Goal: Task Accomplishment & Management: Manage account settings

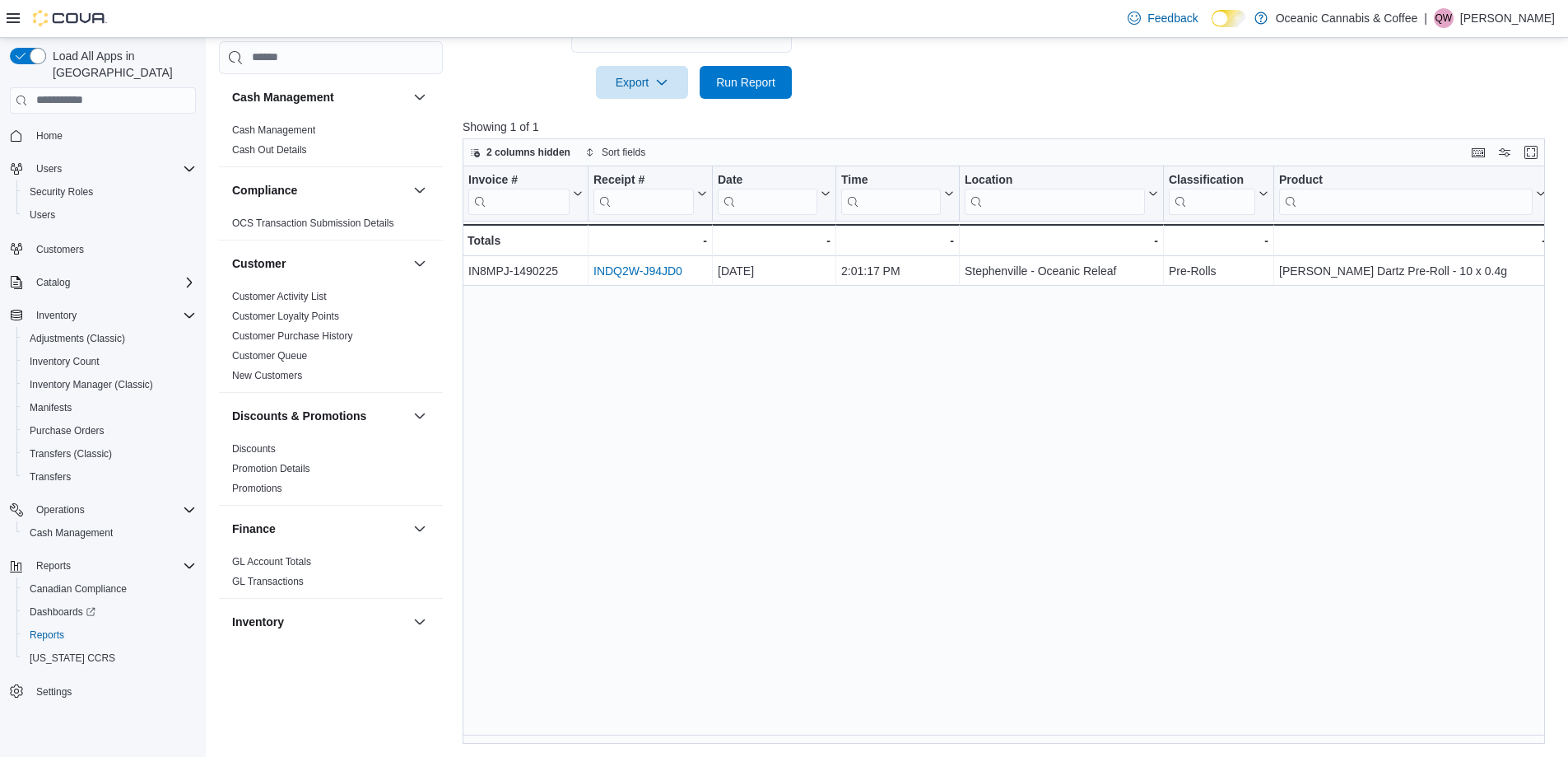
scroll to position [989, 0]
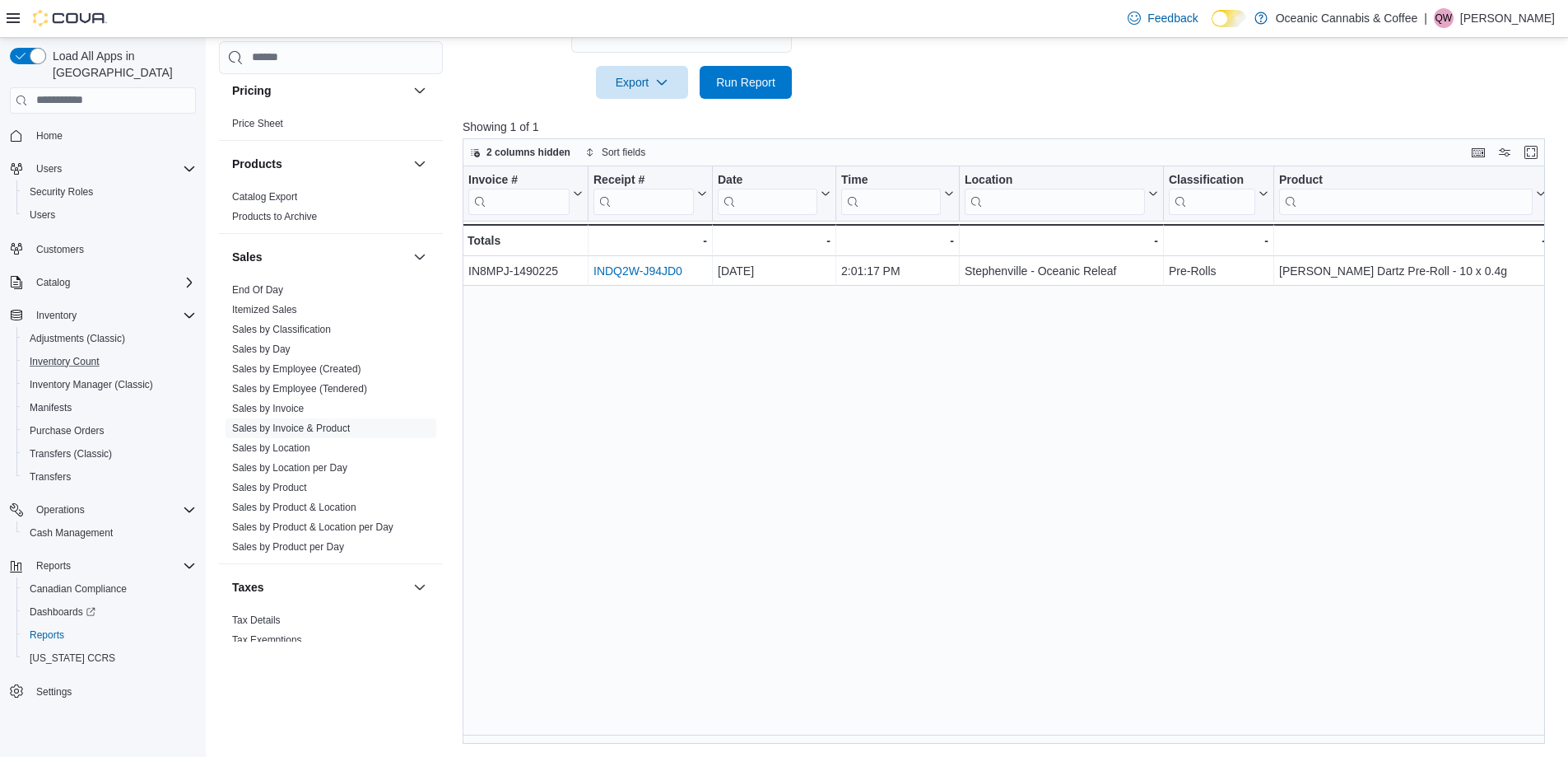
click at [106, 355] on button "Inventory Count" at bounding box center [110, 362] width 186 height 23
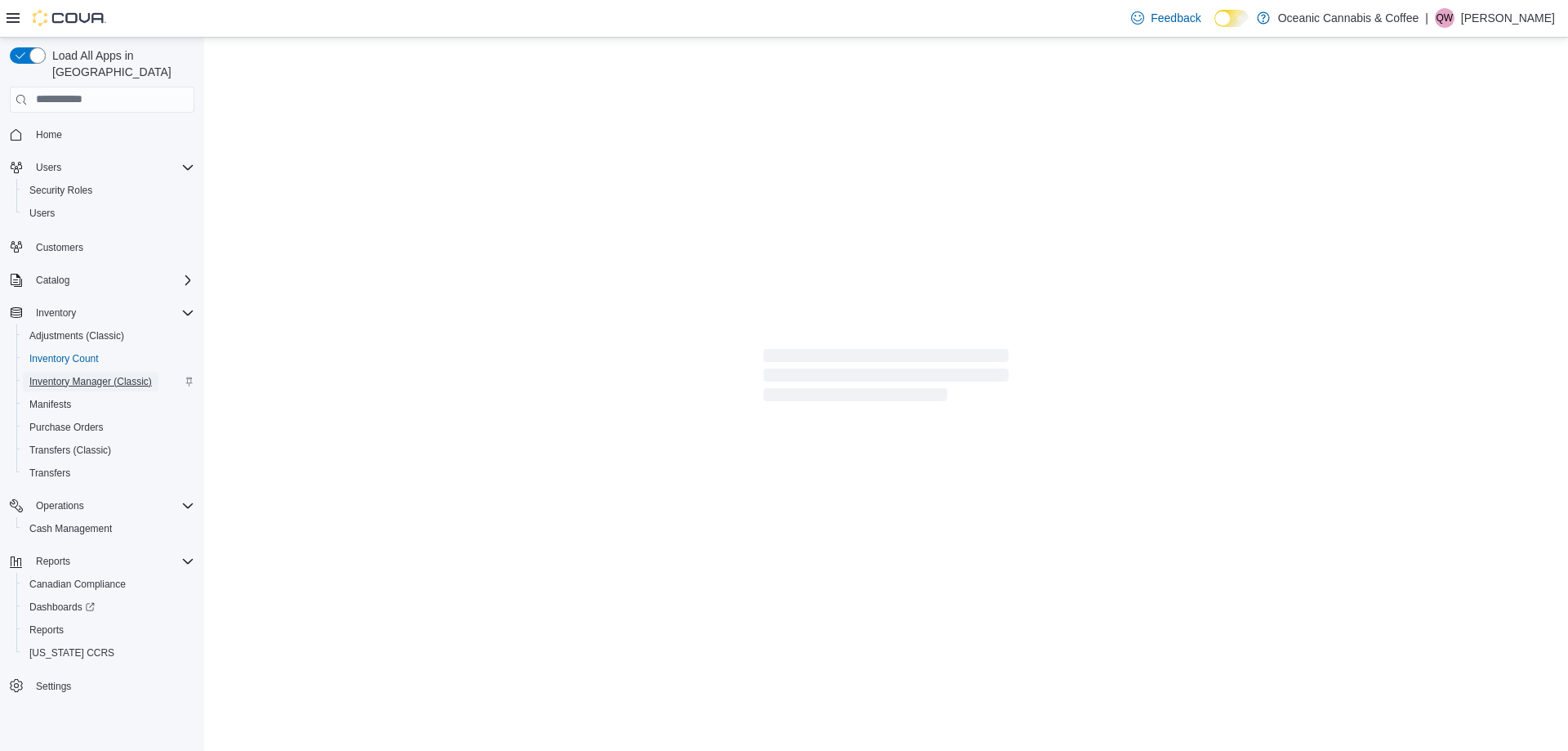
click at [108, 371] on span "Inventory Manager (Classic)" at bounding box center [91, 381] width 123 height 20
click at [99, 375] on span "Inventory Manager (Classic)" at bounding box center [91, 381] width 123 height 13
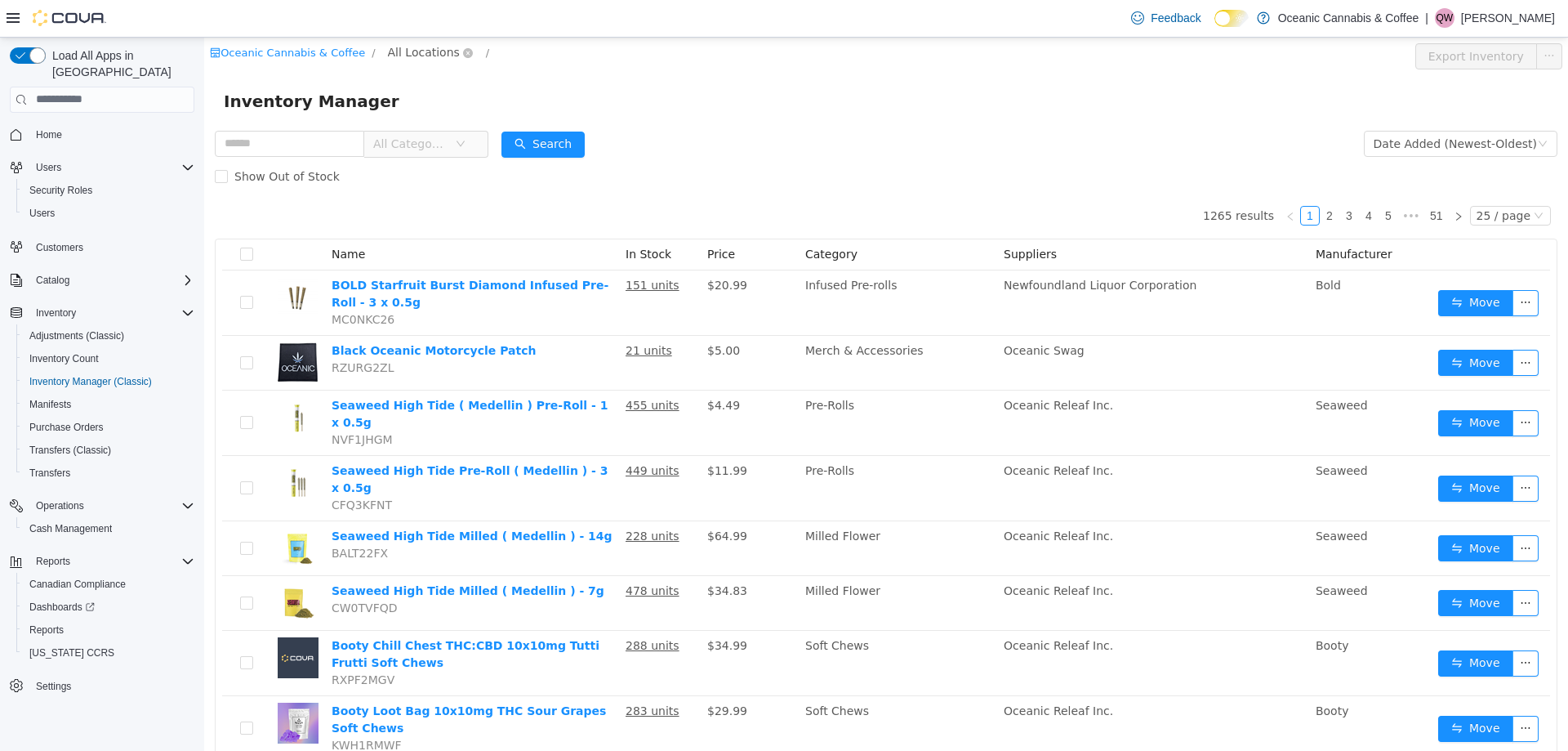
click at [416, 54] on span "All Locations" at bounding box center [423, 52] width 72 height 18
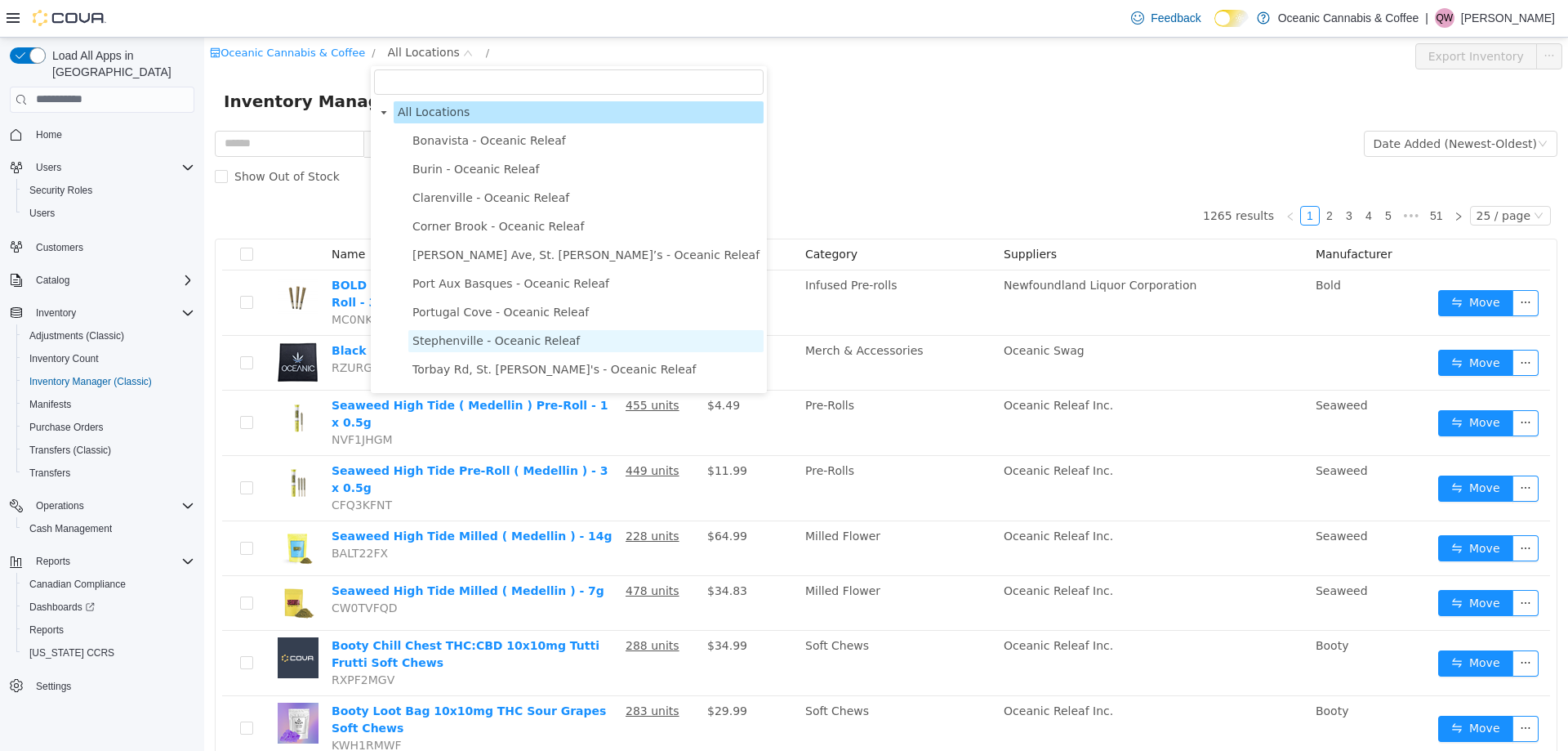
click at [522, 334] on span "Stephenville - Oceanic Releaf" at bounding box center [586, 340] width 356 height 22
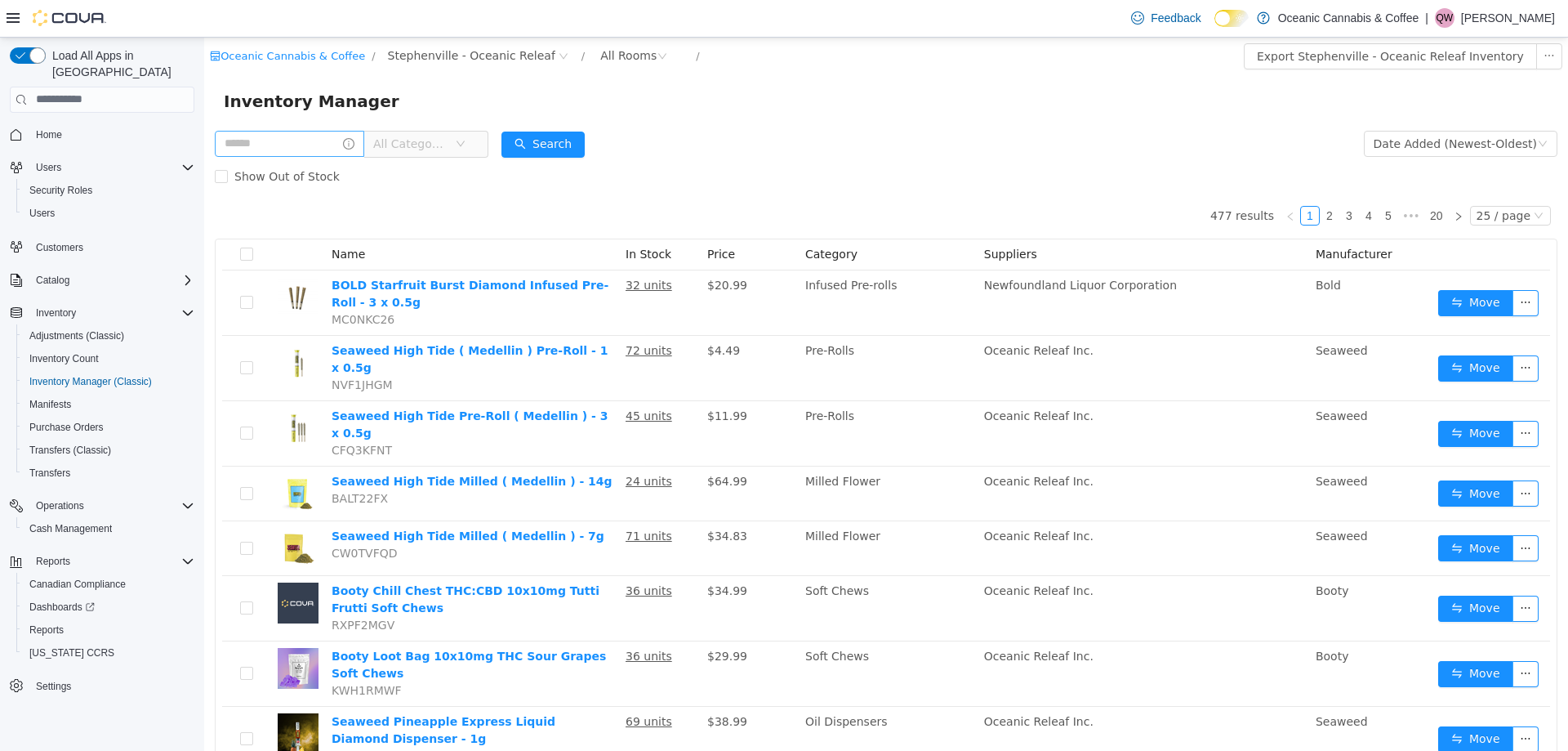
click at [321, 156] on span at bounding box center [290, 143] width 150 height 26
click at [324, 154] on input "text" at bounding box center [290, 143] width 150 height 26
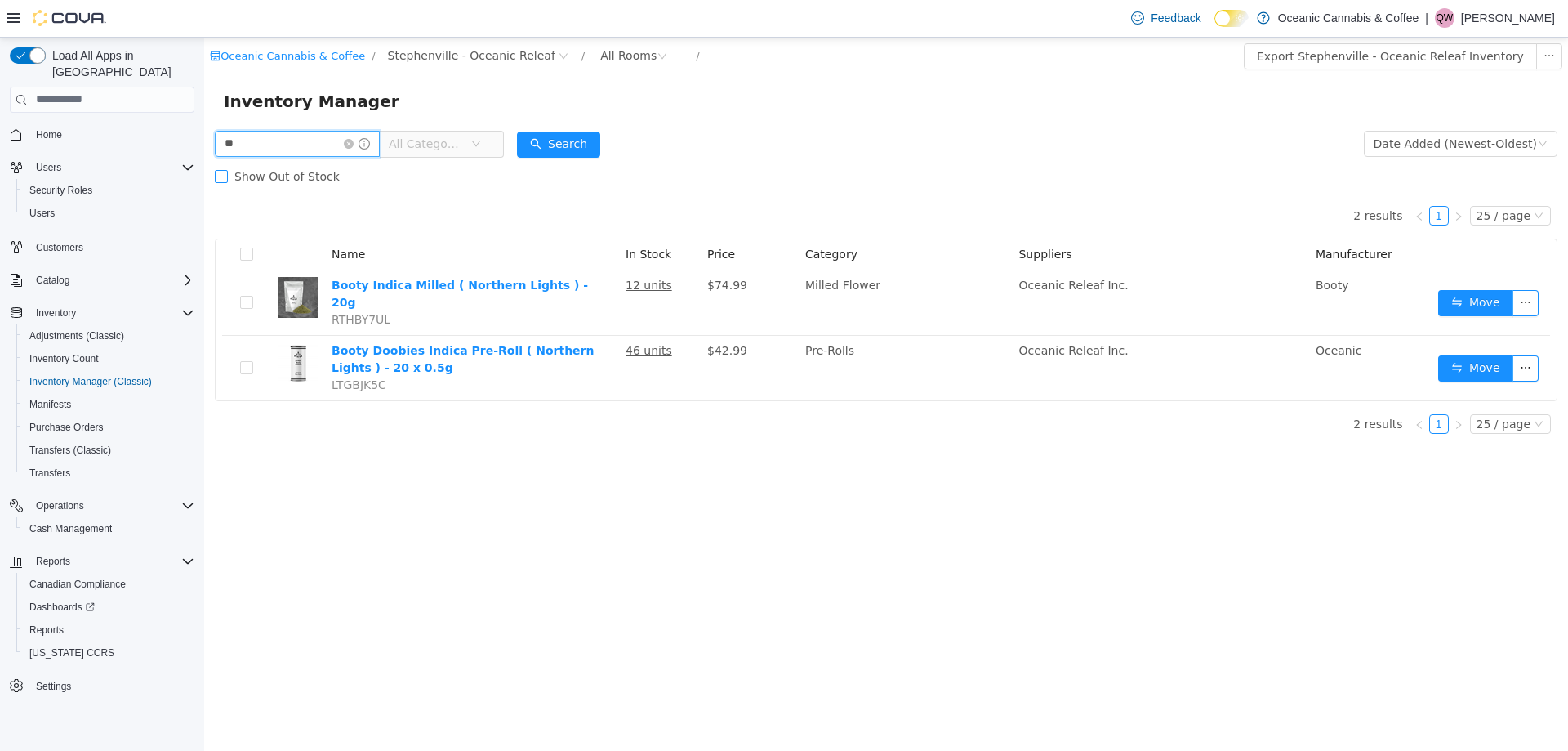
type input "*"
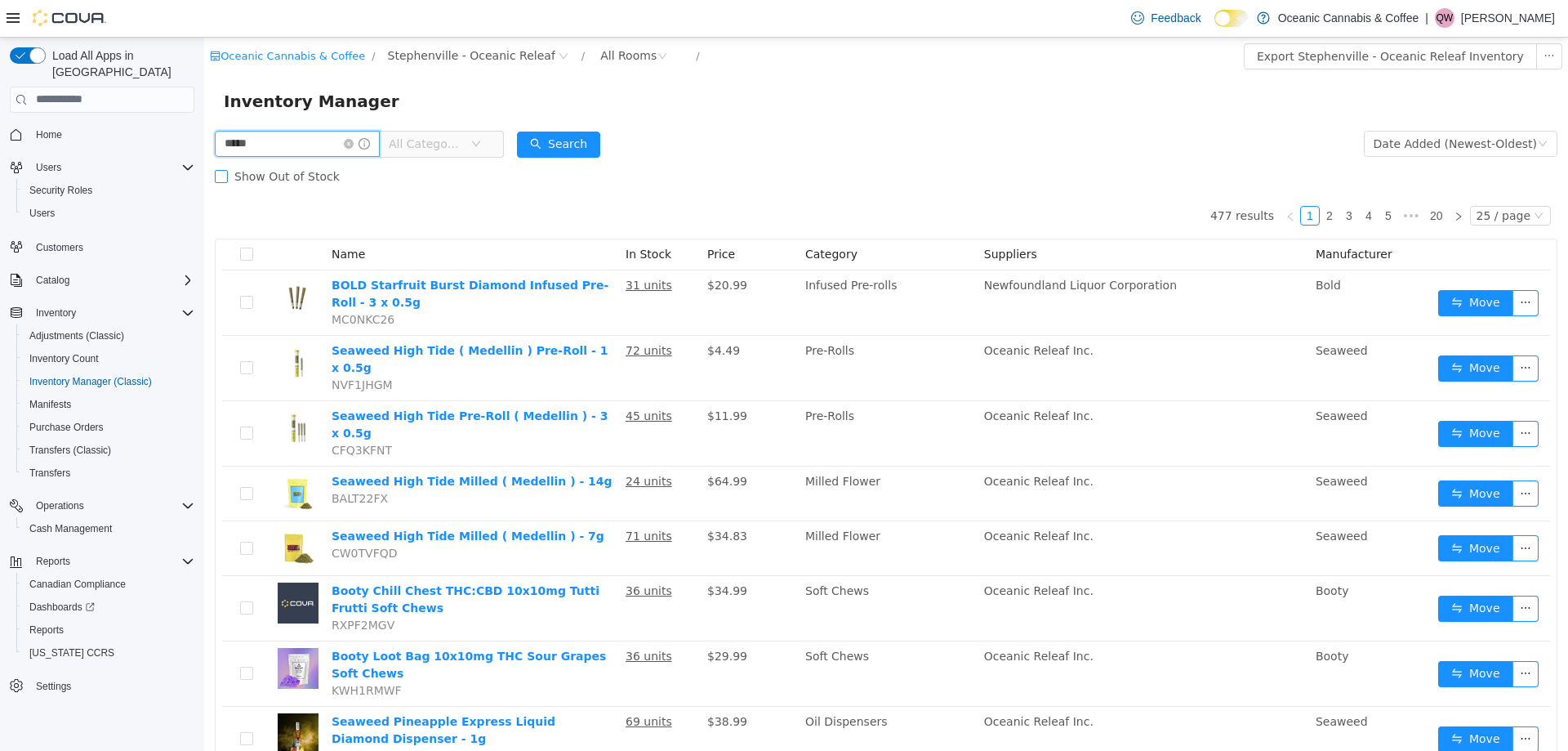
type input "*****"
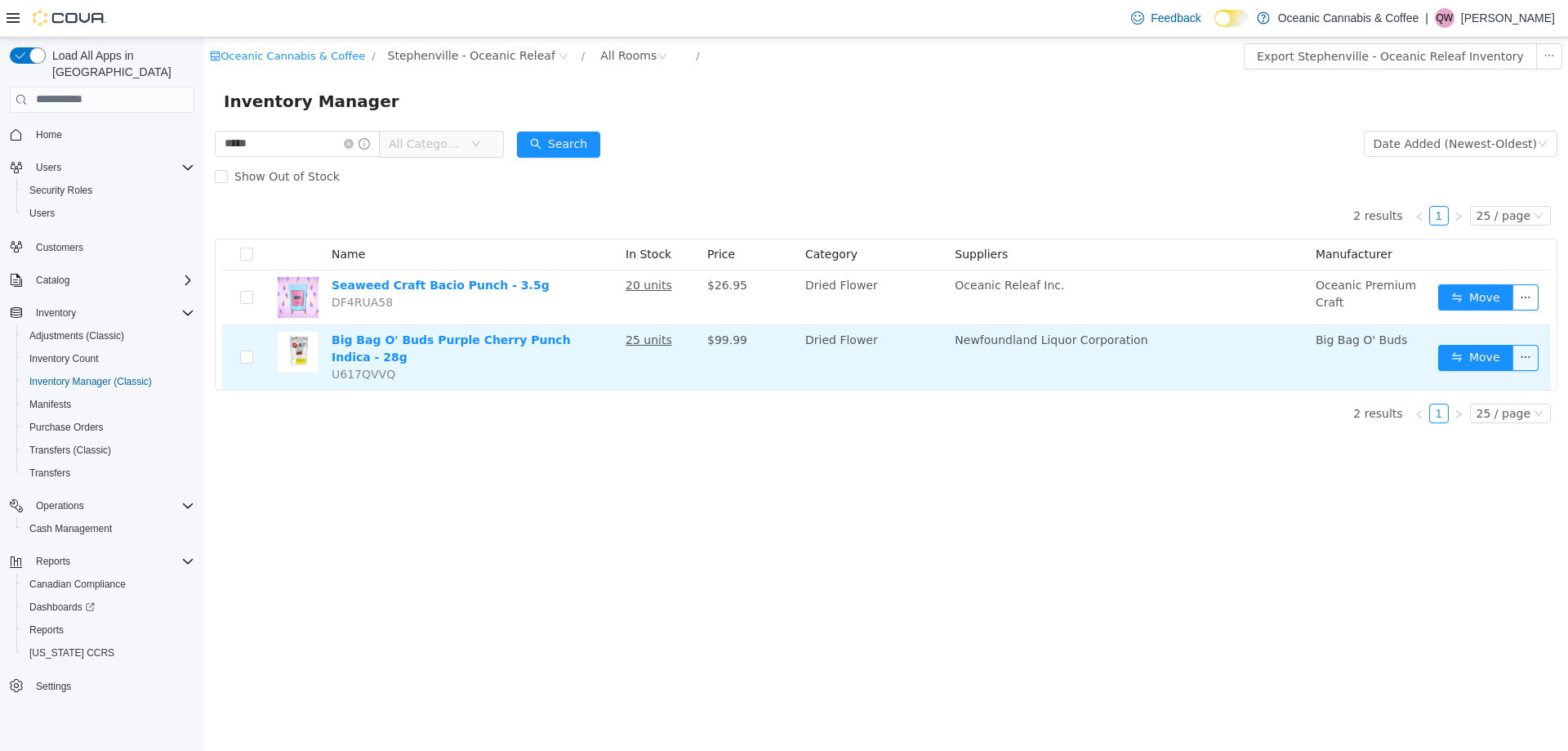
click at [1469, 337] on td "Move" at bounding box center [1491, 357] width 119 height 64
click at [1452, 356] on button "Move" at bounding box center [1475, 357] width 75 height 26
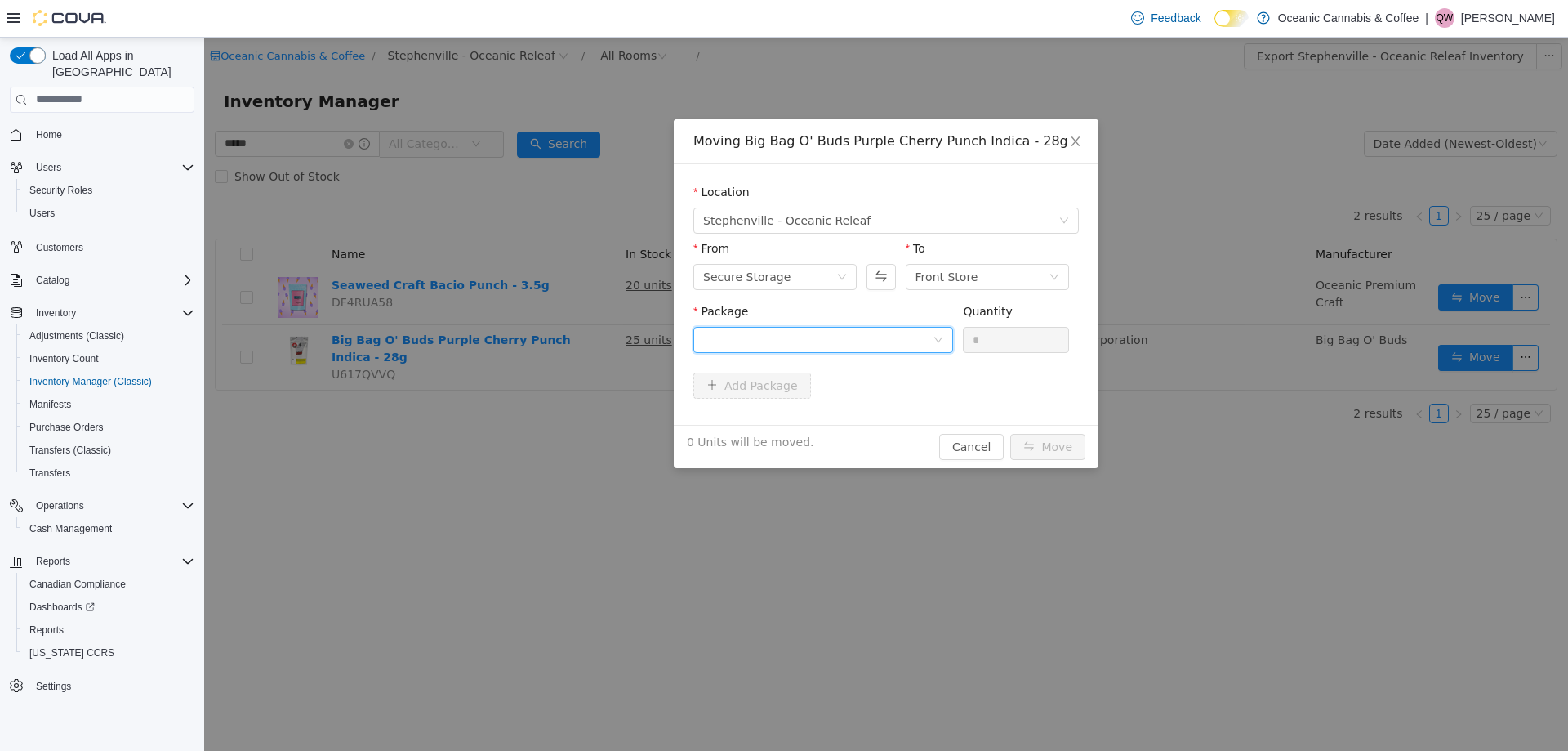
click at [742, 340] on div at bounding box center [817, 339] width 230 height 25
click at [745, 409] on span "Quantity : 25 Units" at bounding box center [752, 416] width 100 height 13
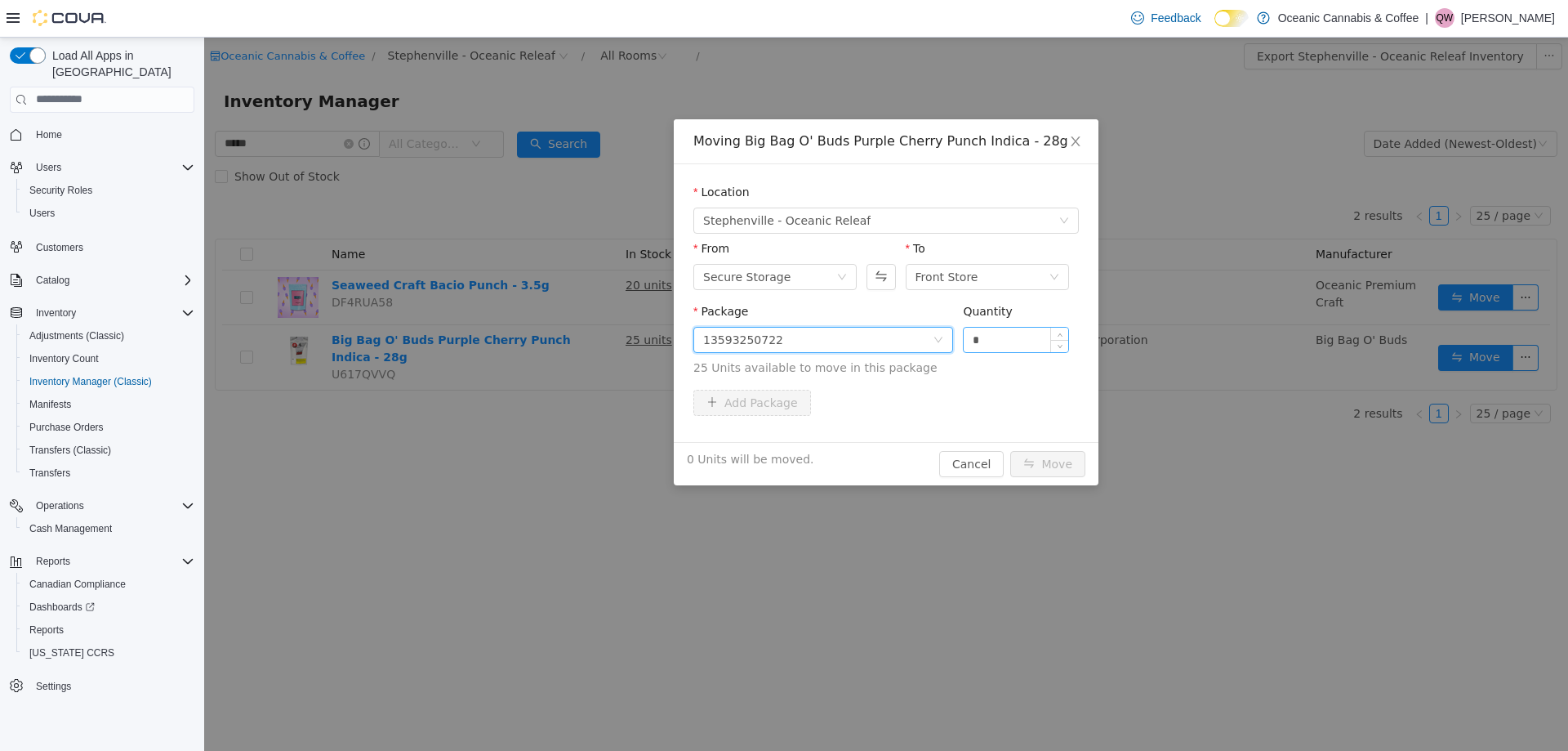
click at [979, 340] on input "*" at bounding box center [1016, 339] width 105 height 25
type input "**"
click at [1010, 450] on button "Move" at bounding box center [1047, 464] width 75 height 26
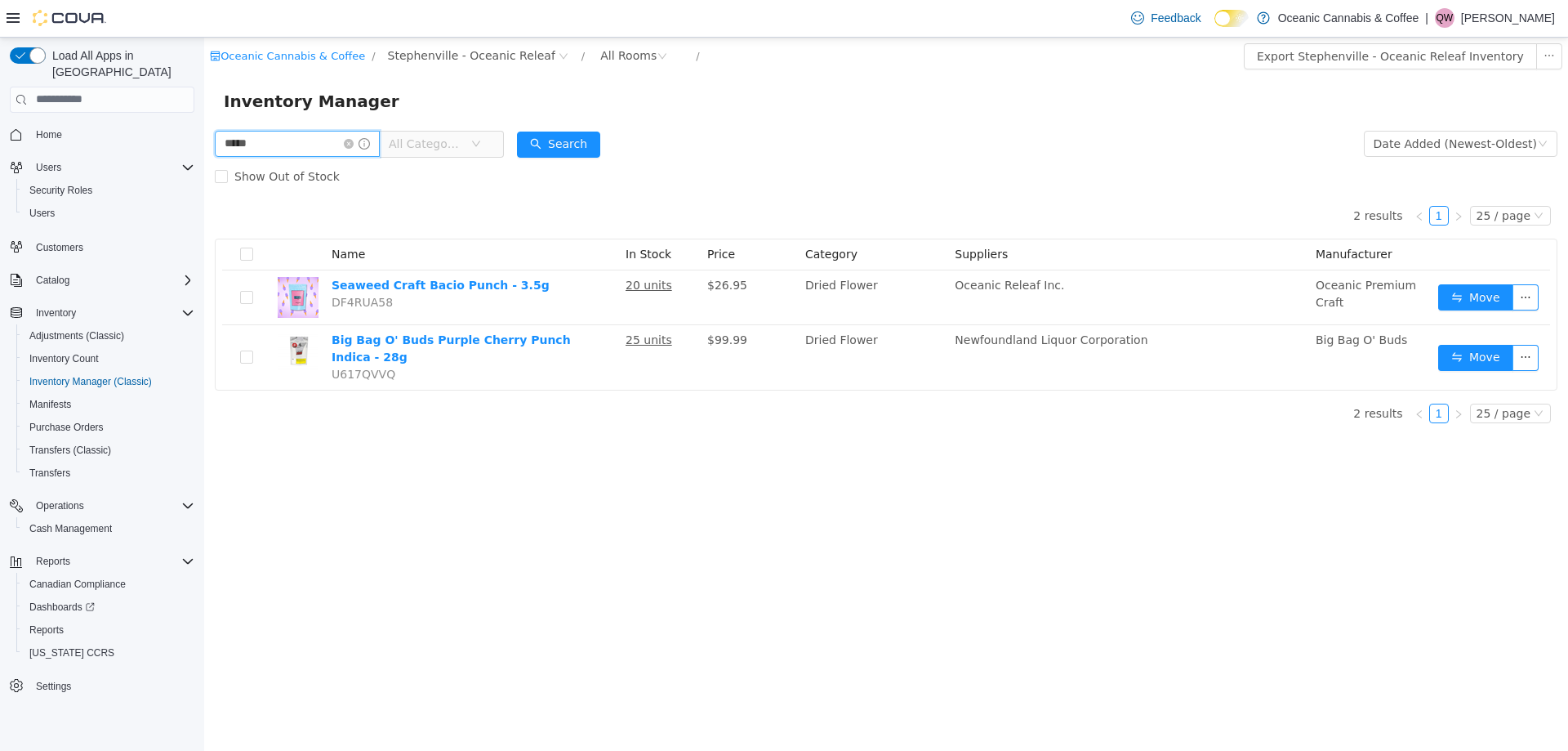
drag, startPoint x: 323, startPoint y: 151, endPoint x: 147, endPoint y: 128, distance: 177.5
click at [204, 128] on html "Oceanic Cannabis & Coffee / Stephenville - Oceanic Releaf / All Rooms / Export …" at bounding box center [886, 394] width 1364 height 713
type input "******"
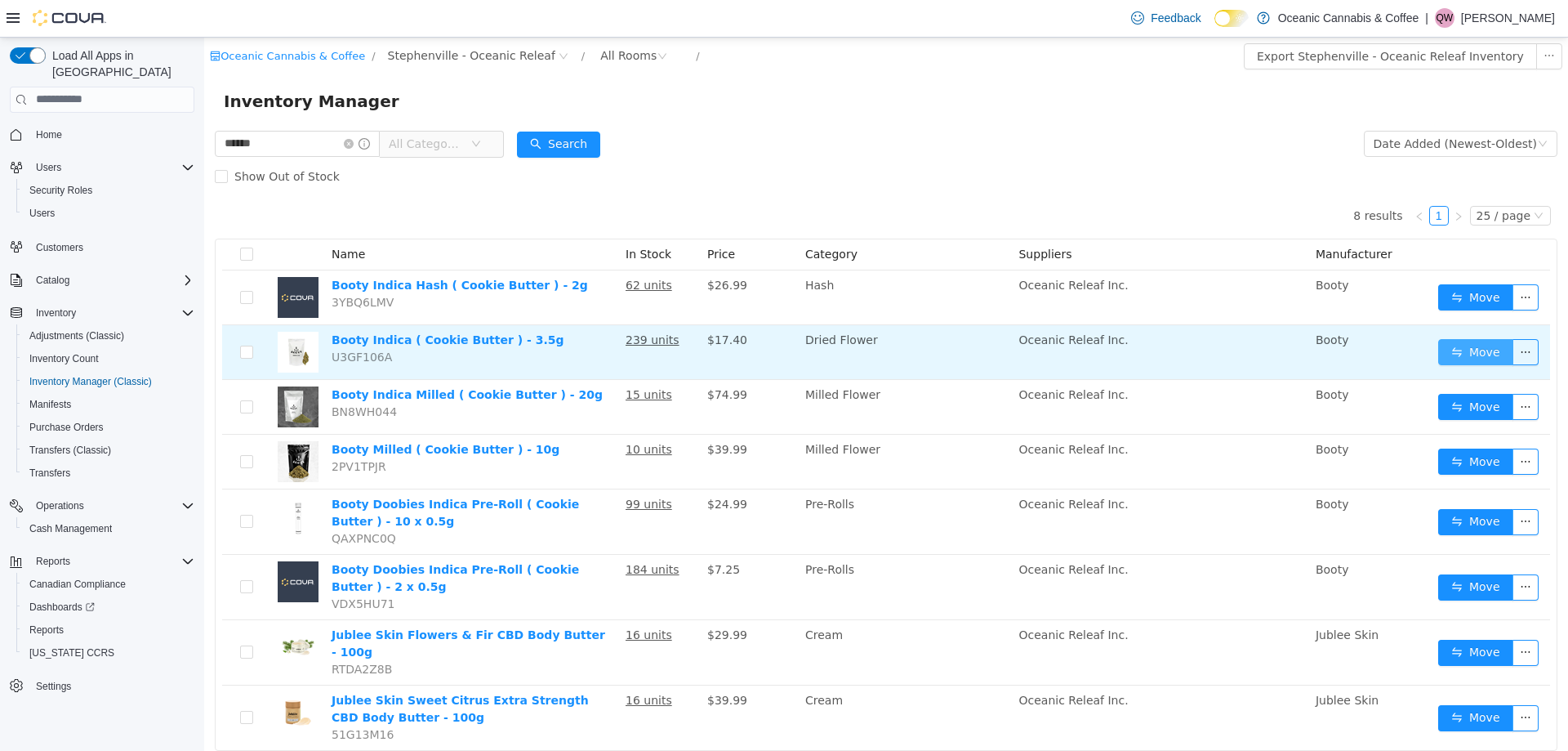
click at [1463, 351] on button "Move" at bounding box center [1475, 352] width 75 height 26
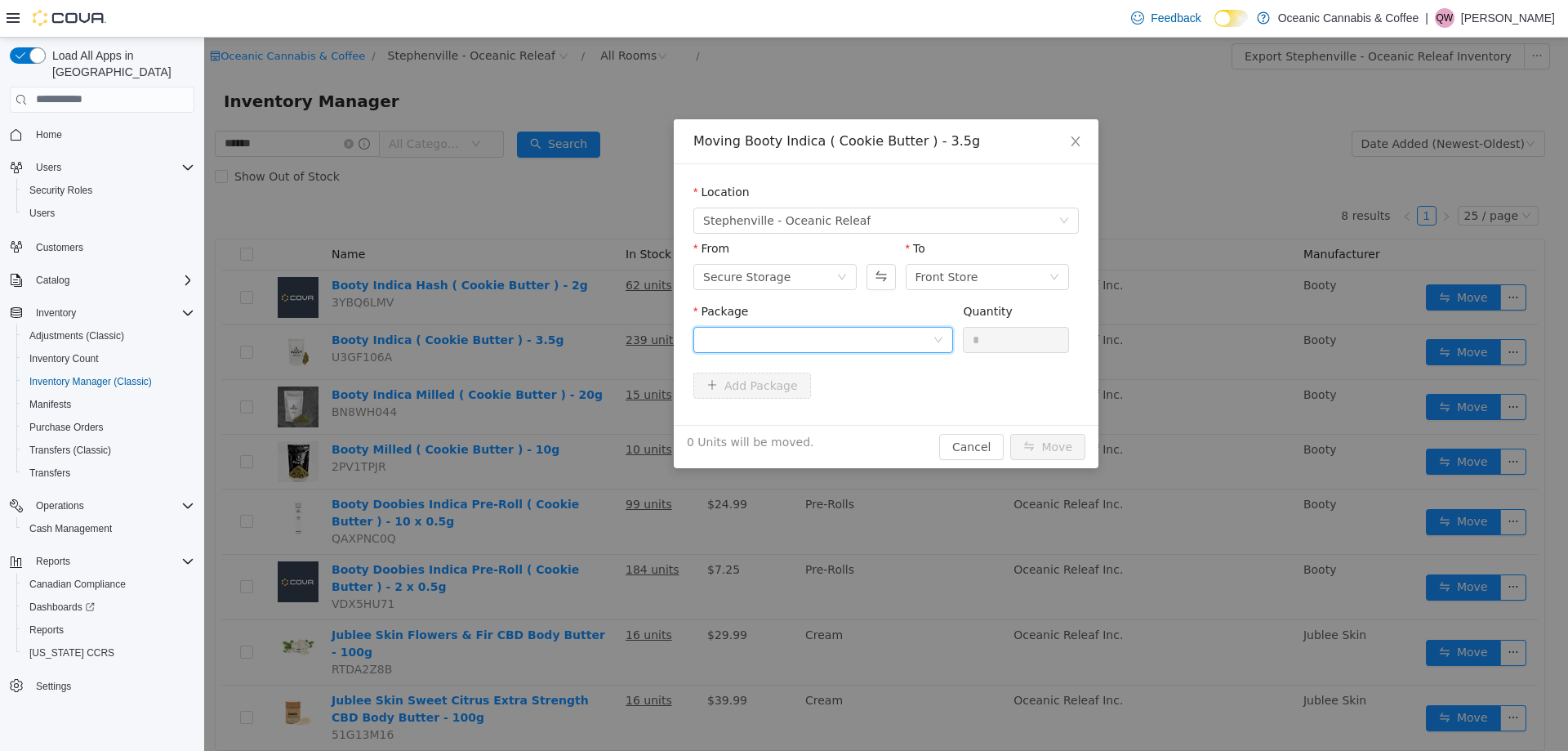
click at [913, 332] on div at bounding box center [817, 339] width 230 height 25
click at [877, 389] on li "BC0374 Quantity : 218 Units" at bounding box center [823, 407] width 260 height 44
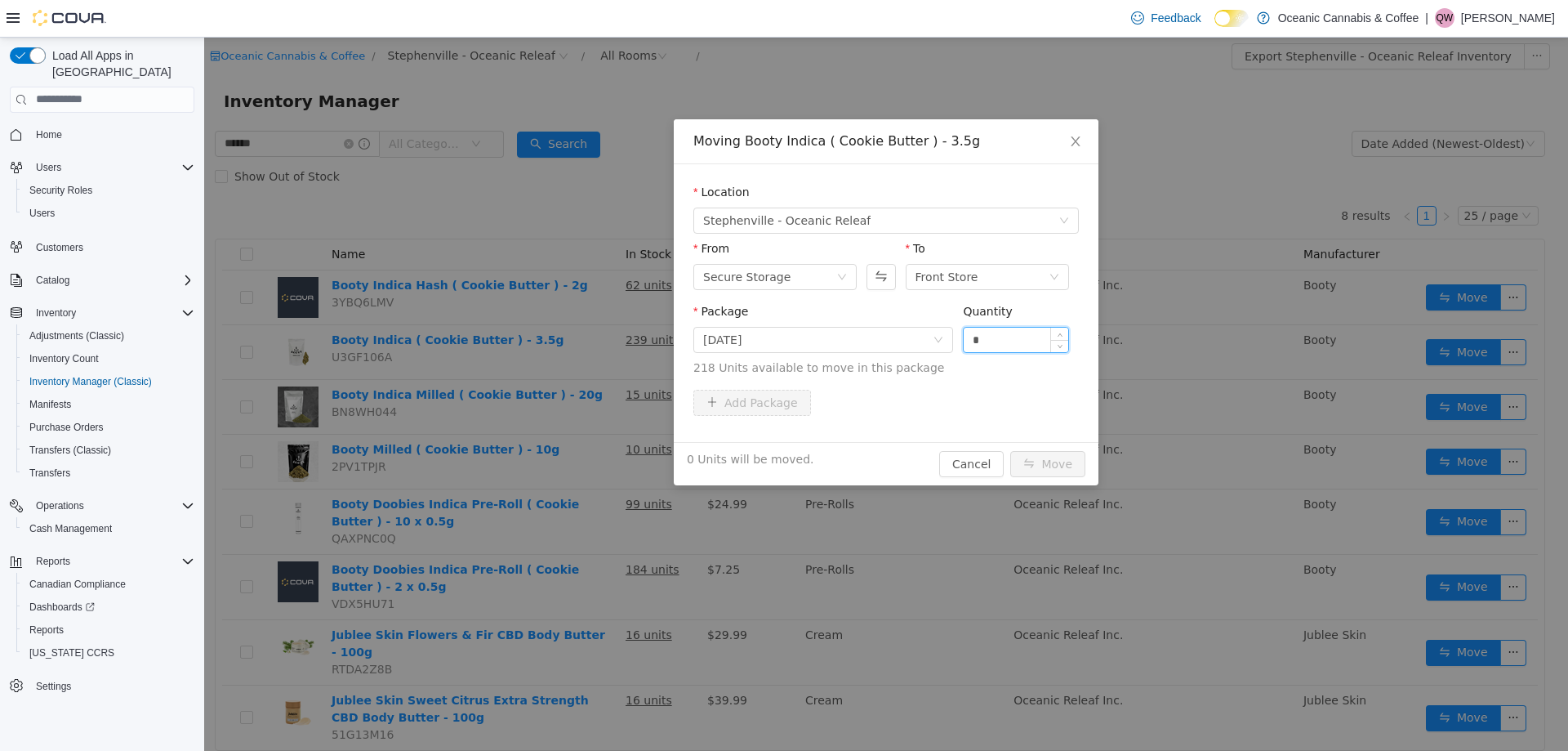
click at [1000, 331] on input "*" at bounding box center [1016, 339] width 105 height 25
type input "**"
click at [1010, 450] on button "Move" at bounding box center [1047, 464] width 75 height 26
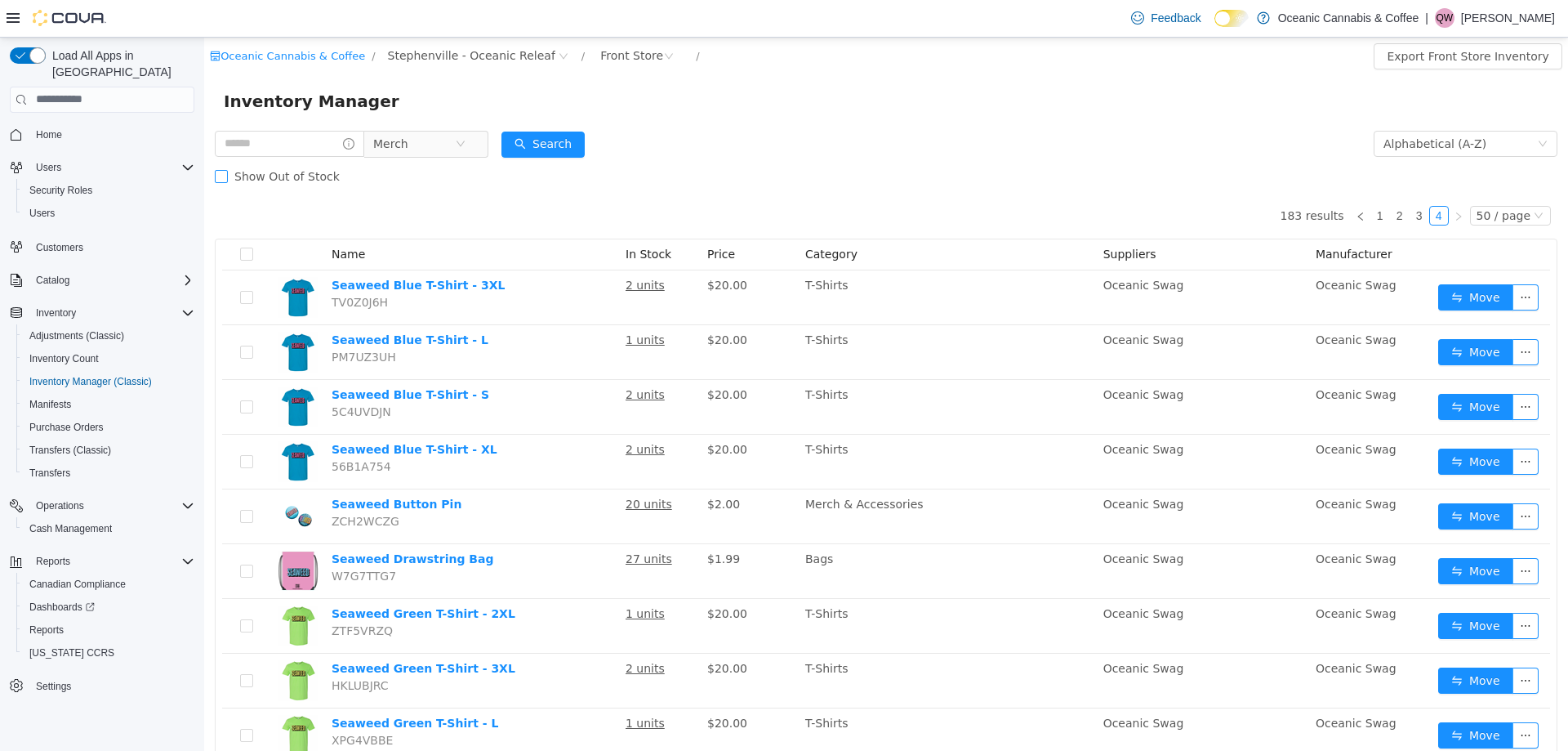
click at [248, 172] on span "Show Out of Stock" at bounding box center [287, 175] width 119 height 13
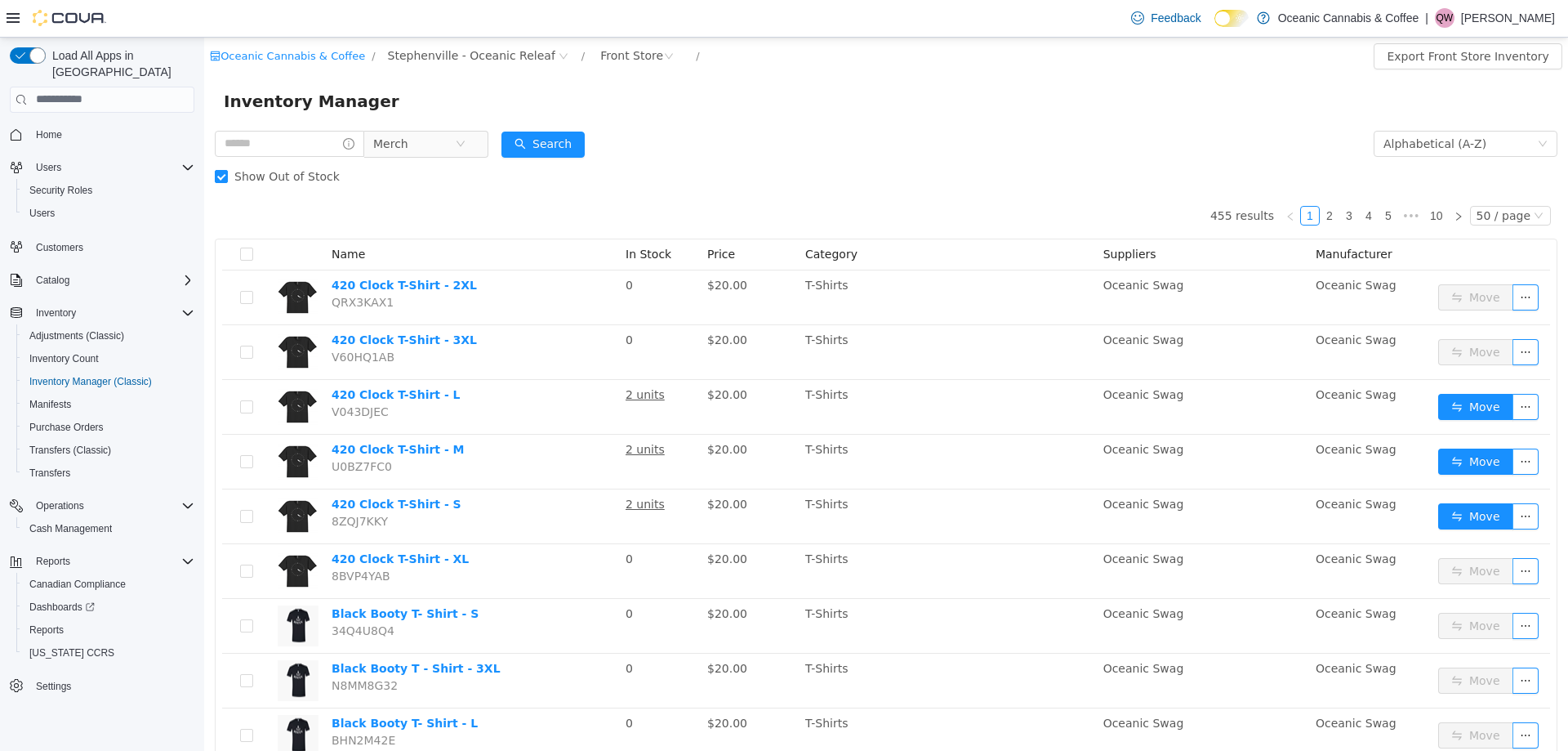
click at [724, 253] on span "Price" at bounding box center [721, 254] width 28 height 13
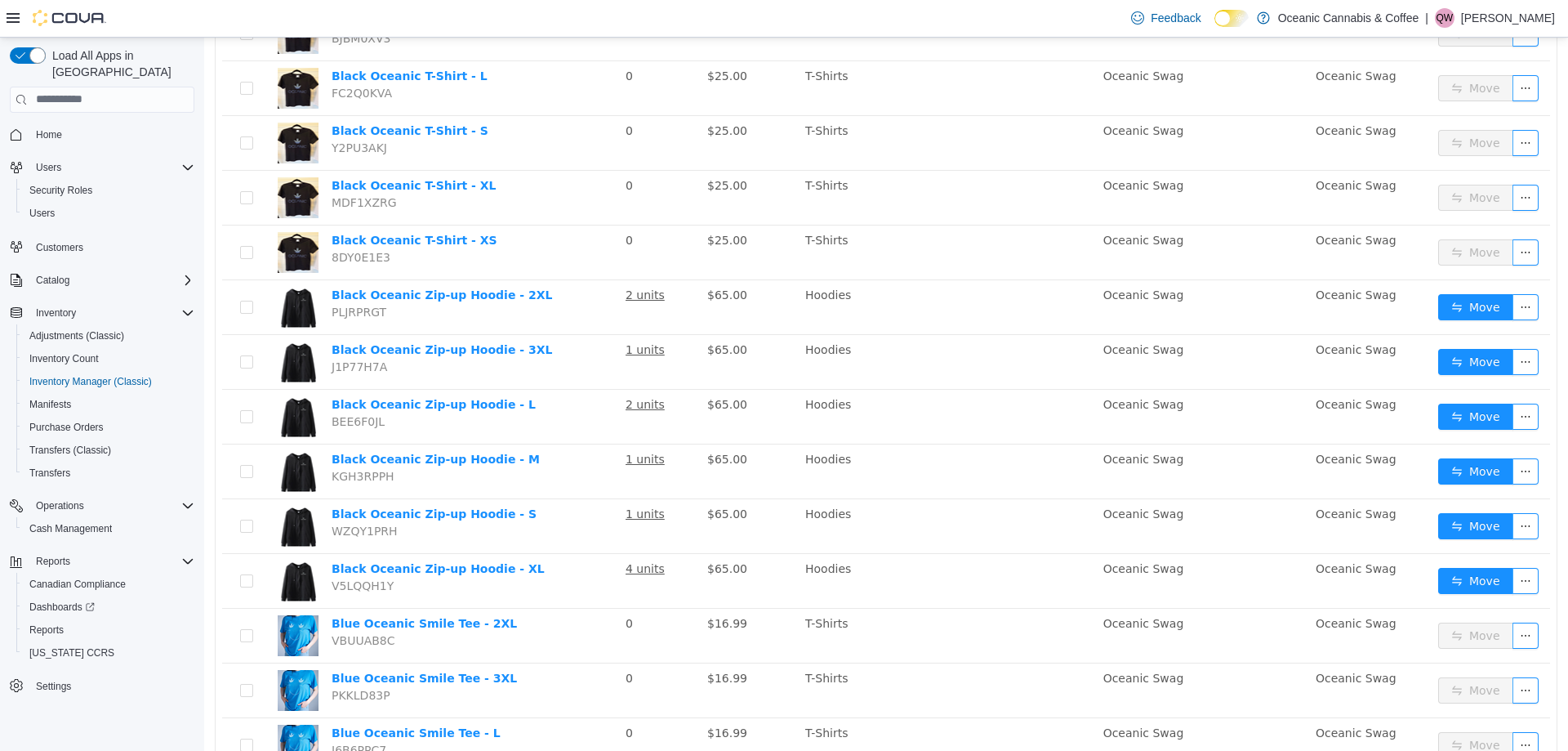
scroll to position [2303, 0]
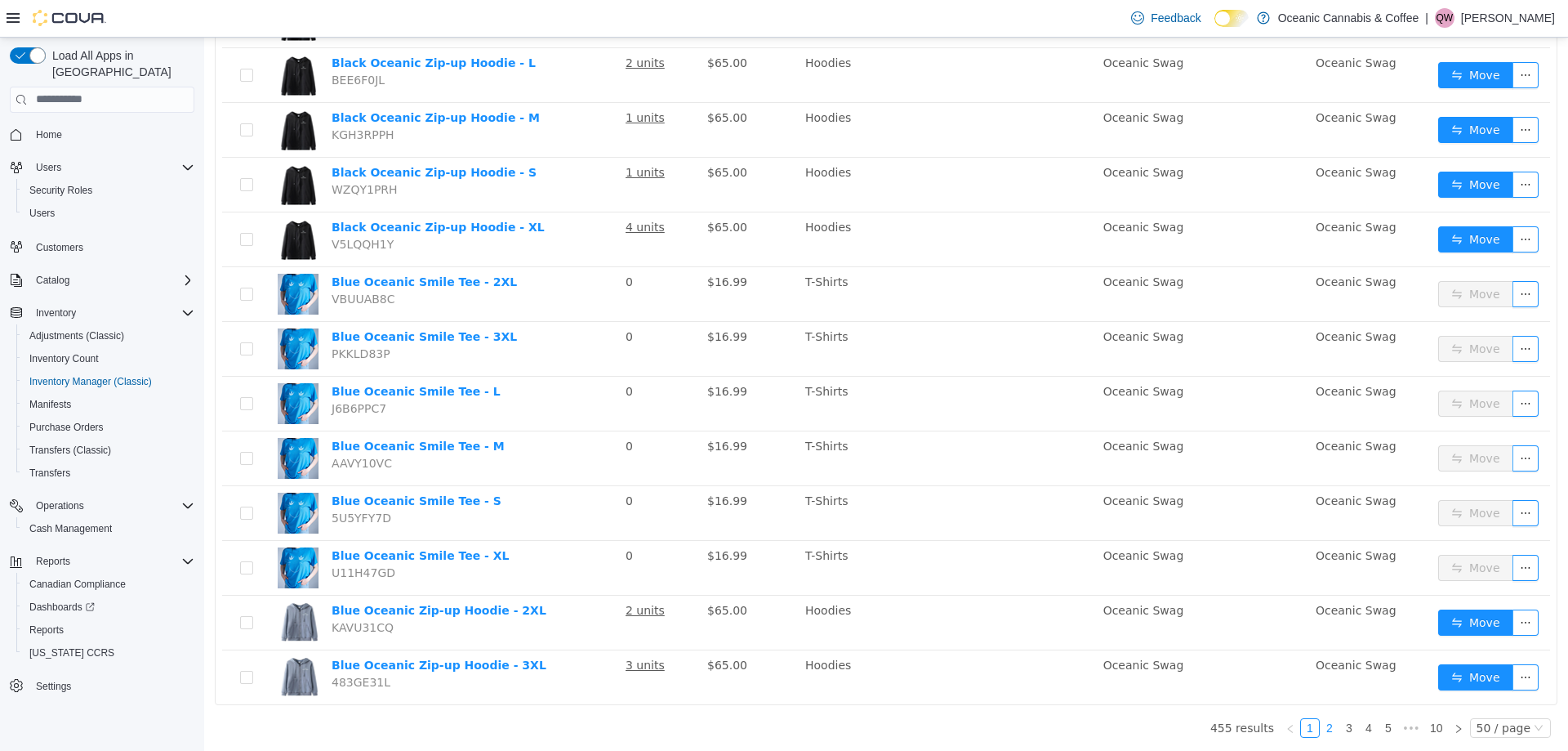
click at [1320, 723] on link "2" at bounding box center [1329, 727] width 18 height 18
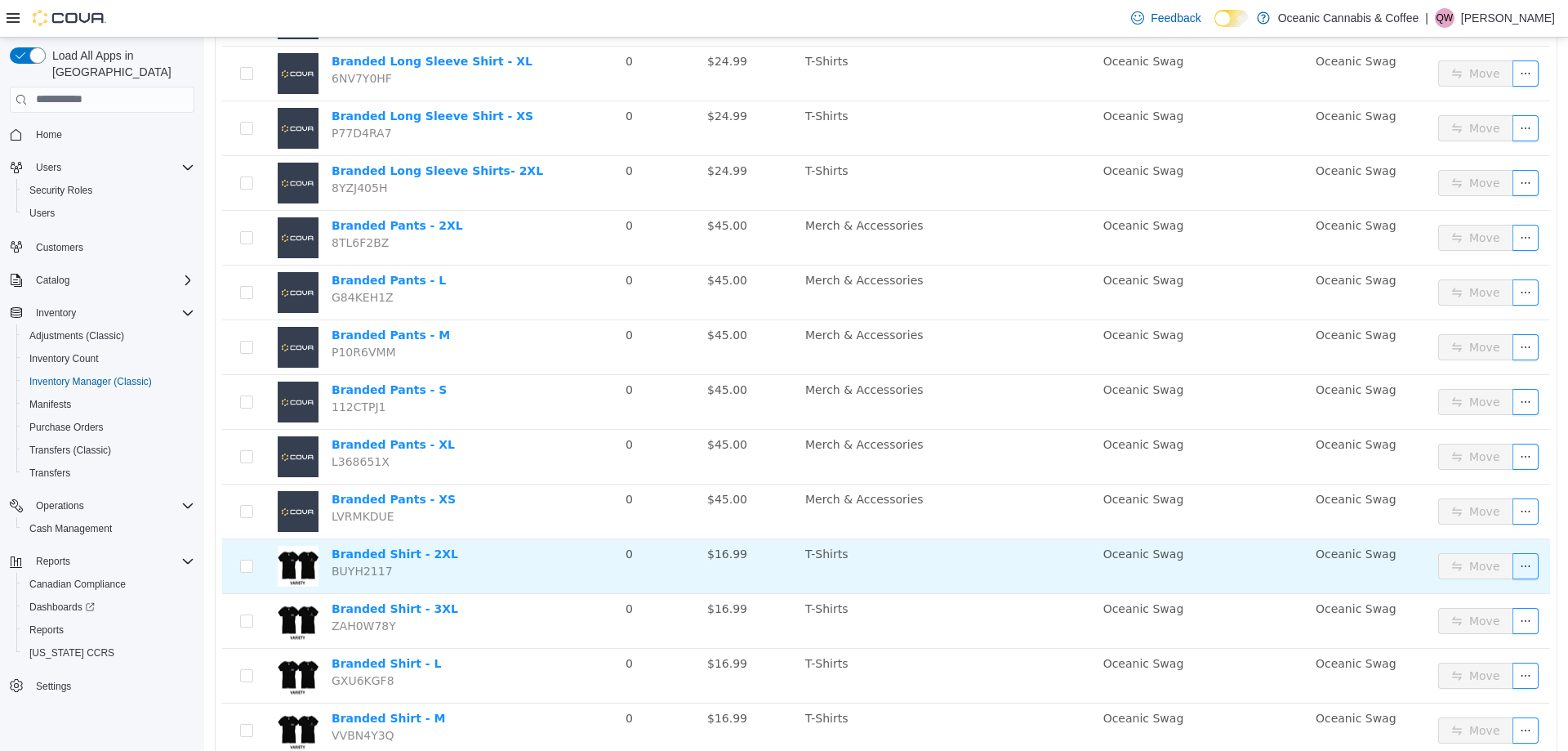
scroll to position [2303, 0]
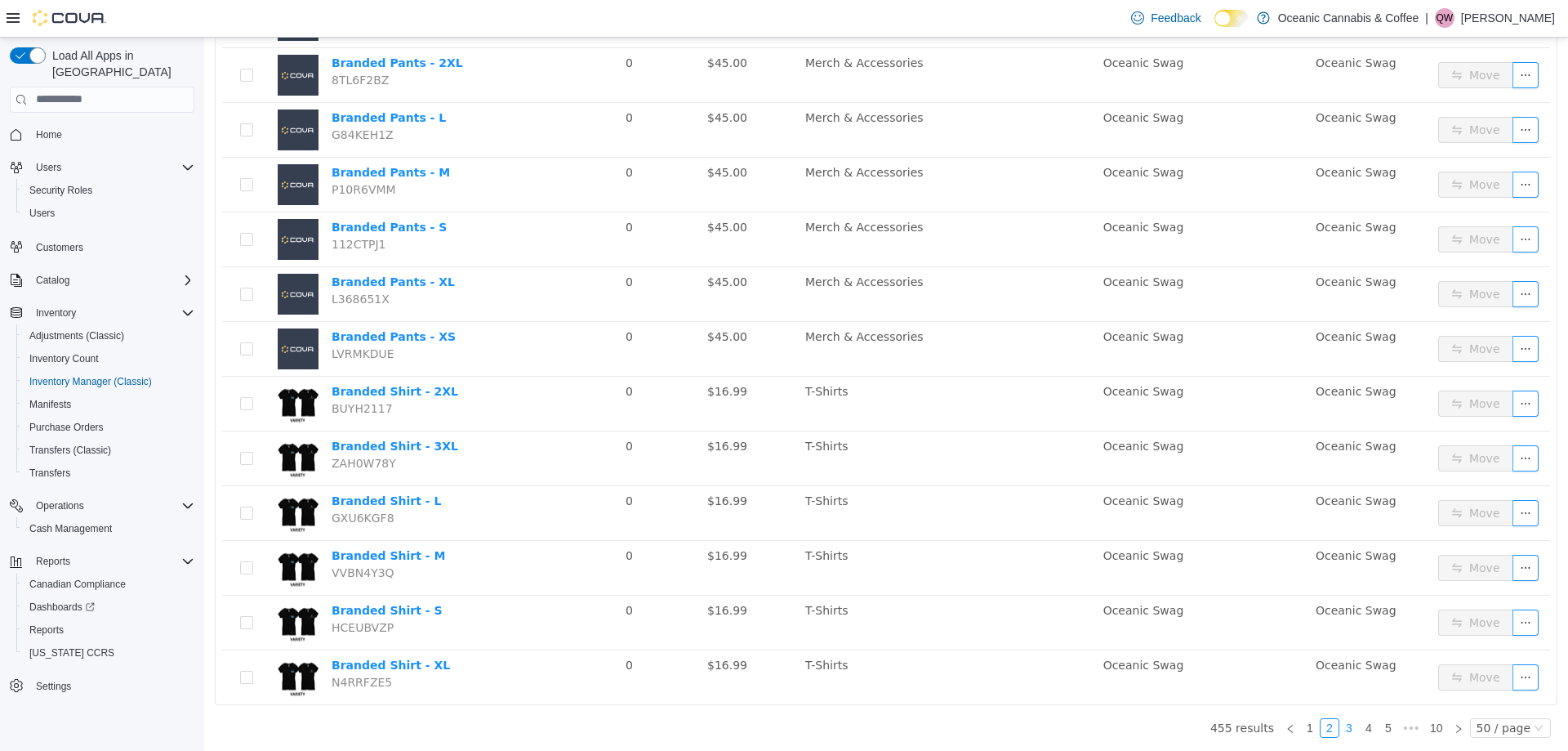
click at [1346, 727] on link "3" at bounding box center [1349, 727] width 18 height 18
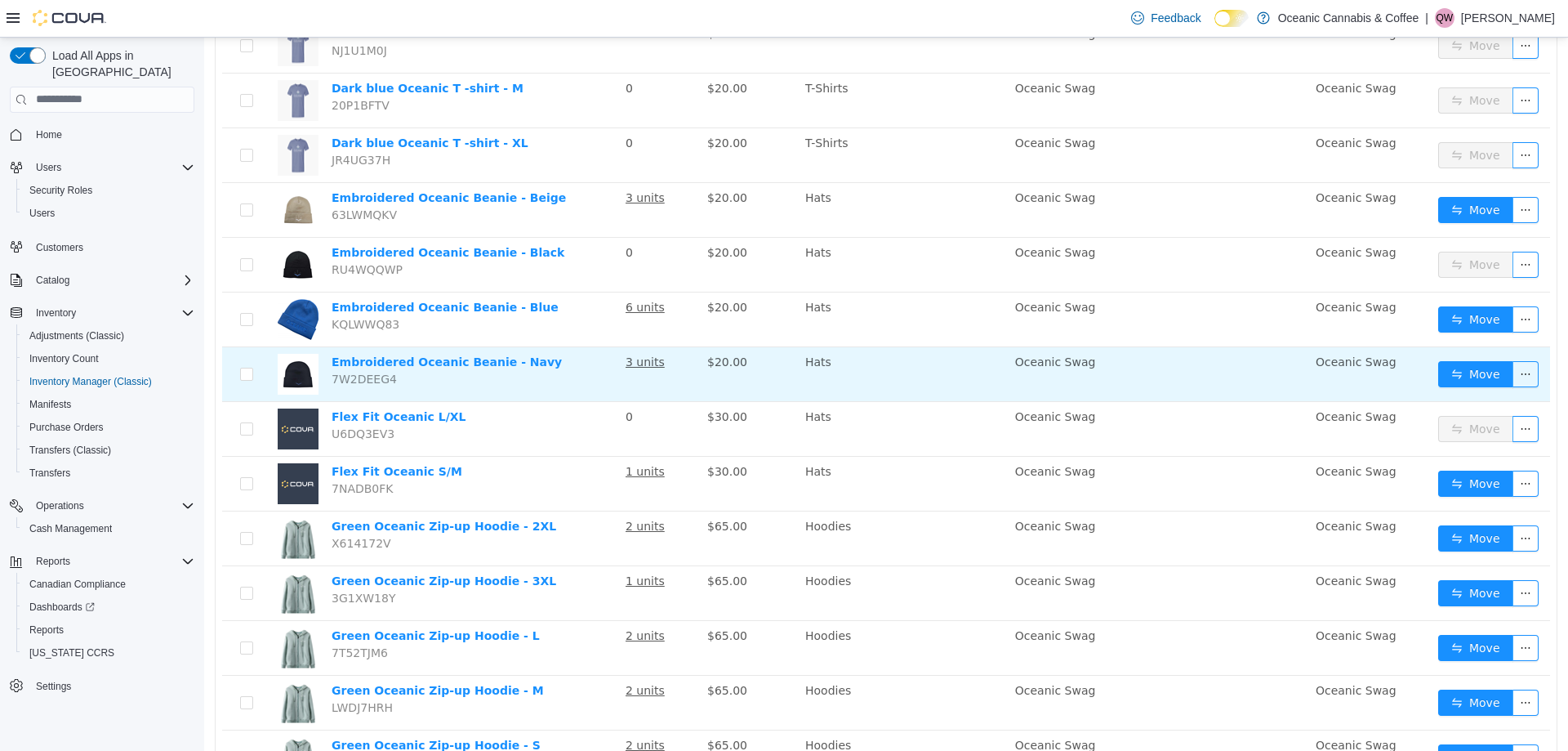
scroll to position [2303, 0]
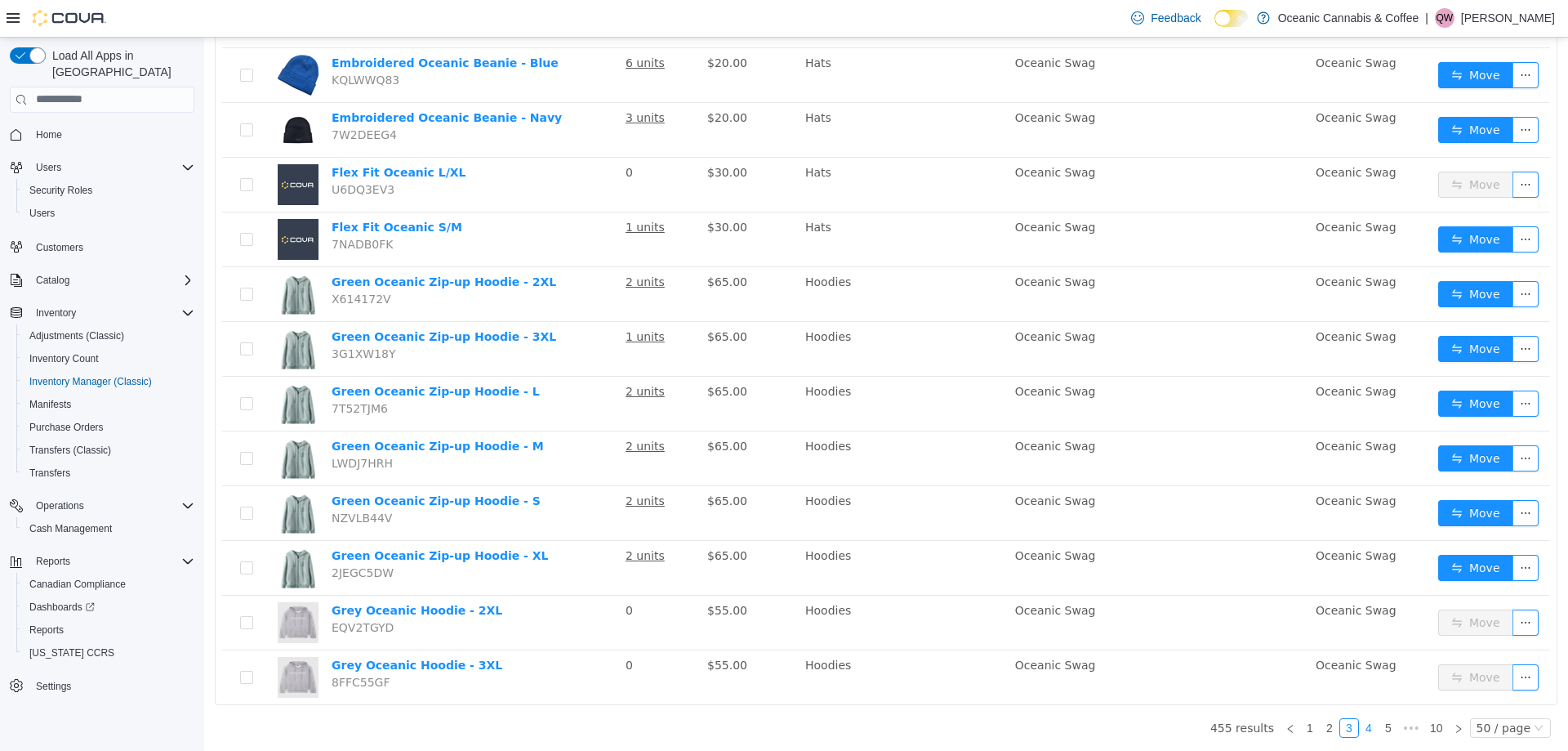
click at [1366, 727] on link "4" at bounding box center [1369, 727] width 18 height 18
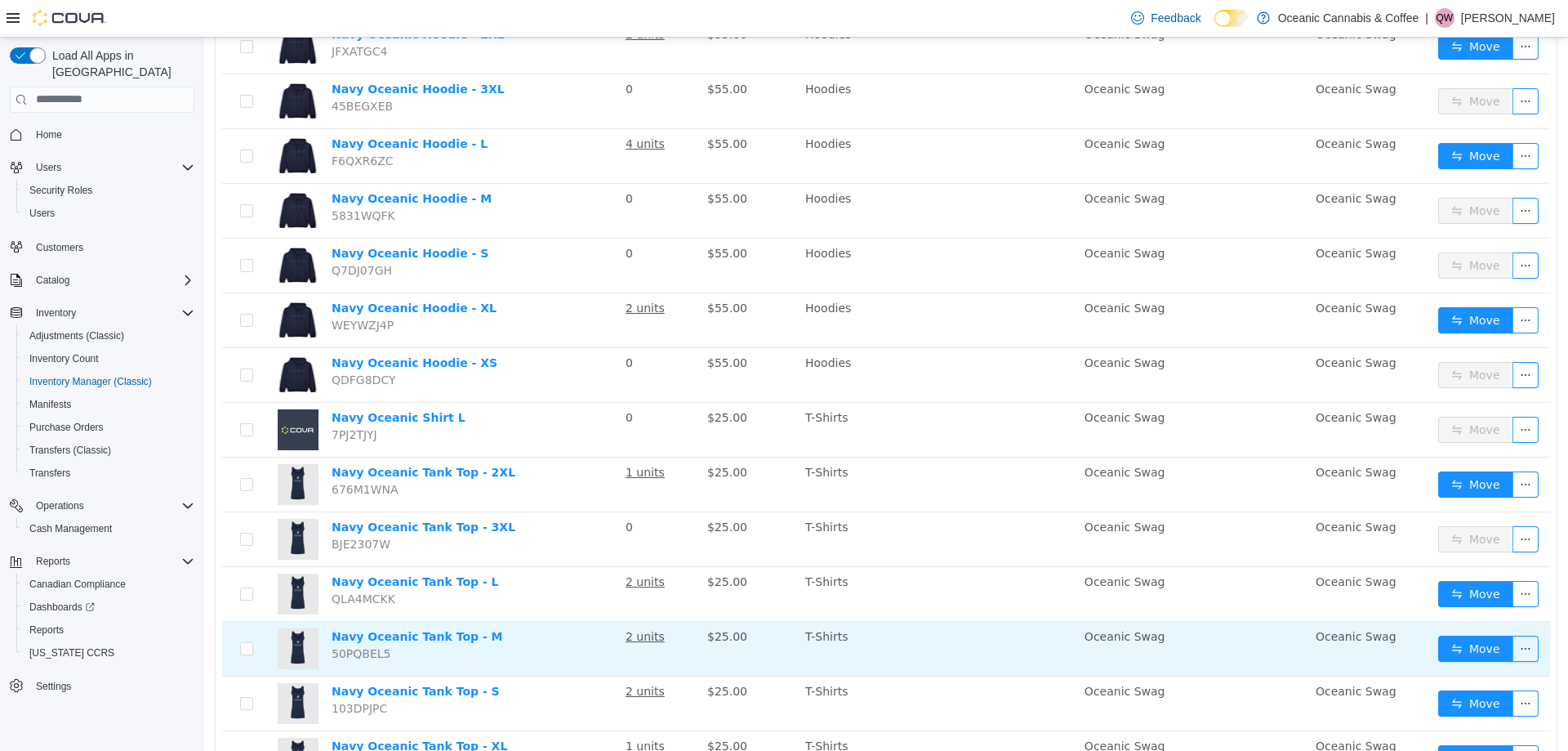
scroll to position [2303, 0]
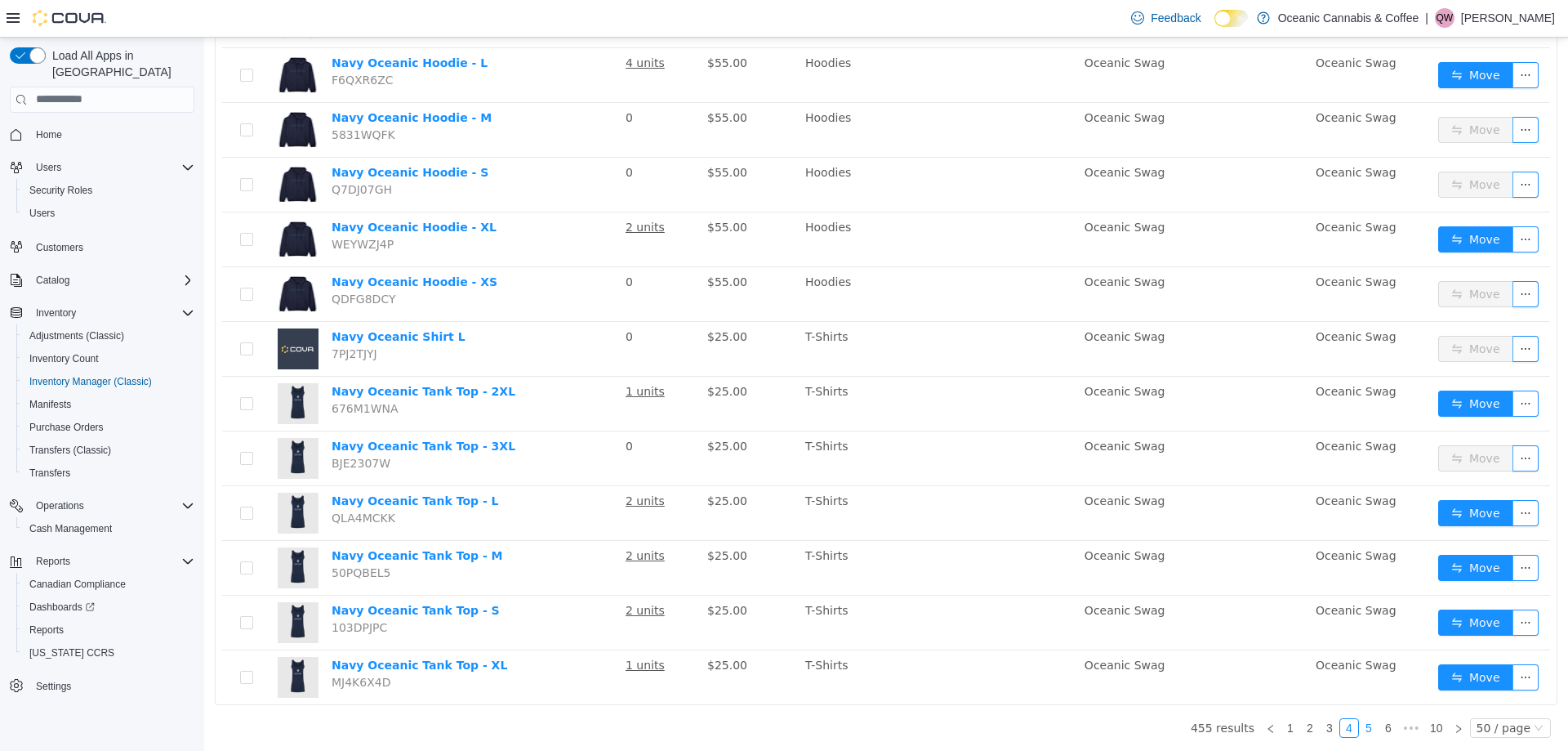
click at [1363, 723] on link "5" at bounding box center [1369, 727] width 18 height 18
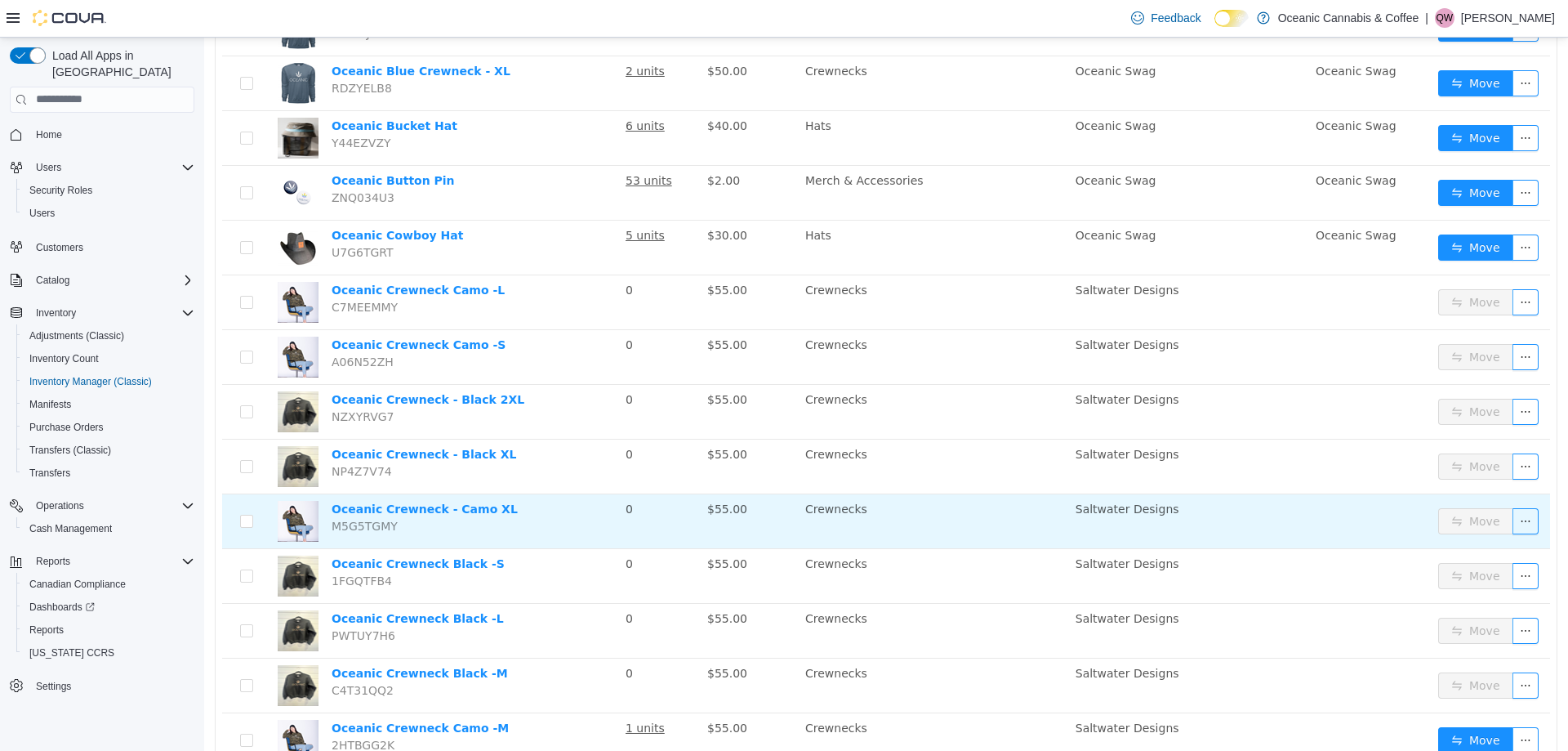
scroll to position [2303, 0]
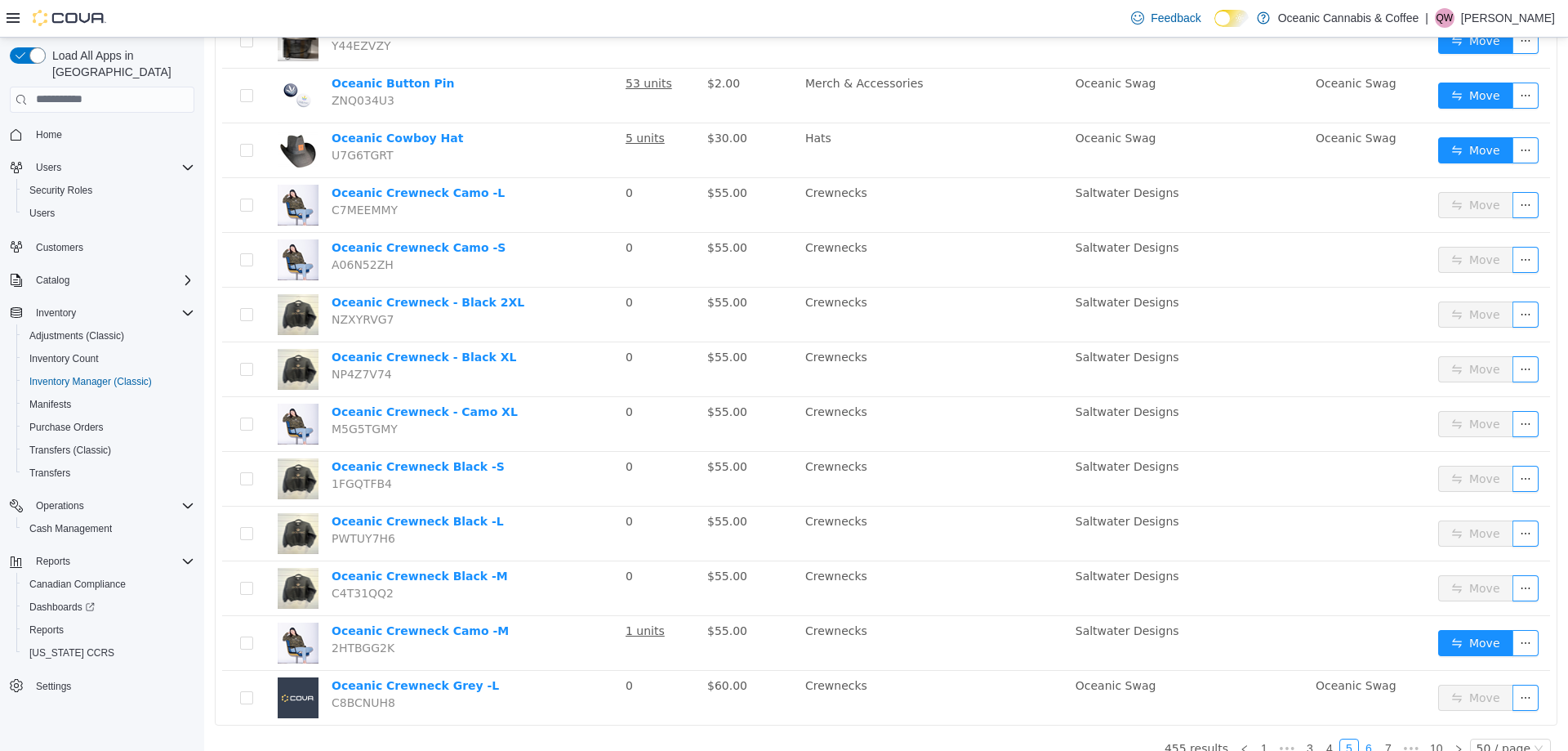
click at [1360, 739] on link "6" at bounding box center [1369, 748] width 18 height 18
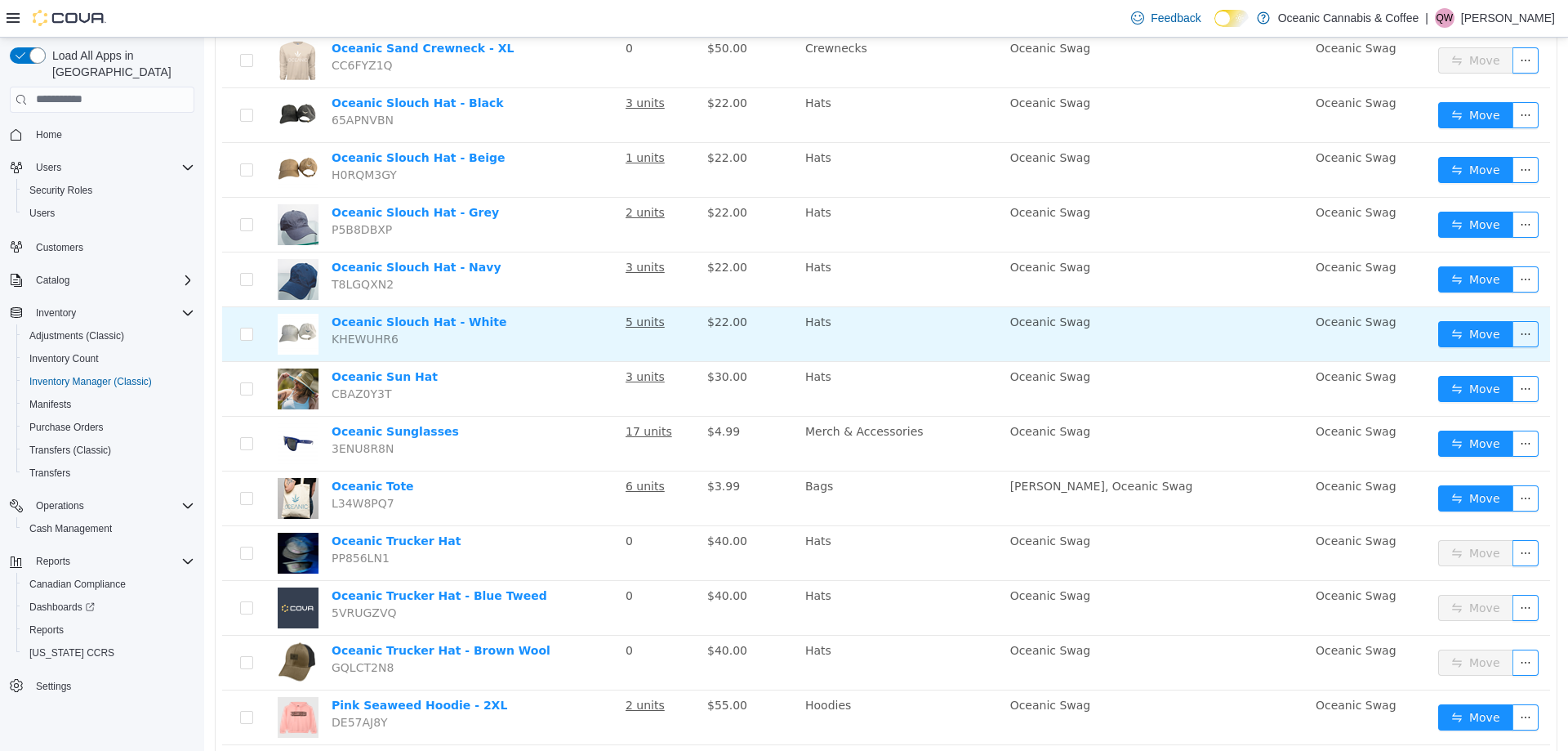
scroll to position [2303, 0]
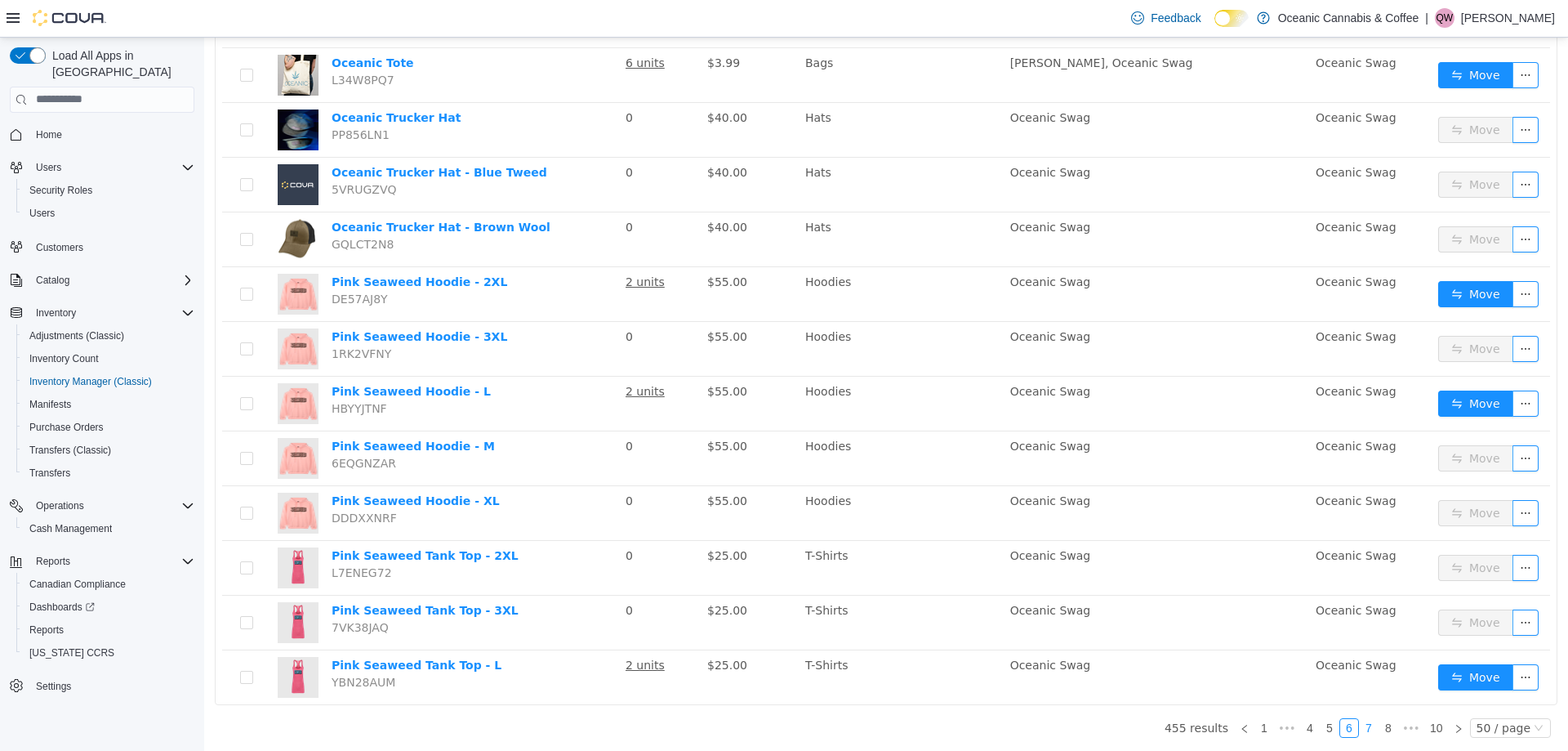
click at [1364, 725] on link "7" at bounding box center [1369, 727] width 18 height 18
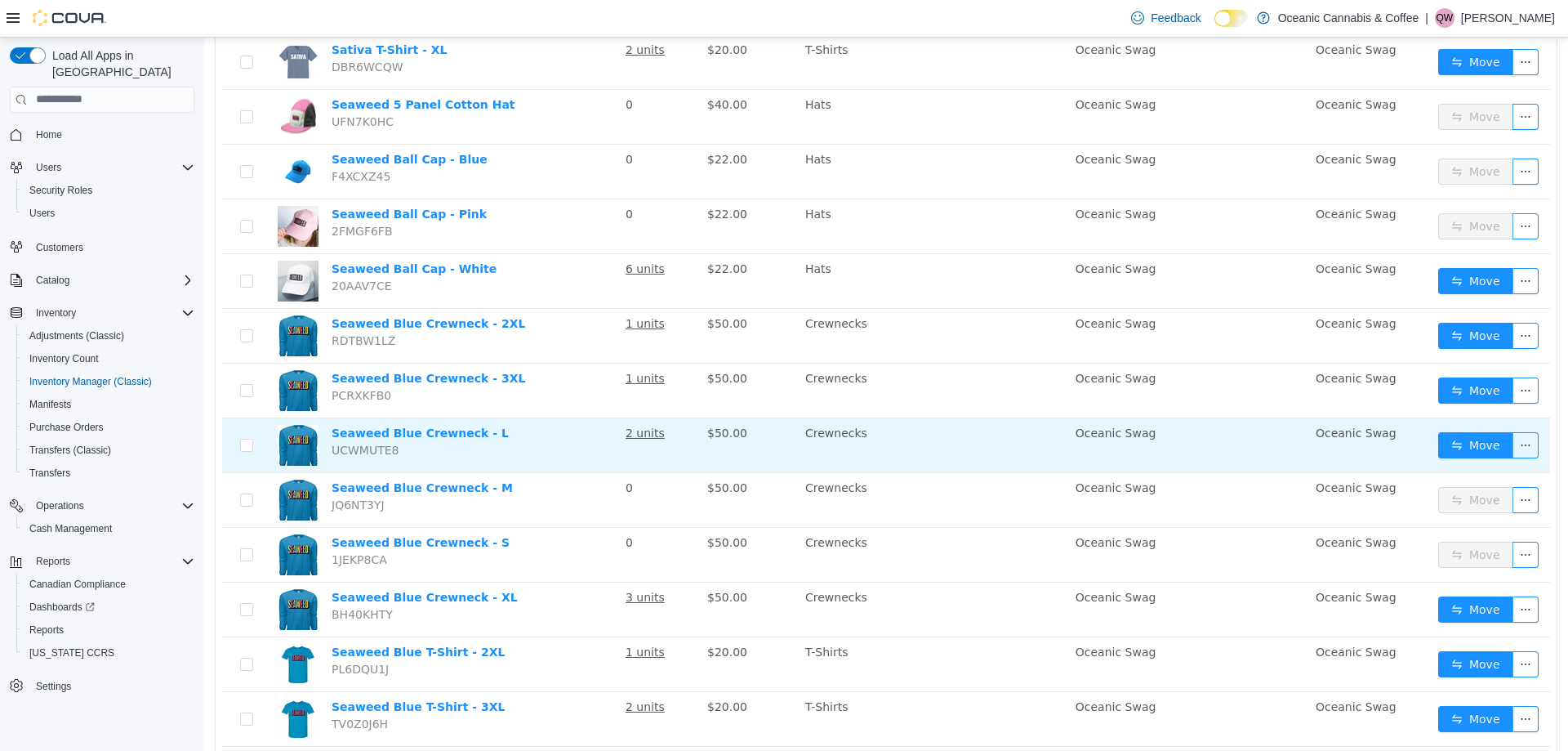
scroll to position [2303, 0]
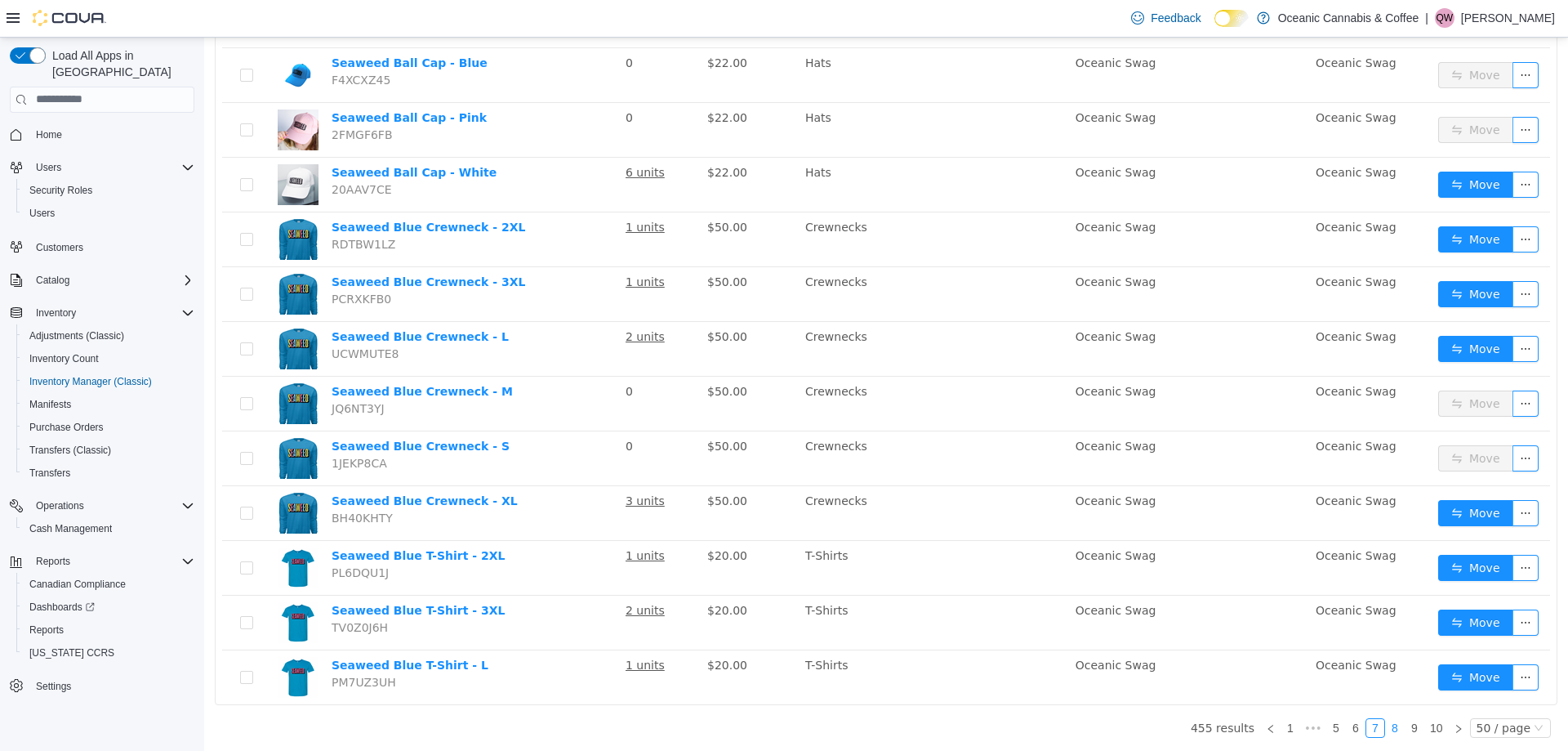
click at [1387, 725] on link "8" at bounding box center [1395, 727] width 18 height 18
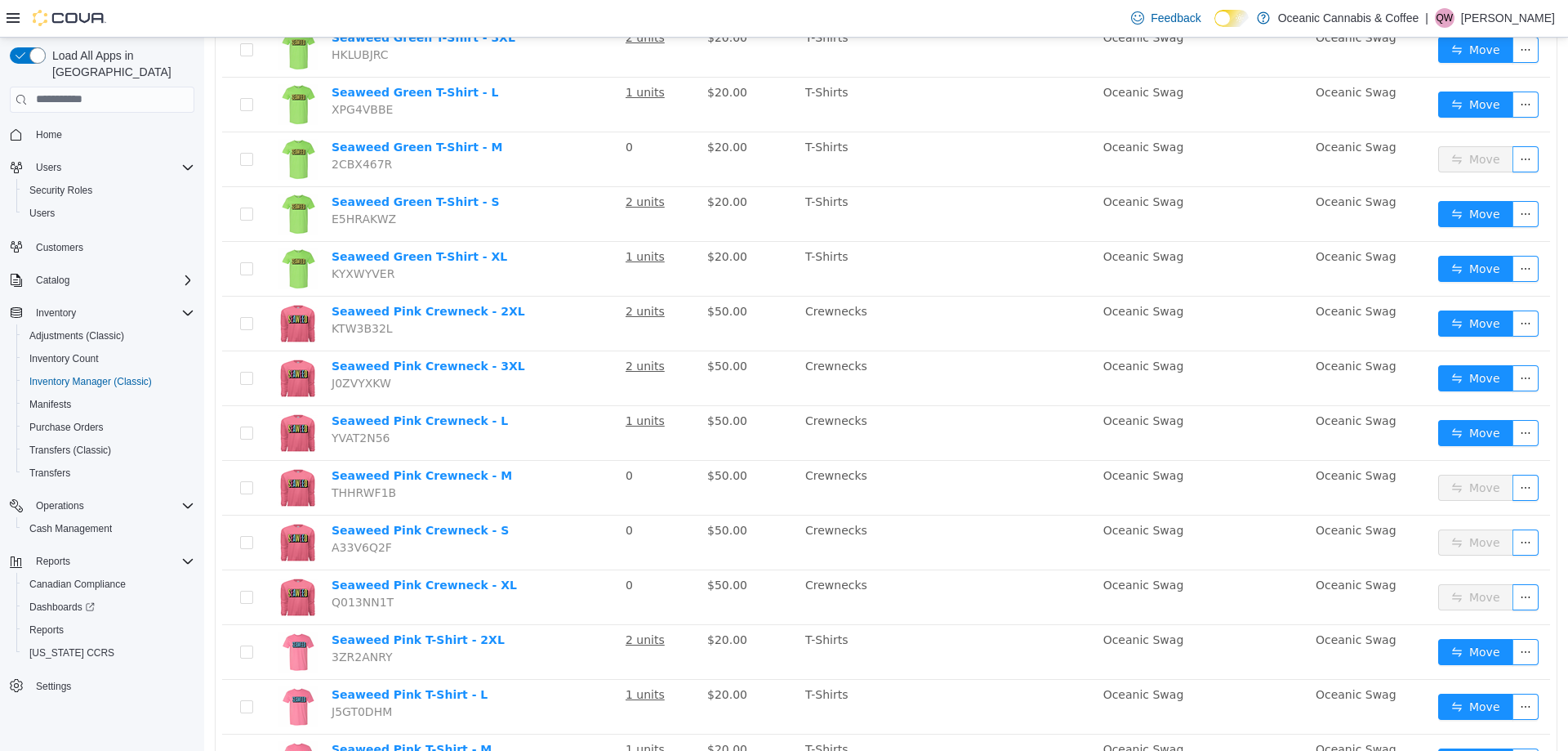
scroll to position [2303, 0]
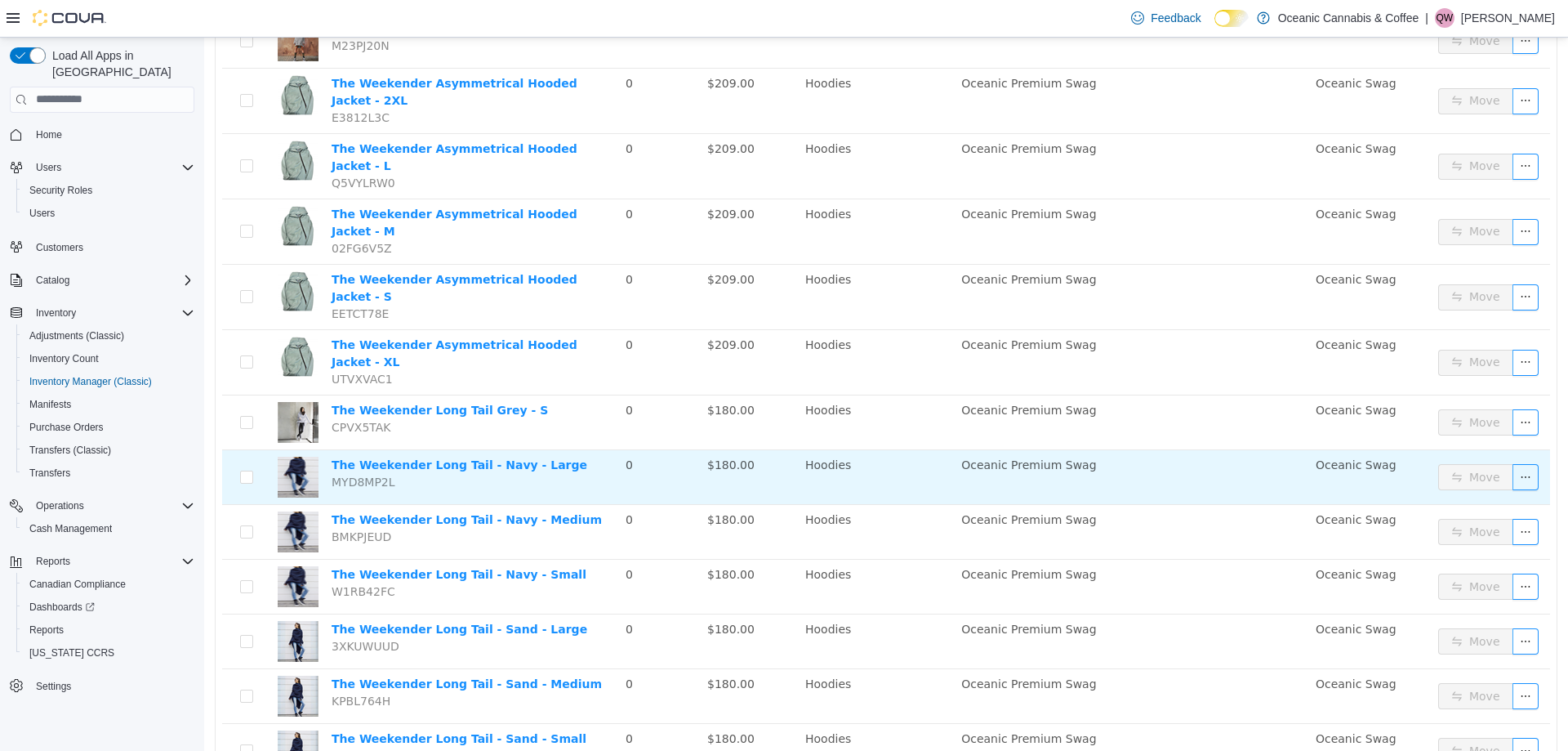
scroll to position [833, 0]
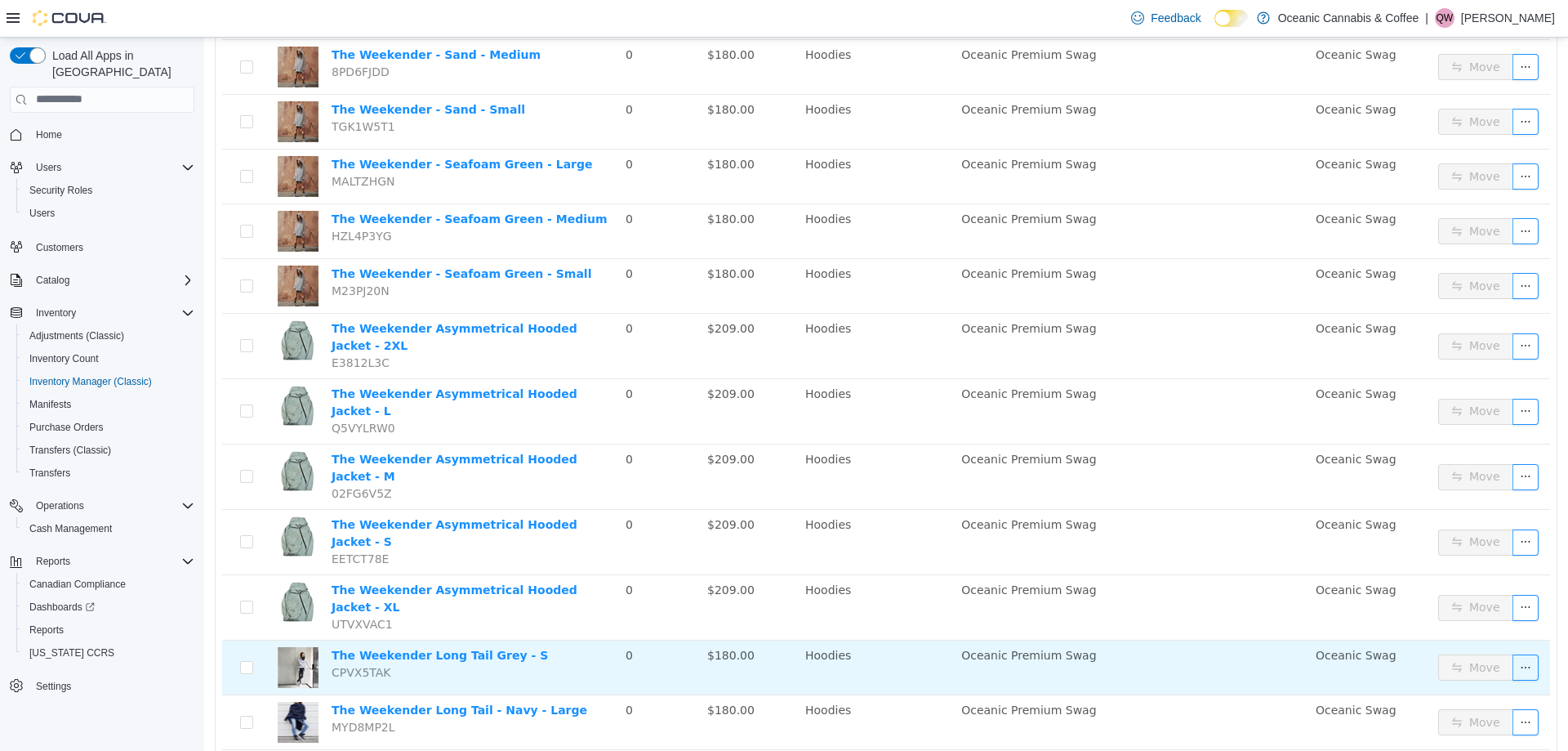
click at [455, 640] on td "The Weekender Long Tail Grey - S CPVX5TAK" at bounding box center [472, 667] width 294 height 54
click at [465, 648] on link "The Weekender Long Tail Grey - S" at bounding box center [440, 655] width 216 height 13
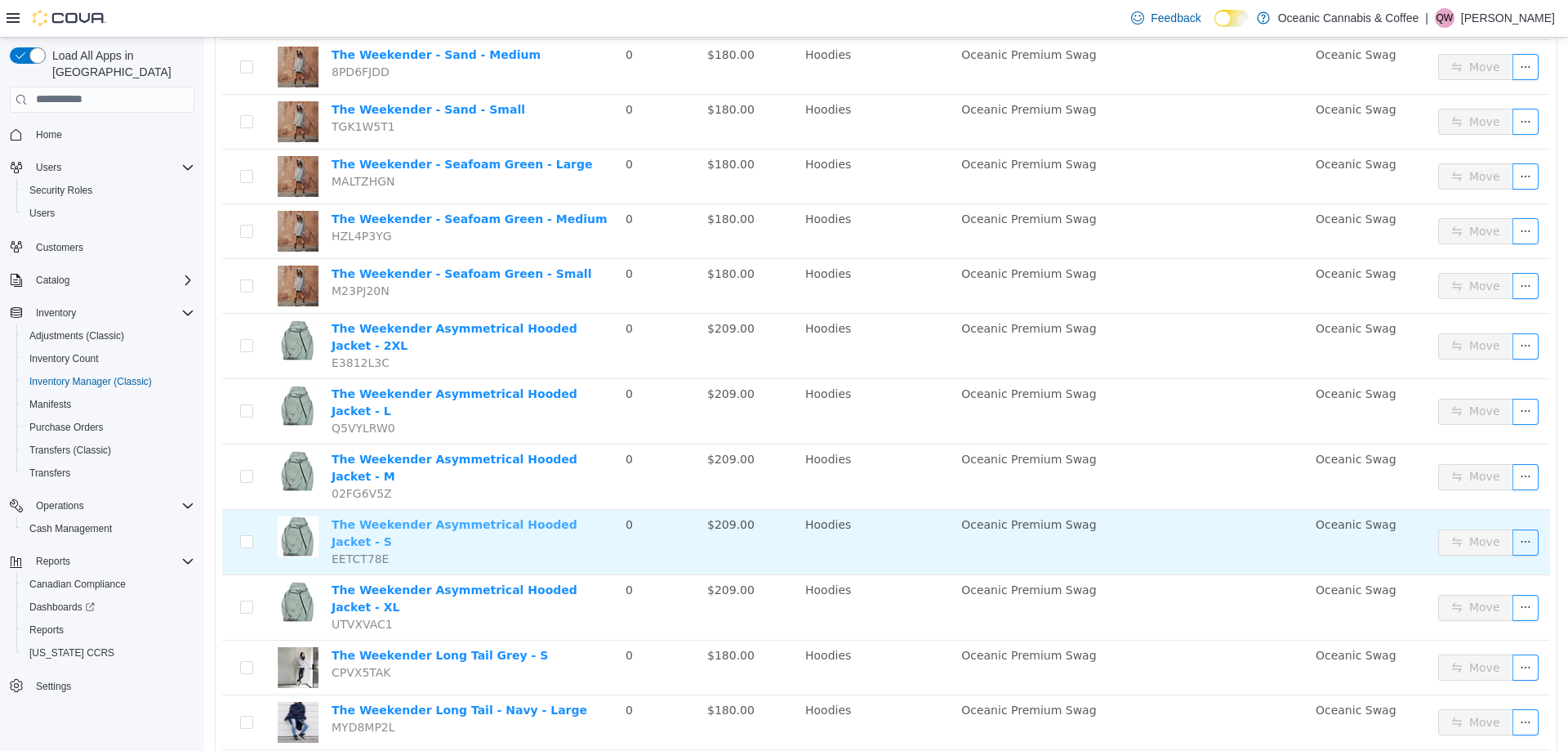
click at [562, 517] on link "The Weekender Asymmetrical Hooded Jacket - S" at bounding box center [454, 532] width 246 height 30
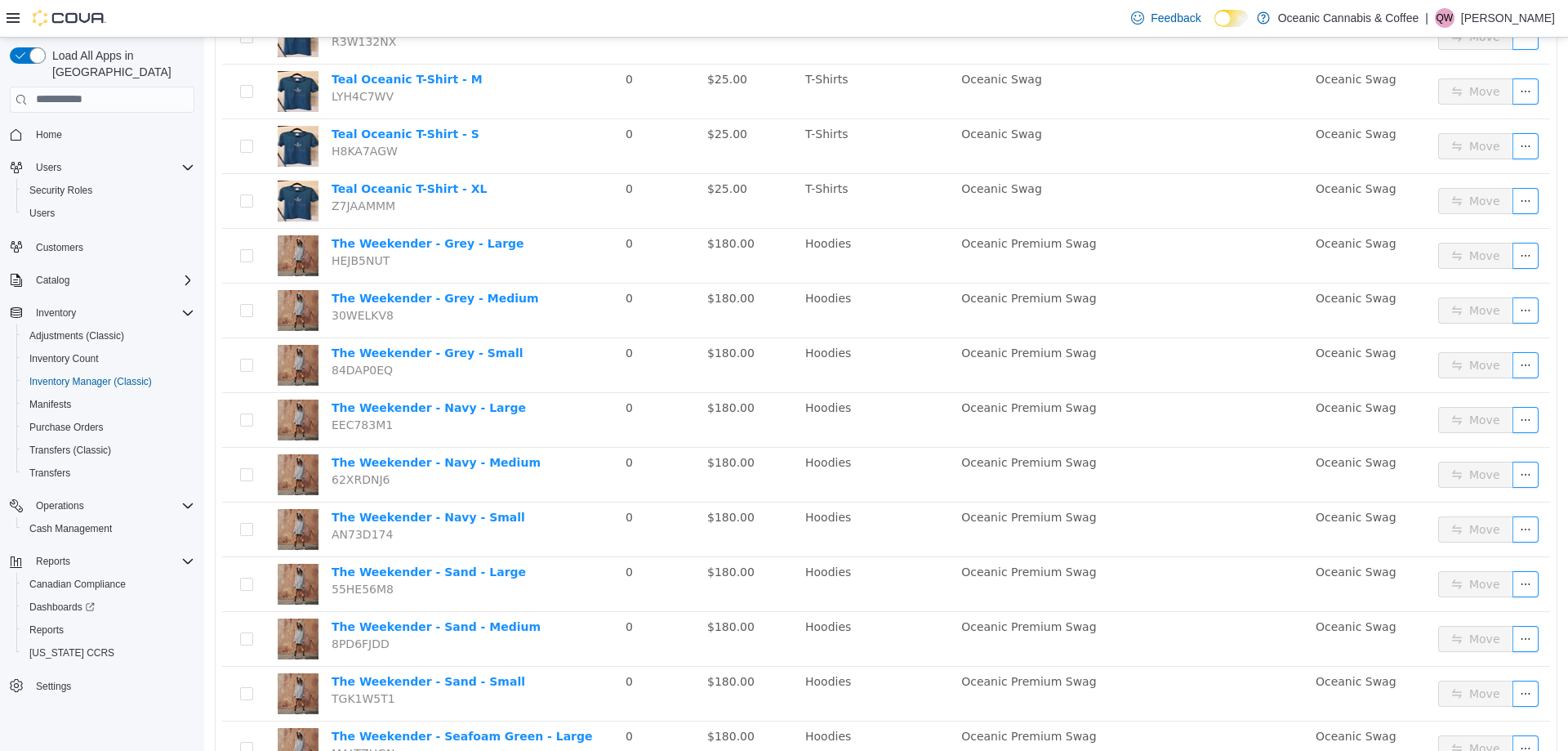
scroll to position [0, 0]
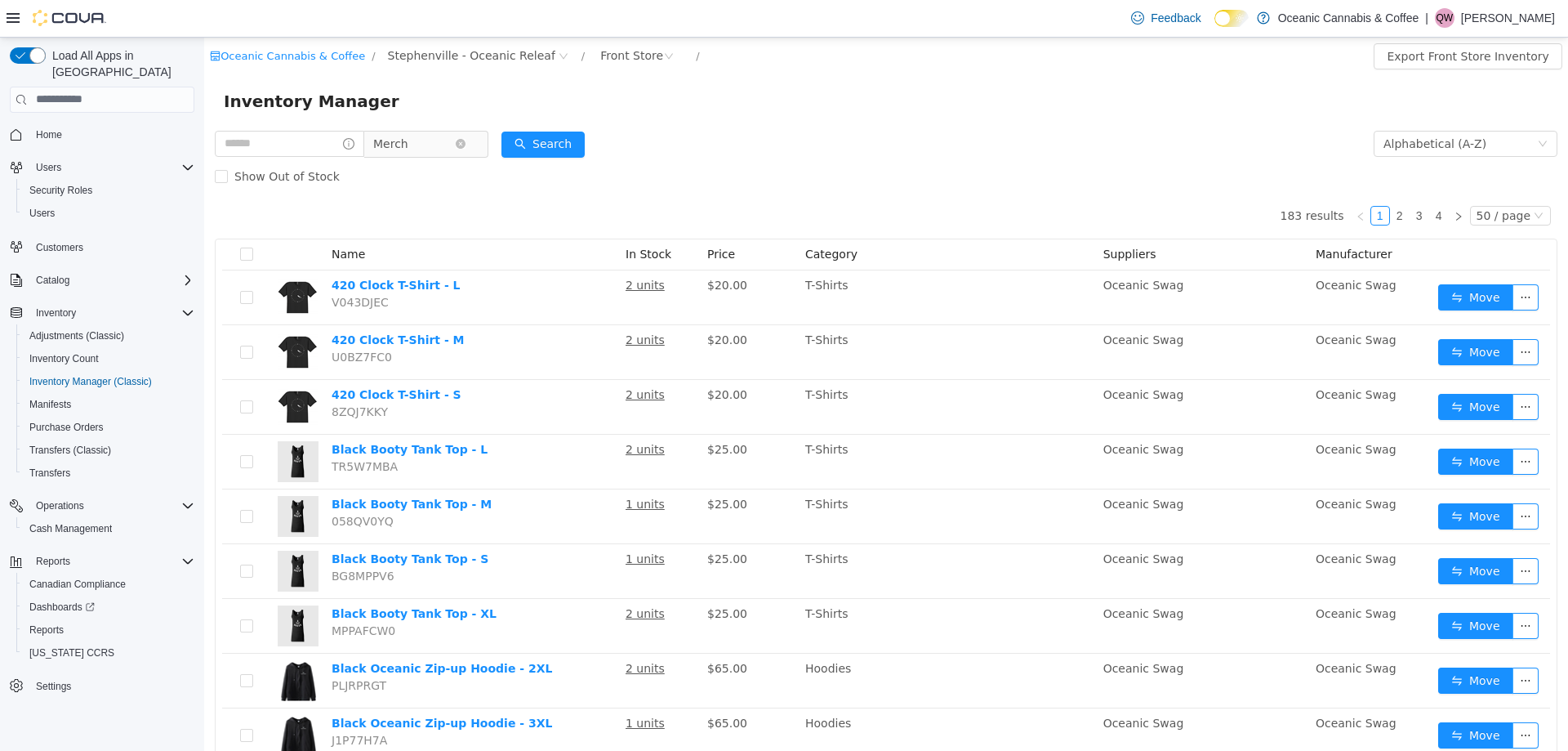
click at [414, 142] on span "Merch" at bounding box center [413, 143] width 81 height 25
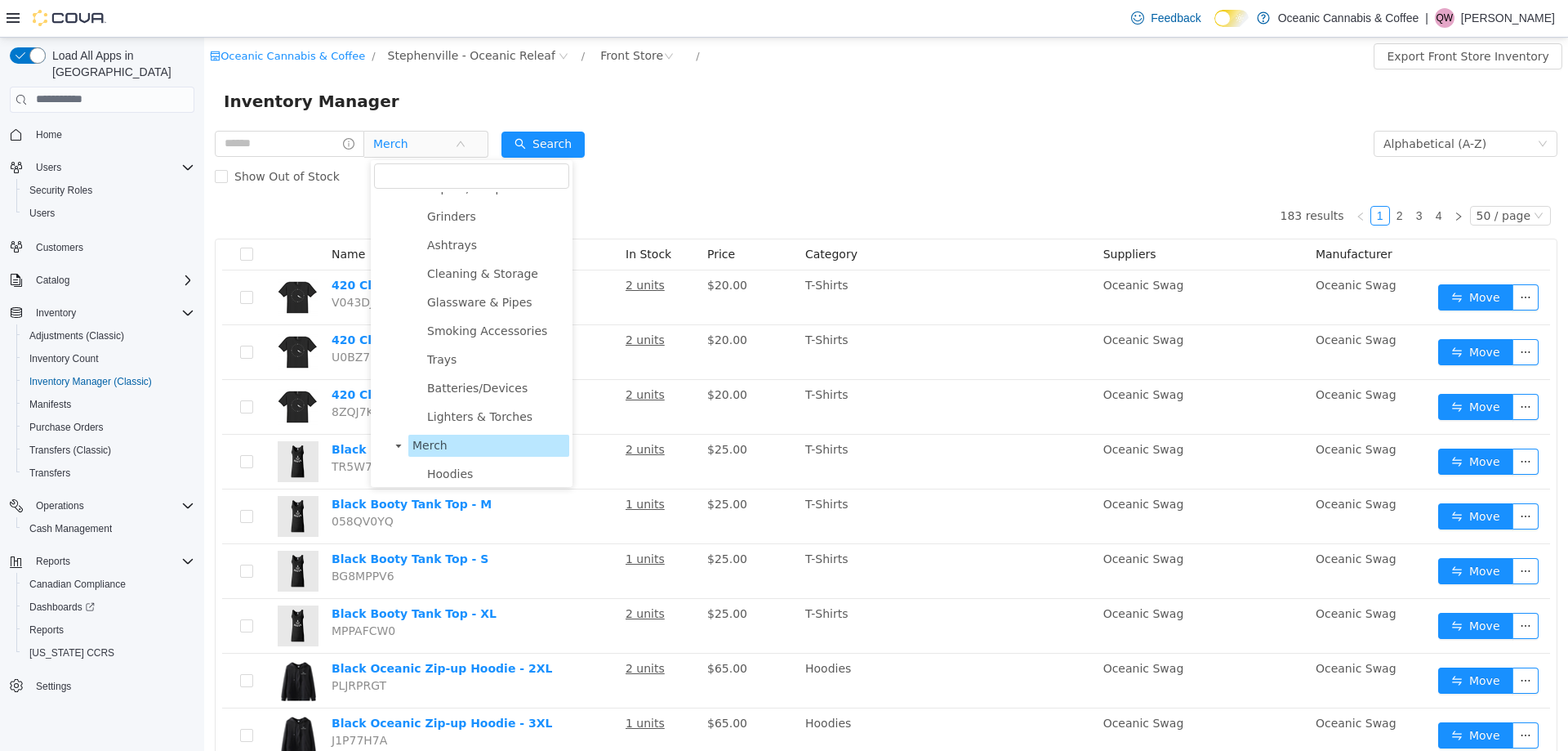
scroll to position [585, 0]
click at [458, 229] on span "Edibles" at bounding box center [488, 220] width 161 height 22
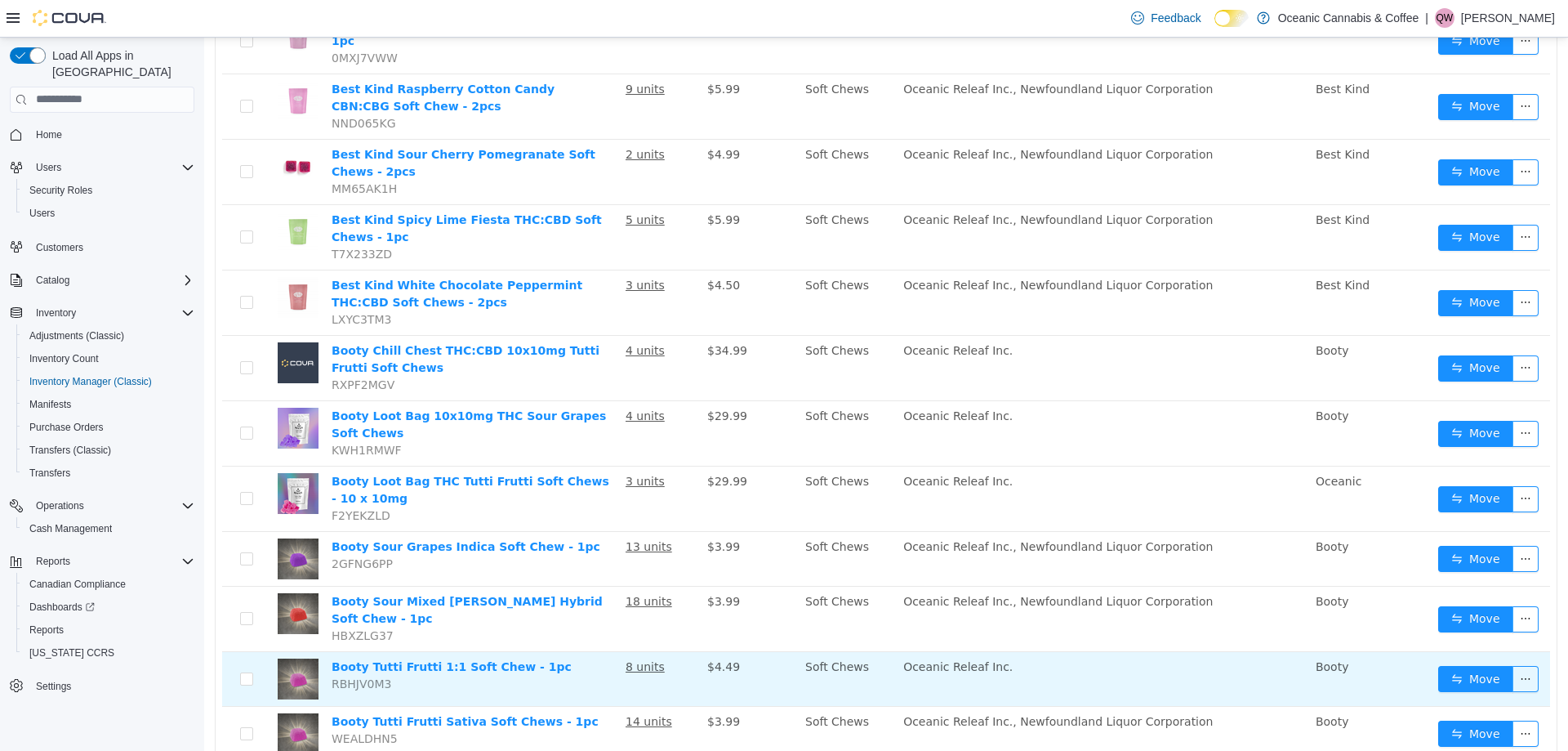
scroll to position [408, 0]
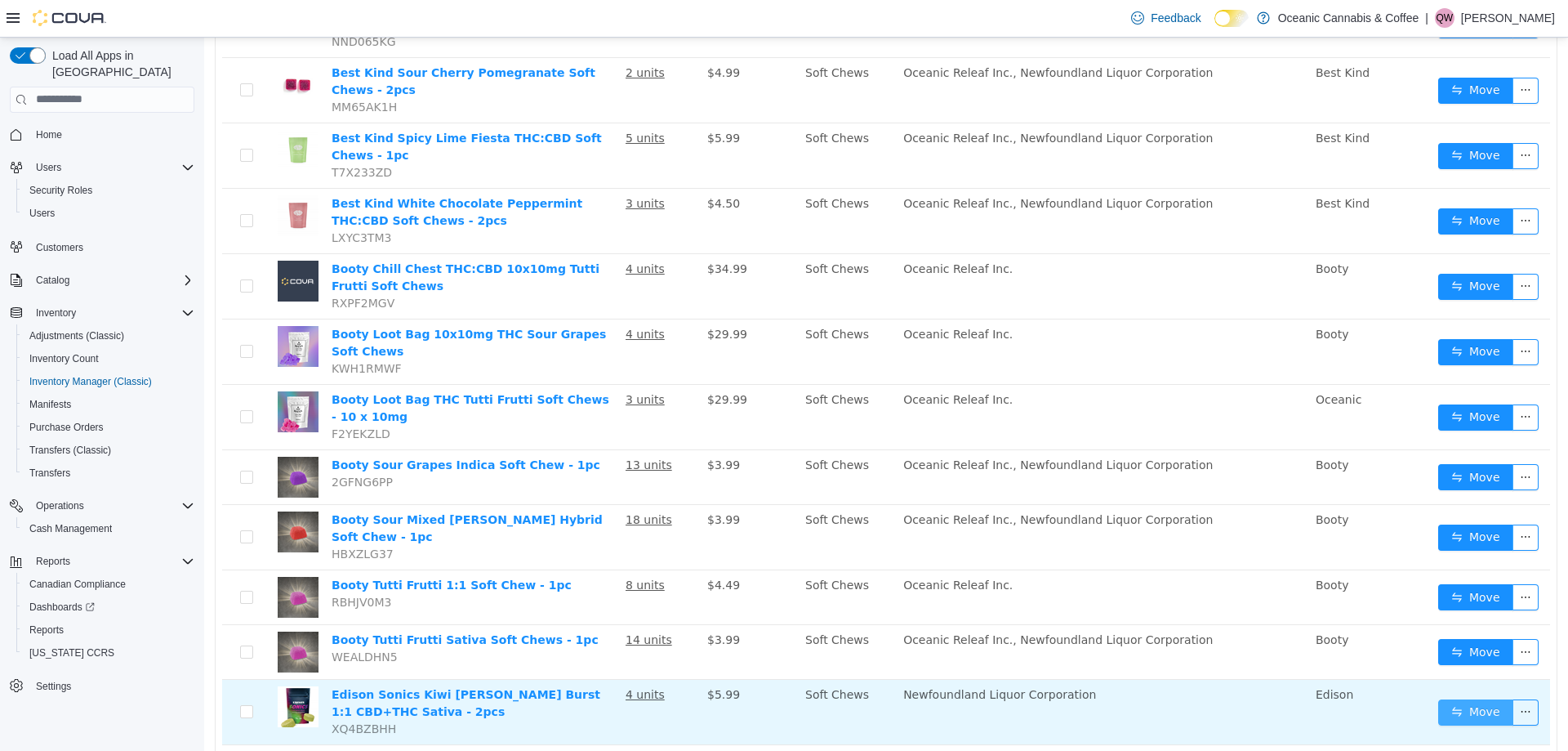
click at [1462, 698] on button "Move" at bounding box center [1475, 711] width 75 height 26
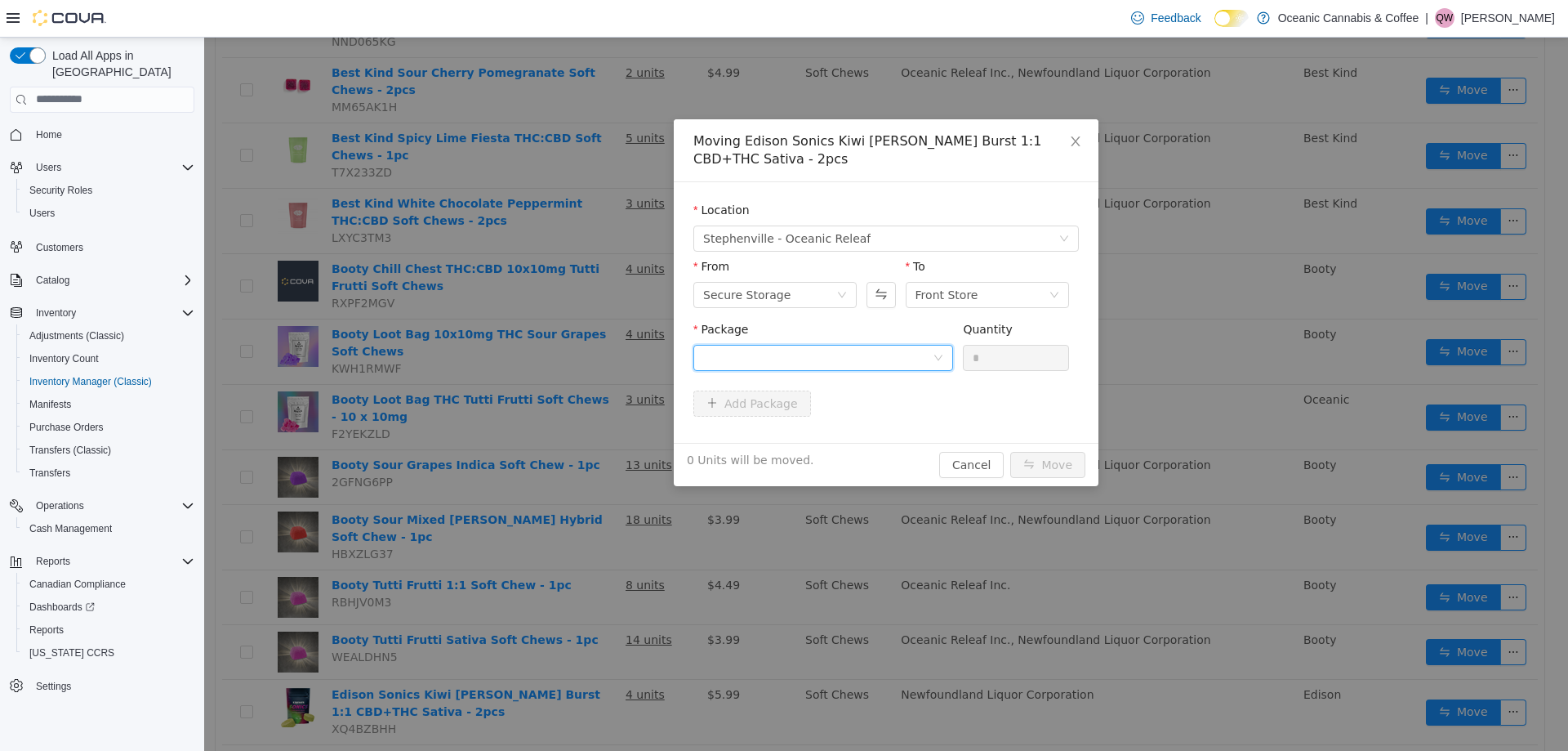
click at [743, 359] on div at bounding box center [817, 357] width 230 height 25
click at [769, 431] on span "Quantity : 92 Units" at bounding box center [752, 434] width 100 height 13
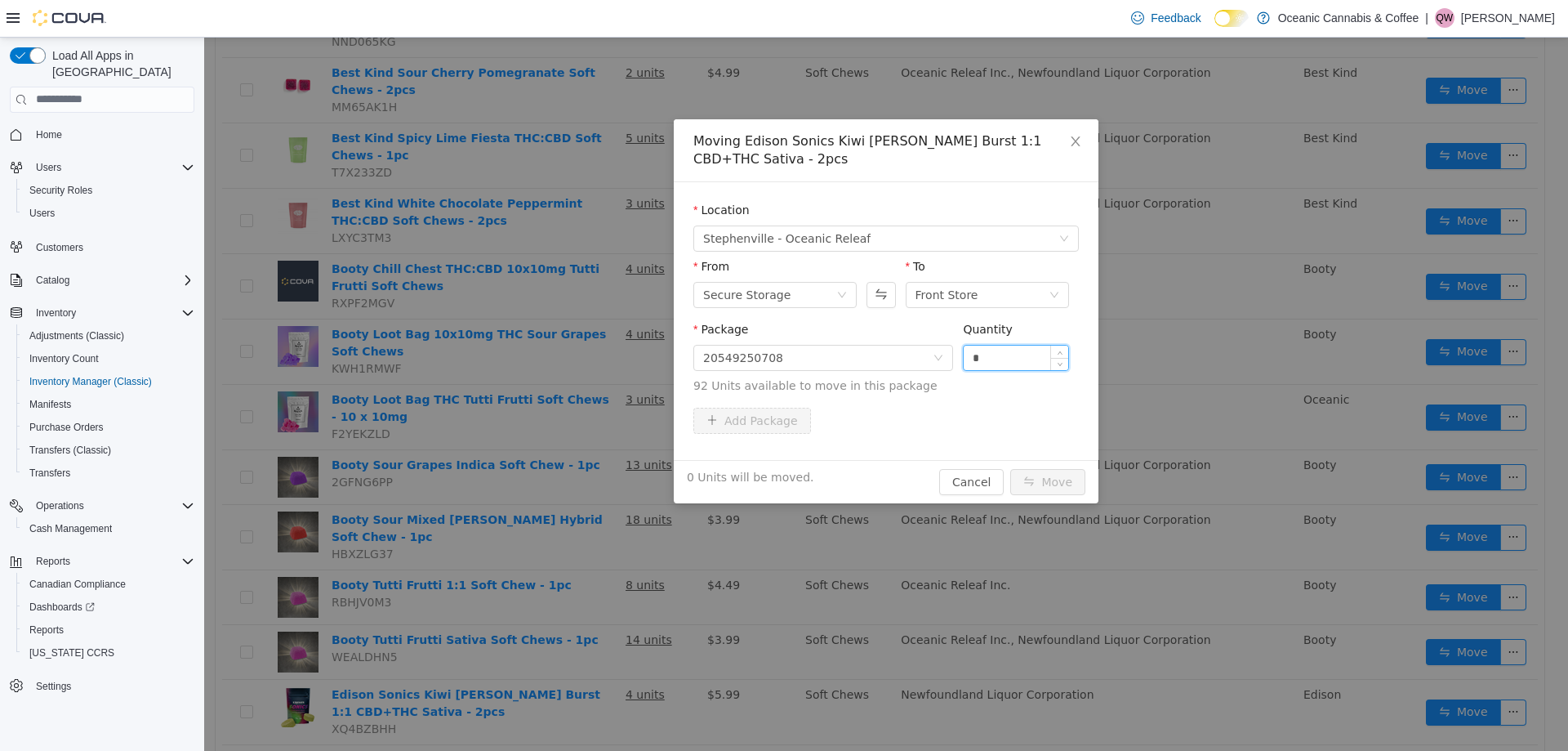
drag, startPoint x: 993, startPoint y: 363, endPoint x: 970, endPoint y: 362, distance: 23.0
click at [970, 362] on input "*" at bounding box center [1016, 357] width 105 height 25
type input "*"
click at [1047, 474] on button "Move" at bounding box center [1047, 481] width 75 height 26
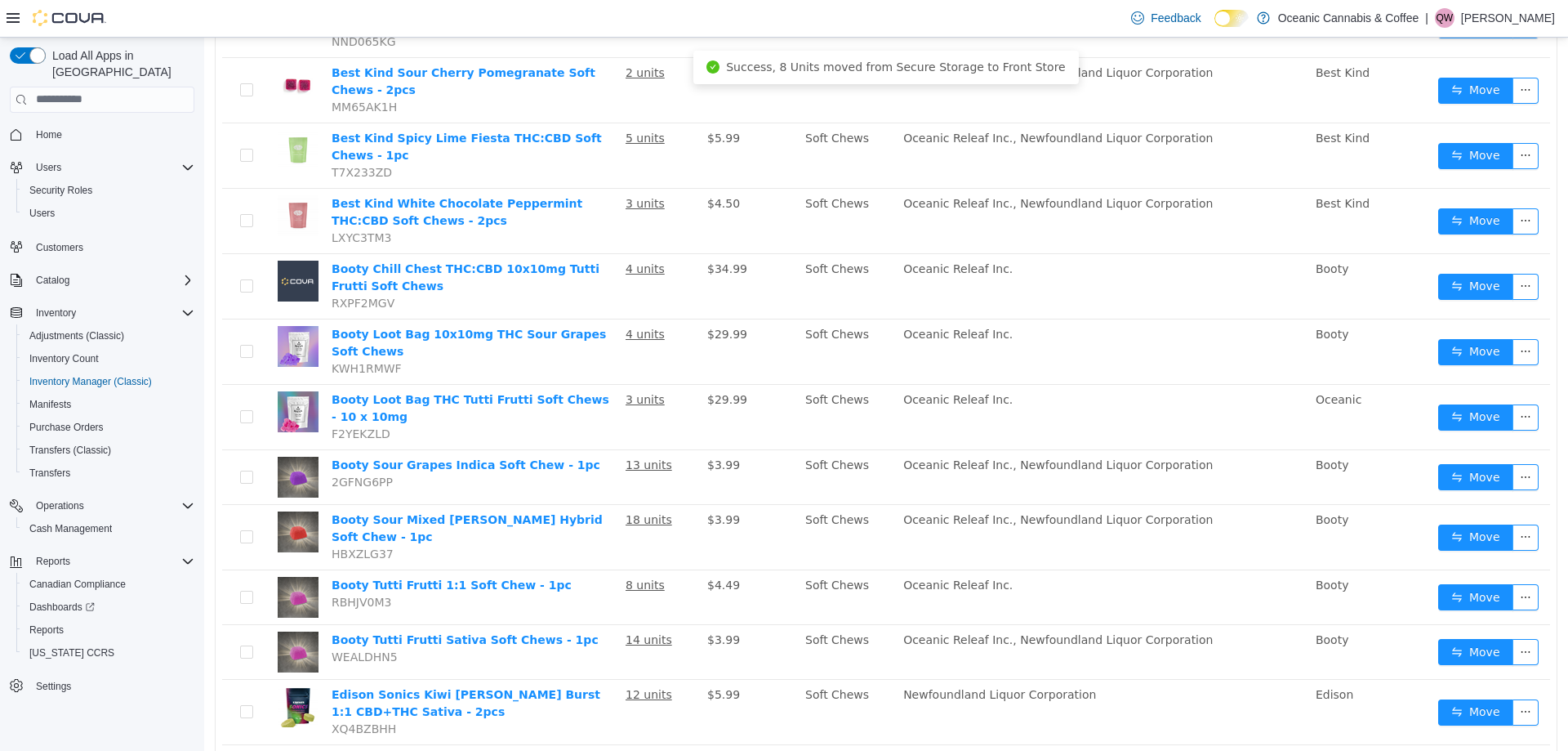
scroll to position [0, 0]
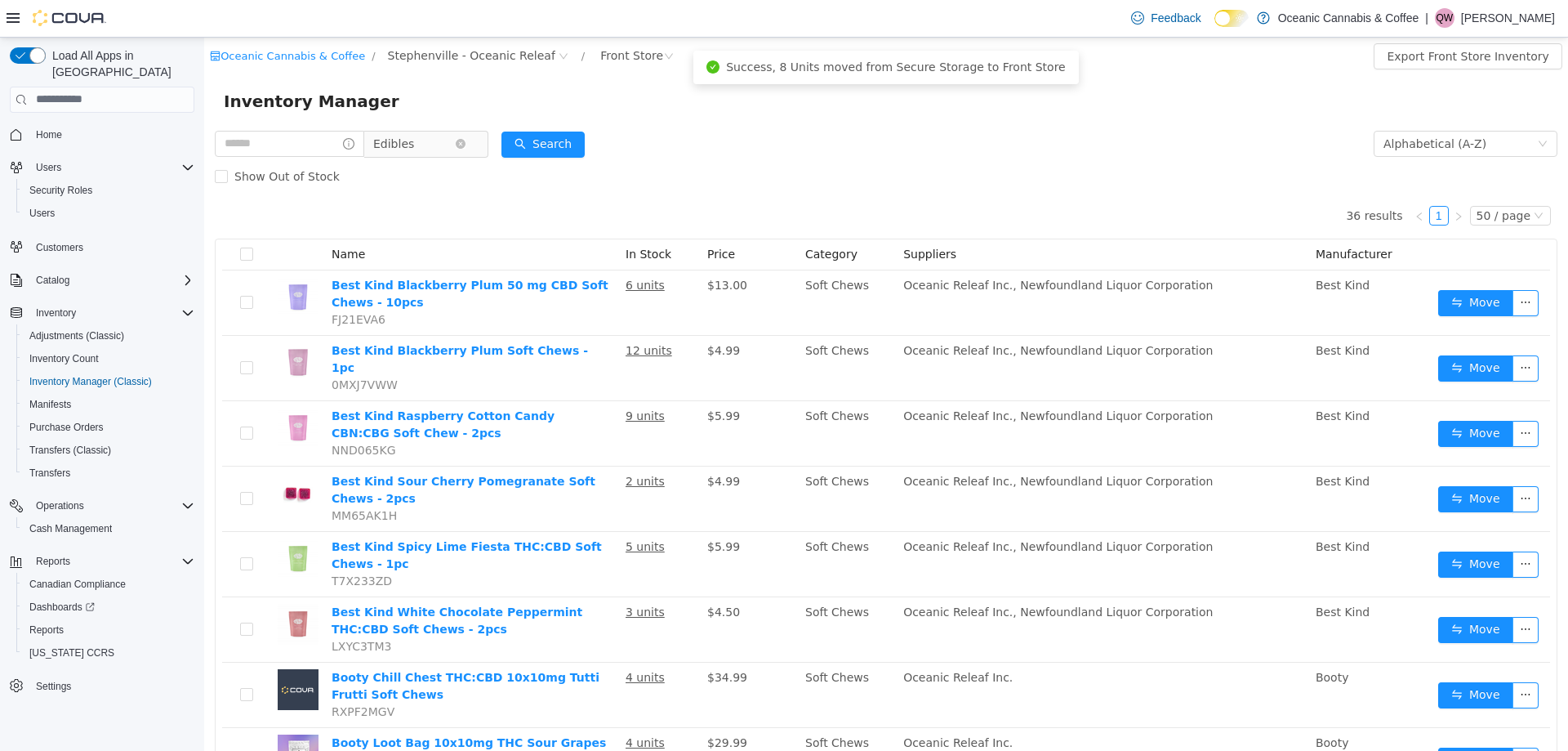
click at [416, 139] on span "Edibles" at bounding box center [413, 143] width 81 height 25
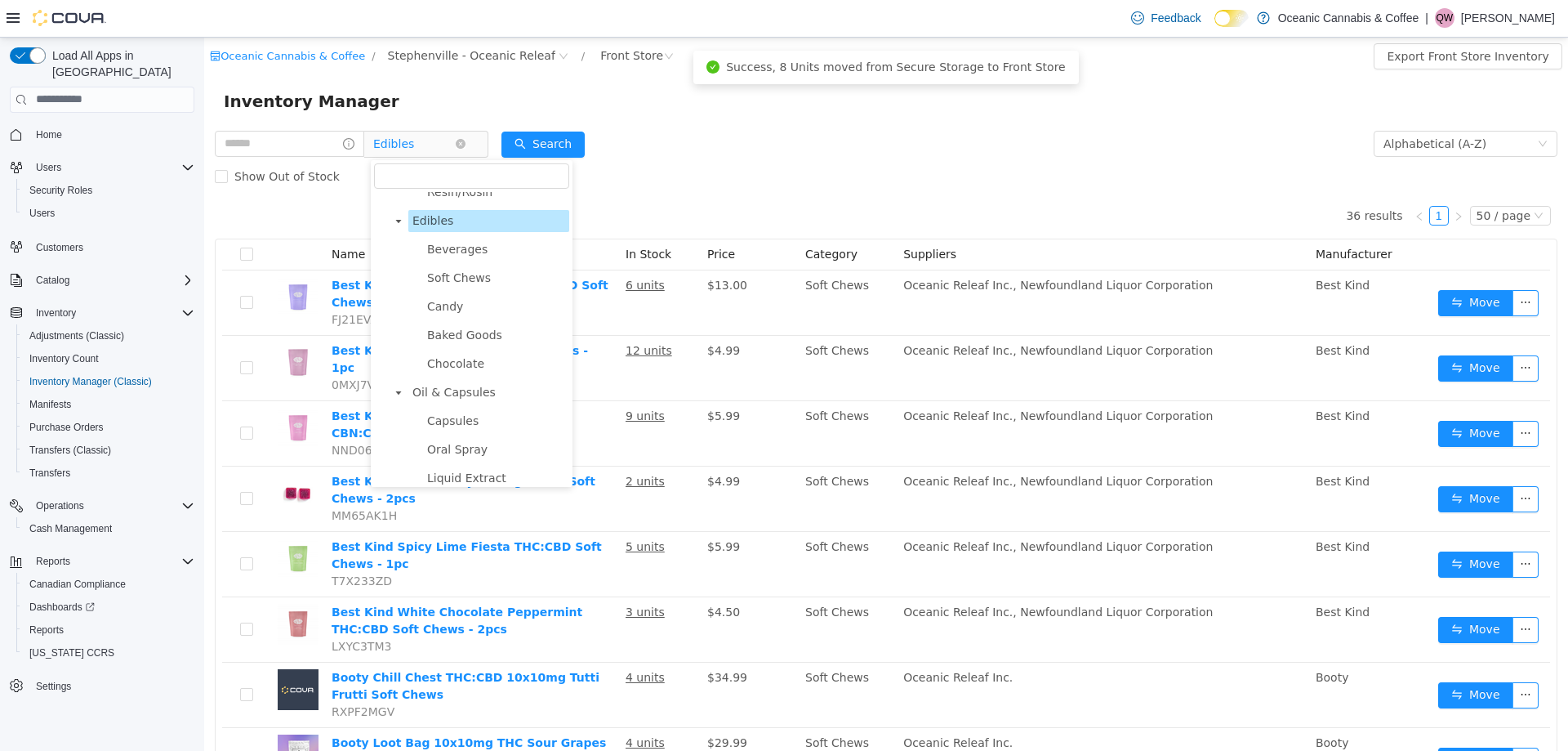
click at [472, 147] on span "Edibles" at bounding box center [420, 143] width 112 height 26
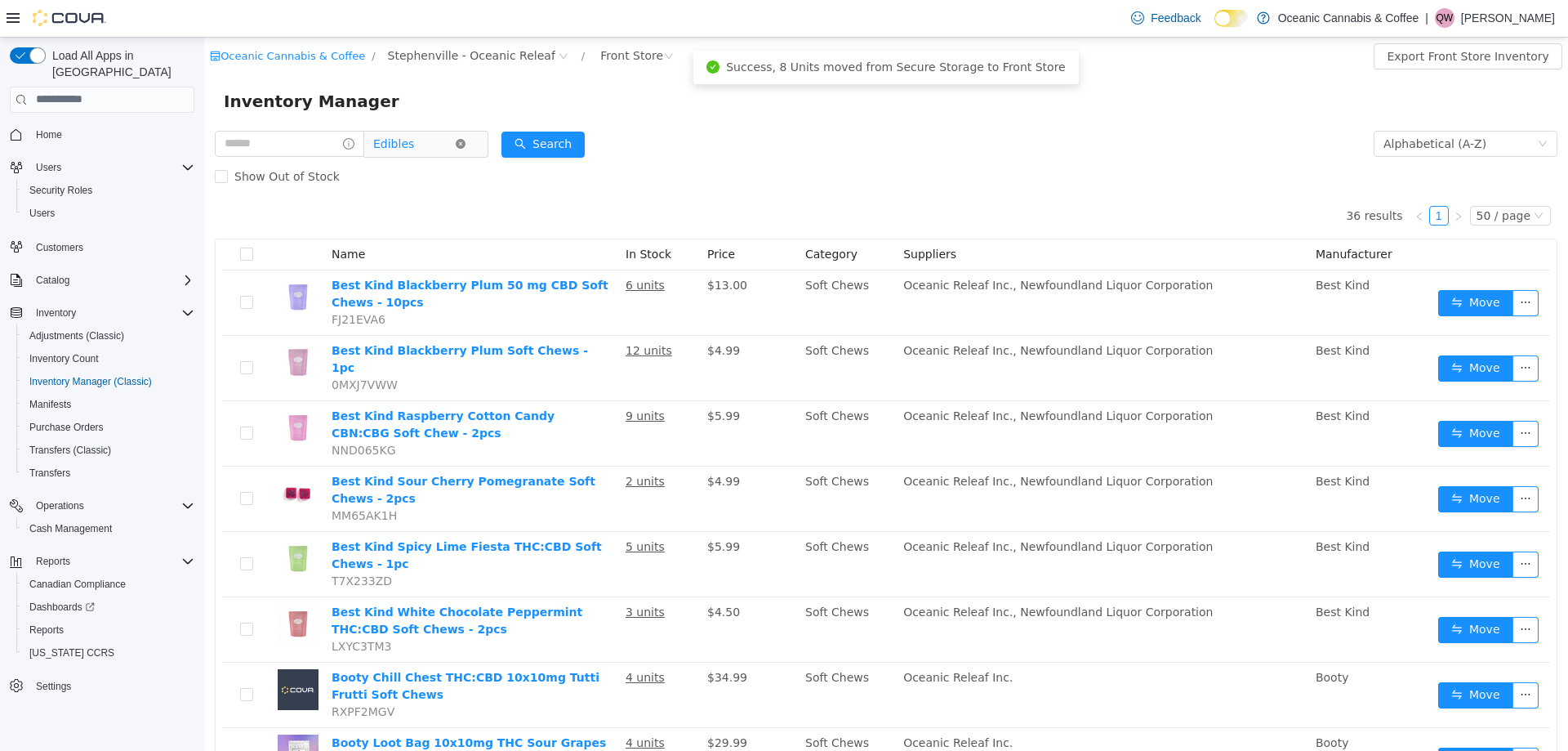
click at [466, 144] on icon "icon: close-circle" at bounding box center [461, 143] width 10 height 10
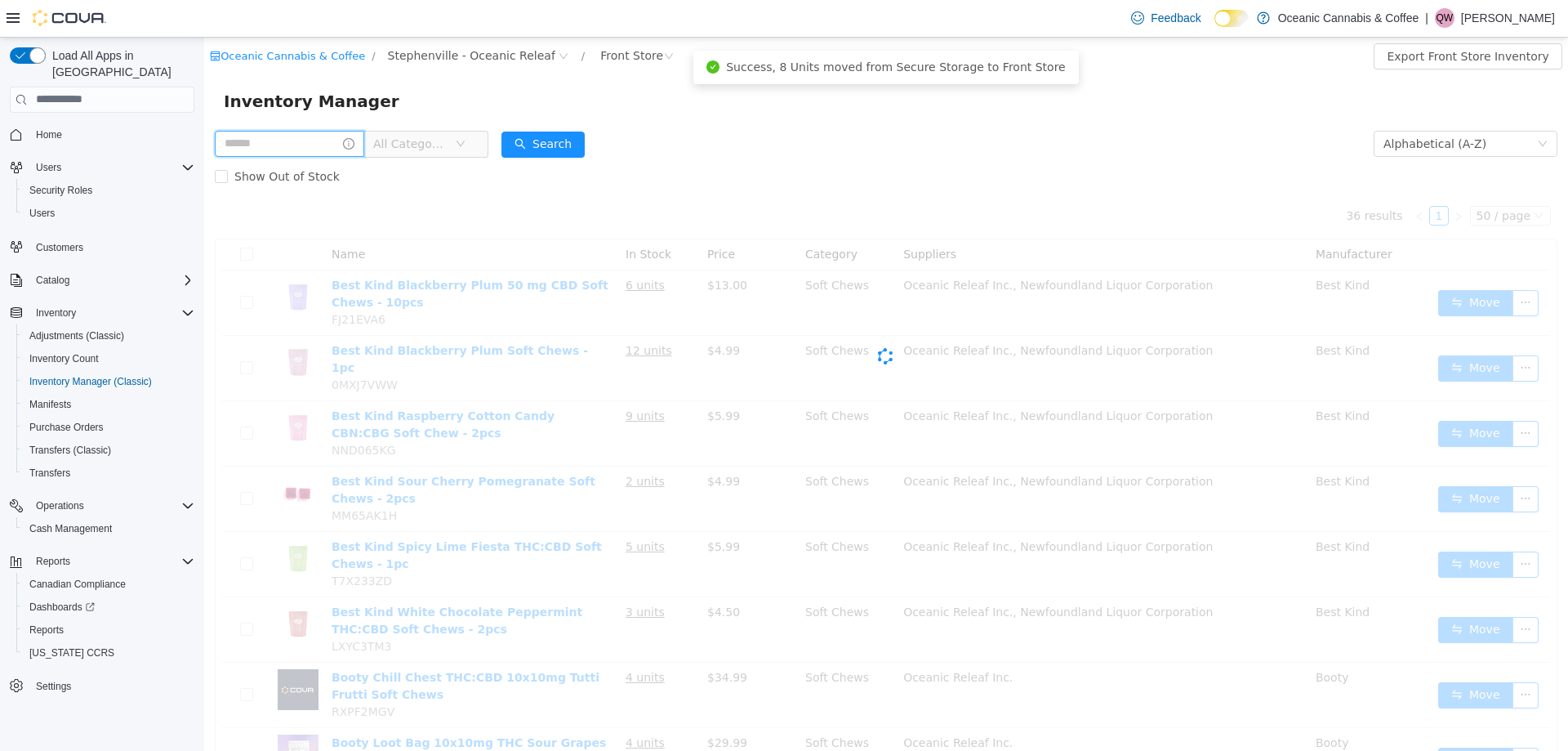
click at [306, 148] on input "text" at bounding box center [290, 143] width 150 height 26
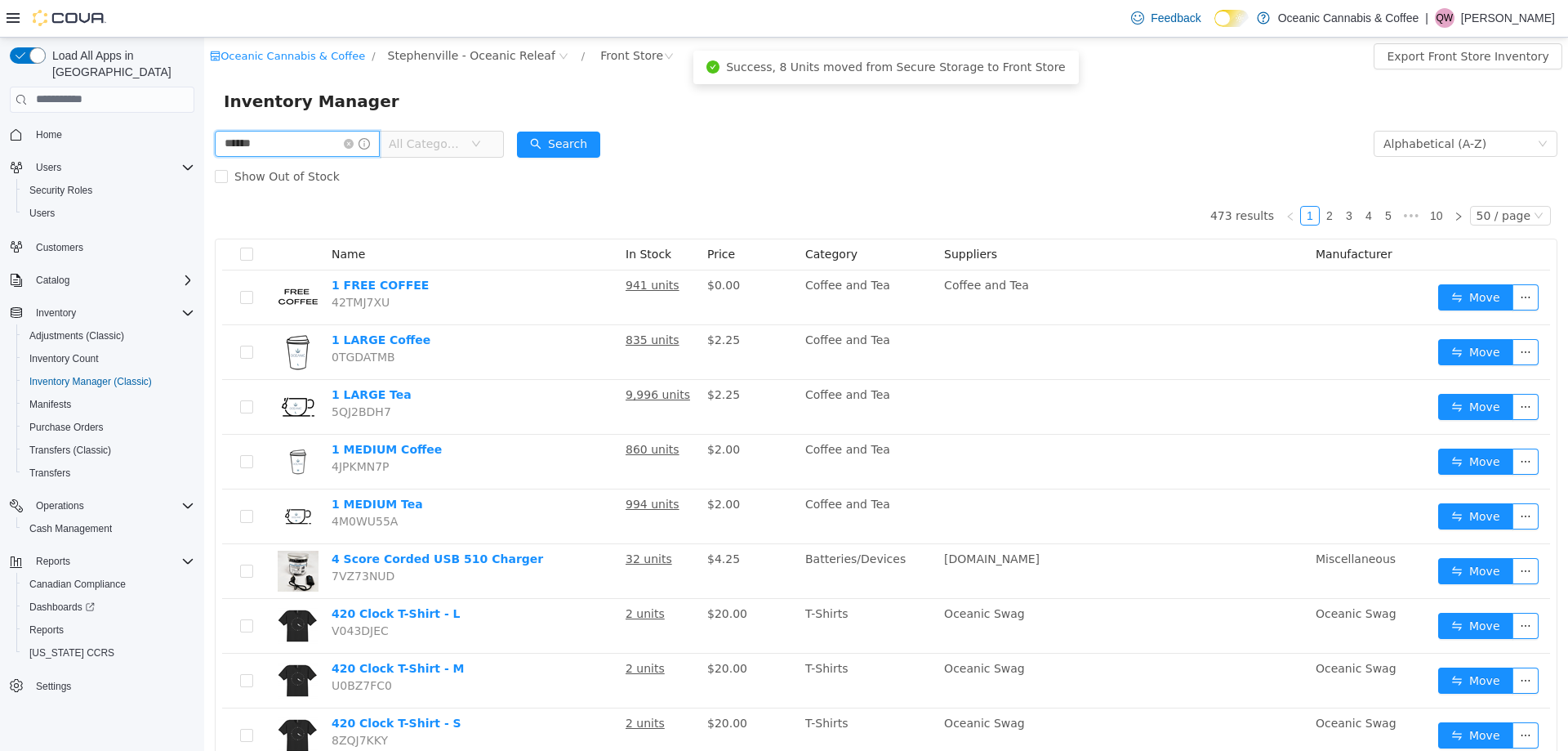
type input "******"
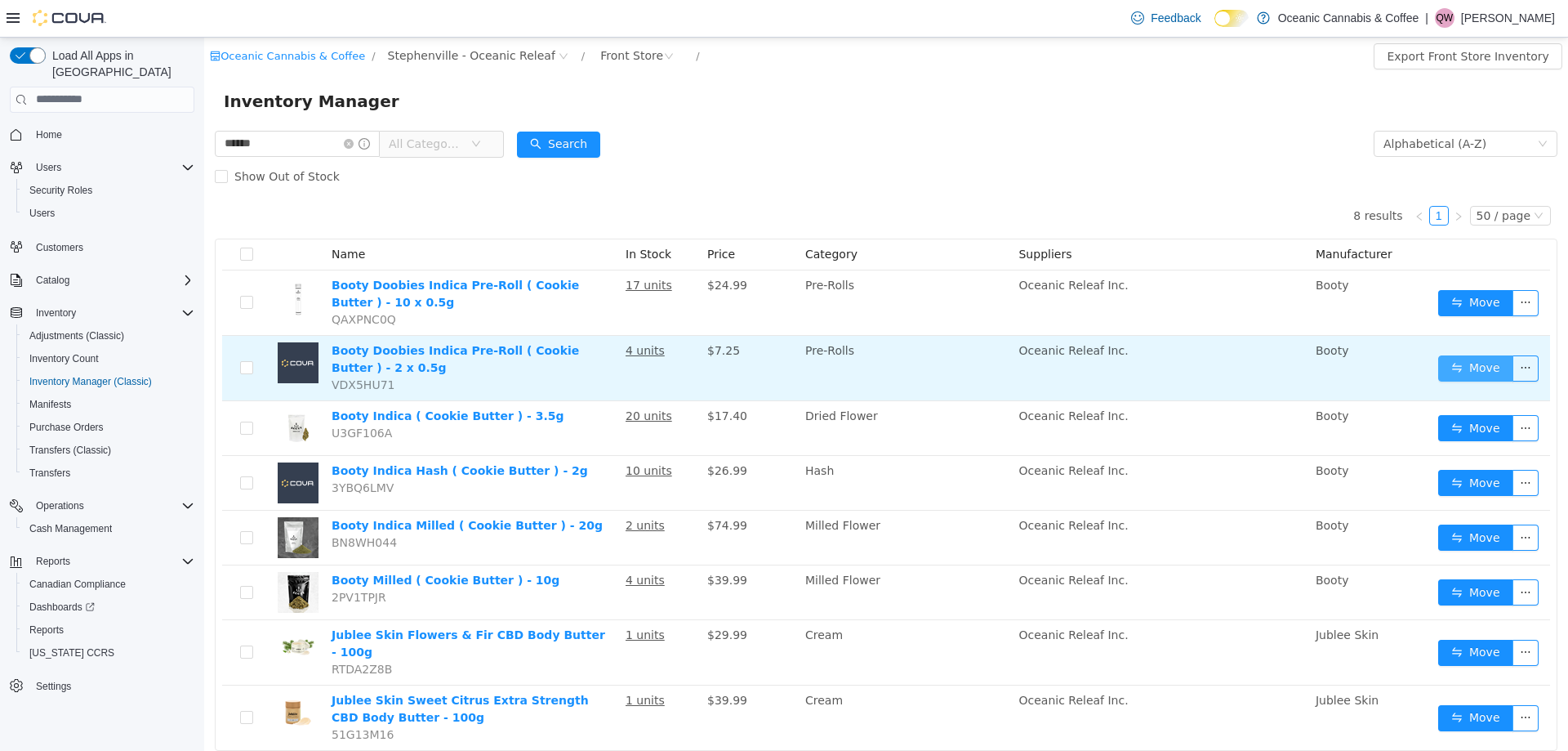
click at [1455, 366] on button "Move" at bounding box center [1475, 368] width 75 height 26
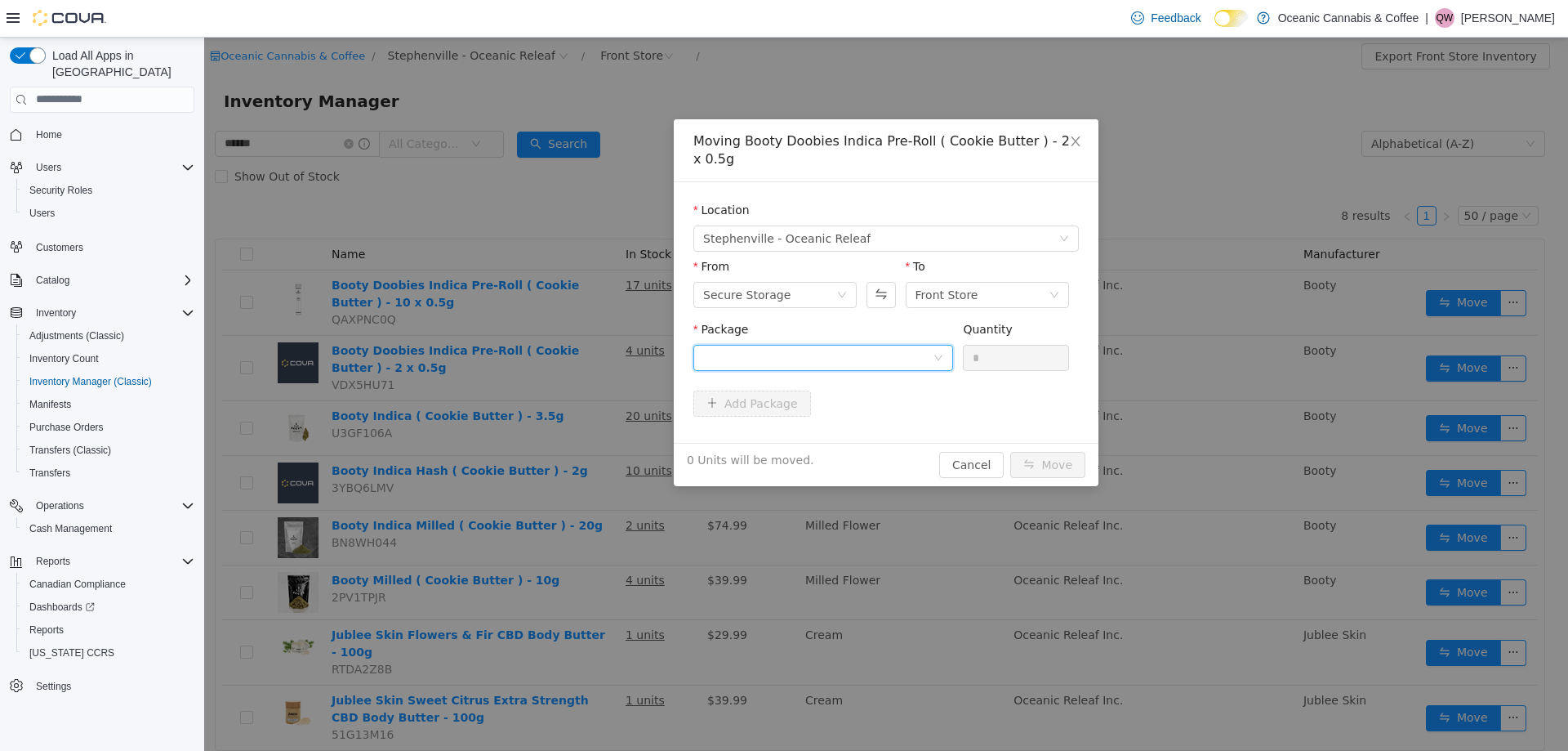
click at [786, 346] on div at bounding box center [817, 357] width 230 height 25
click at [772, 439] on span "Quantity : 180 Units" at bounding box center [756, 434] width 107 height 13
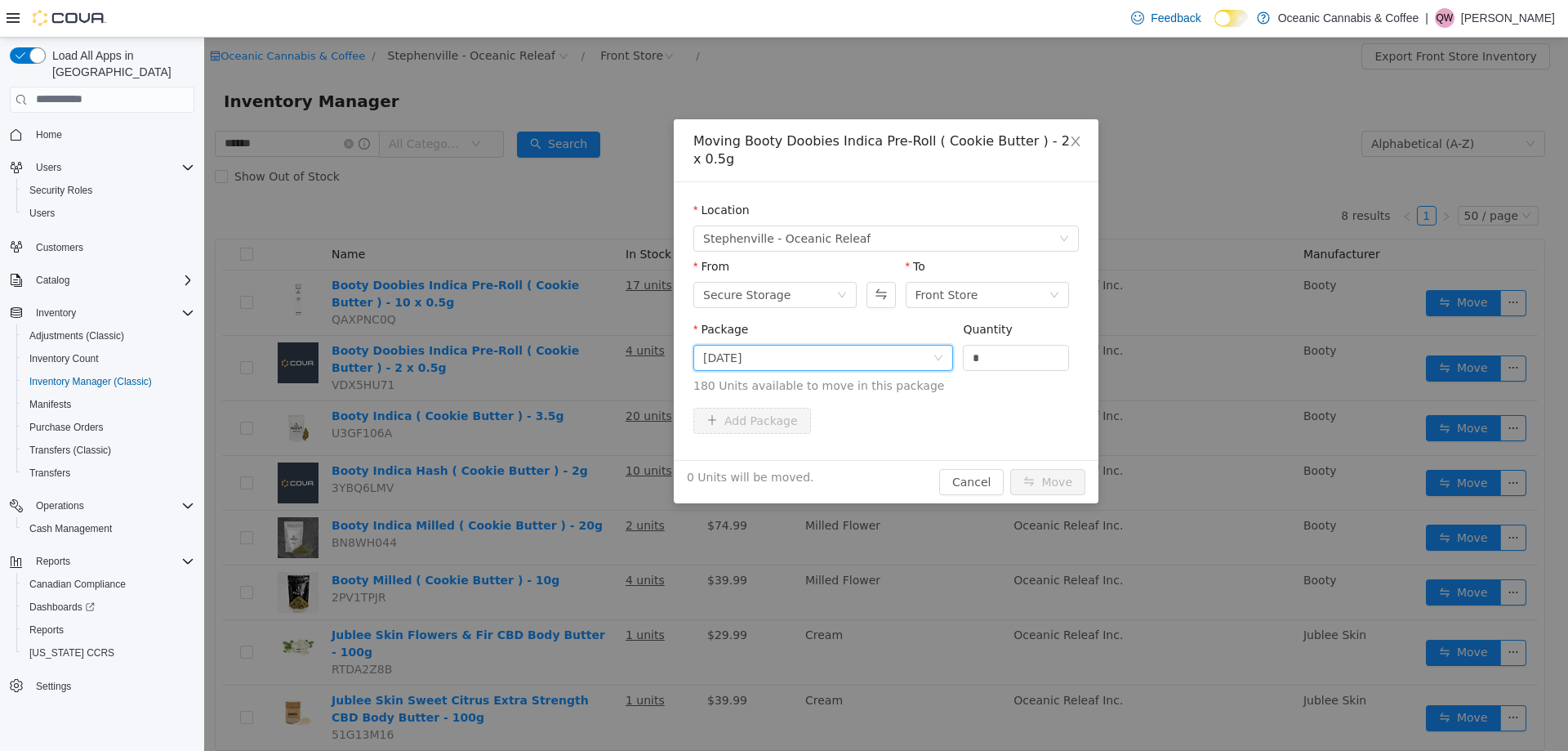
drag, startPoint x: 990, startPoint y: 364, endPoint x: 934, endPoint y: 362, distance: 56.0
click at [938, 362] on span "Package BC0452 Quantity * 180 Units available to move in this package" at bounding box center [886, 357] width 385 height 72
type input "*"
click at [1055, 475] on button "Move" at bounding box center [1047, 481] width 75 height 26
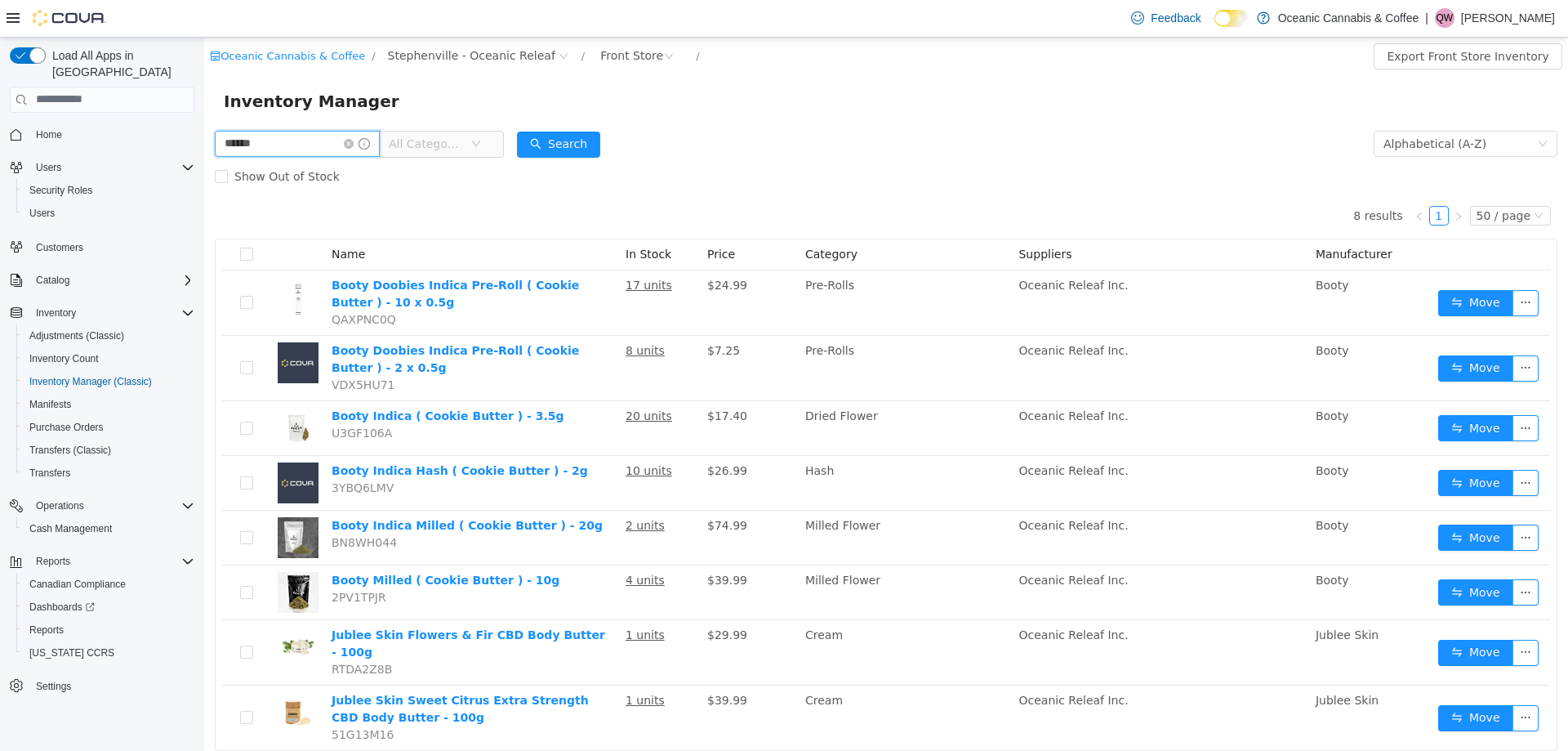
click at [351, 137] on input "******" at bounding box center [297, 143] width 165 height 26
click at [349, 139] on input "******" at bounding box center [297, 143] width 165 height 26
click at [353, 139] on icon "icon: close-circle" at bounding box center [349, 143] width 10 height 10
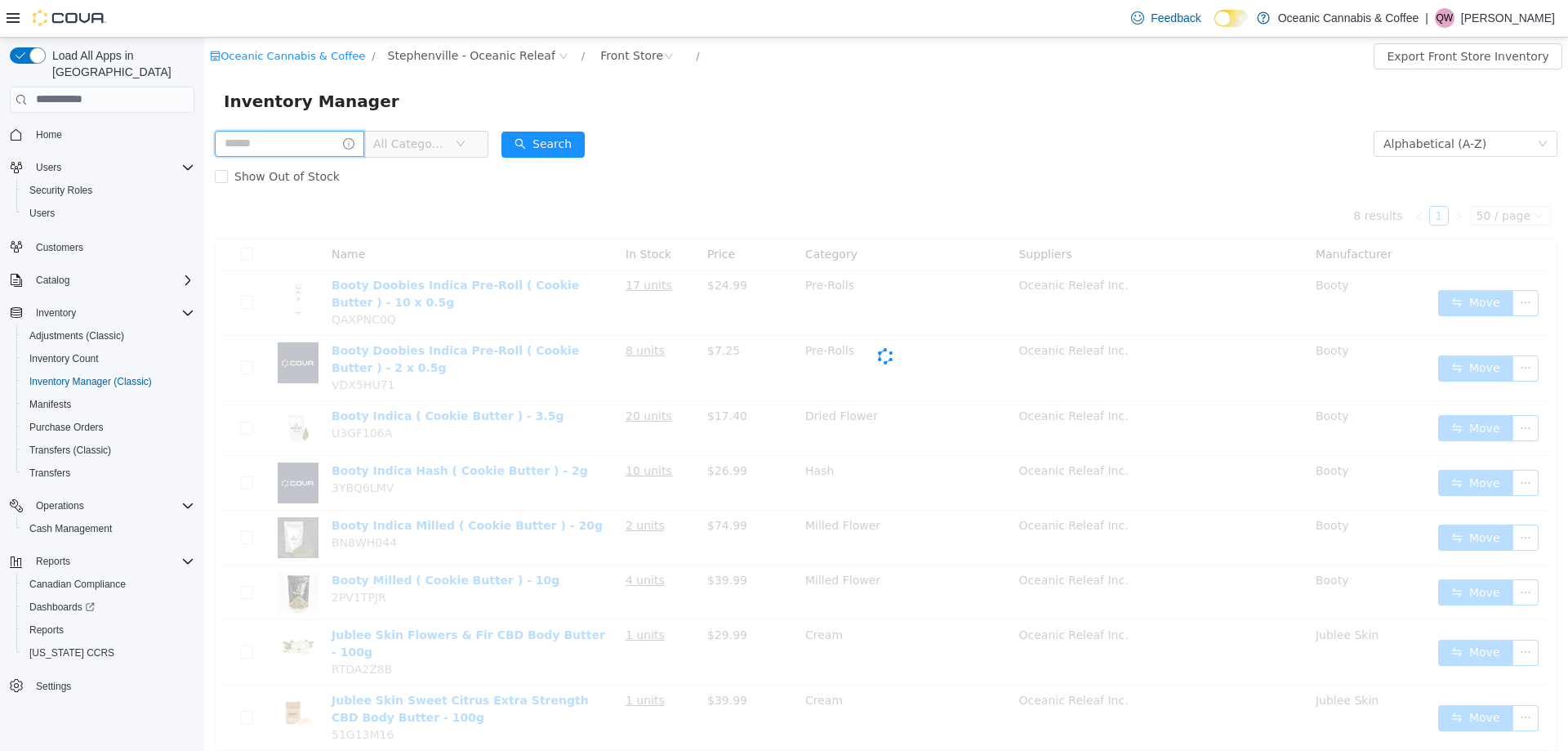
click at [313, 138] on input "text" at bounding box center [290, 143] width 150 height 26
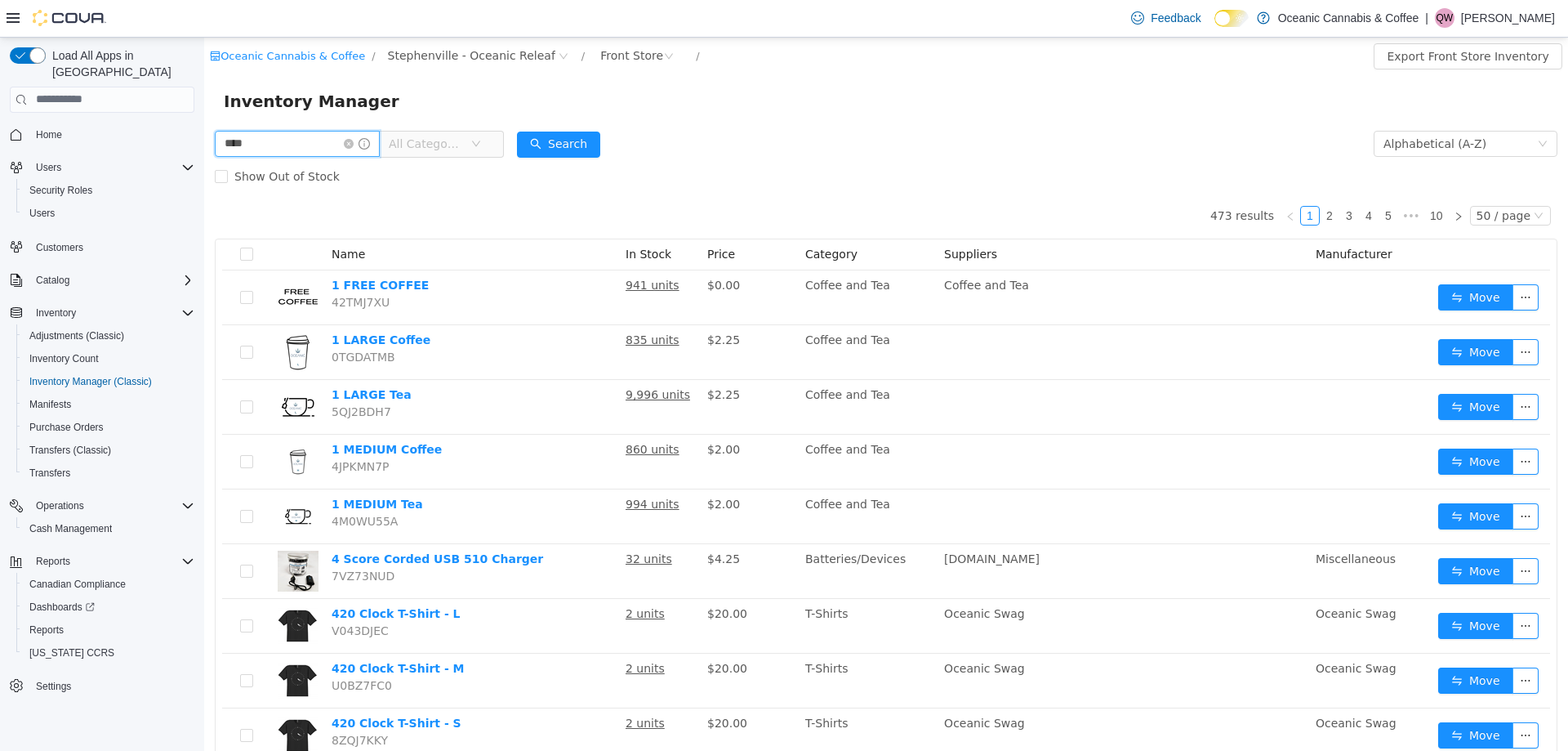
type input "****"
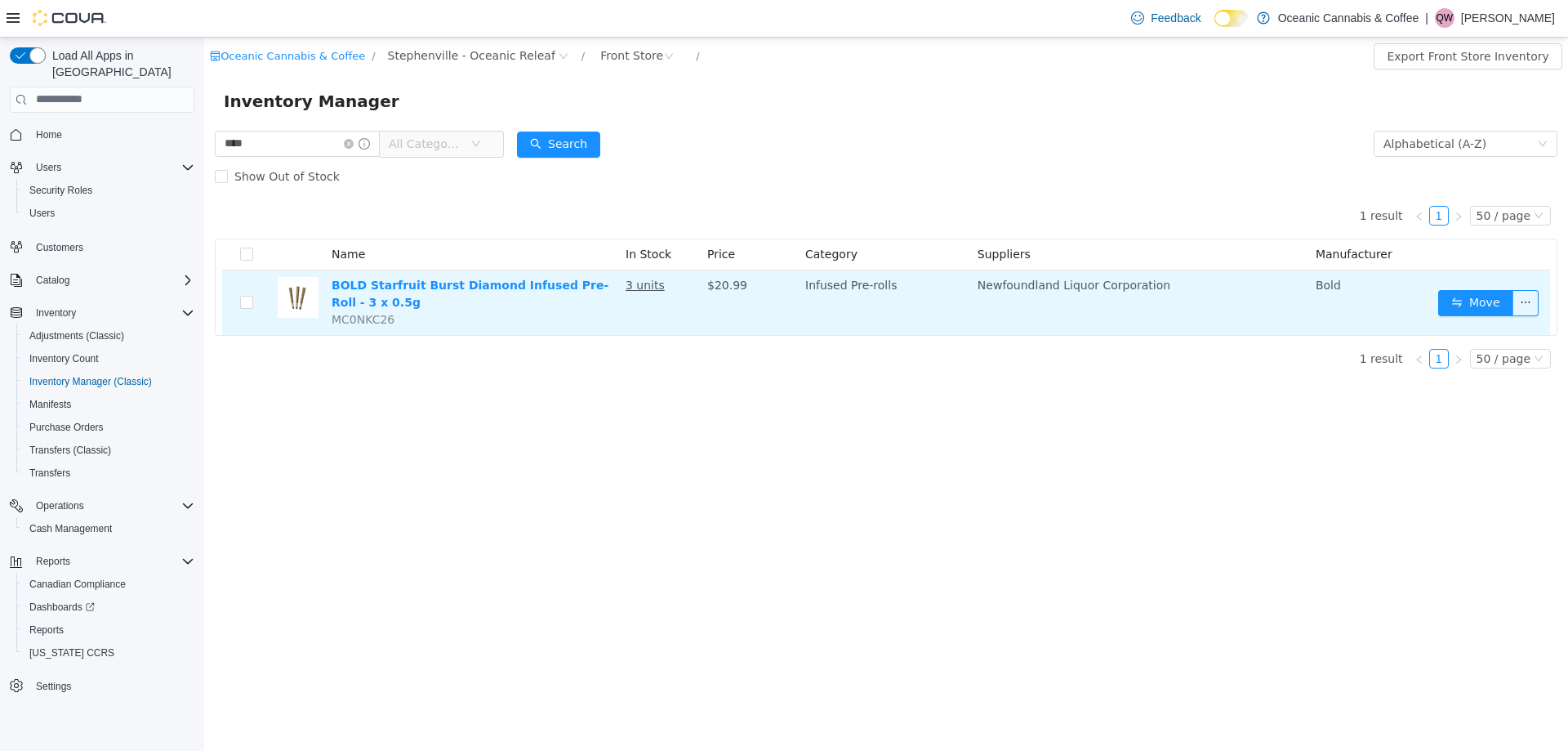
click at [1469, 287] on td "Move" at bounding box center [1491, 301] width 119 height 64
click at [1469, 292] on button "Move" at bounding box center [1475, 302] width 75 height 26
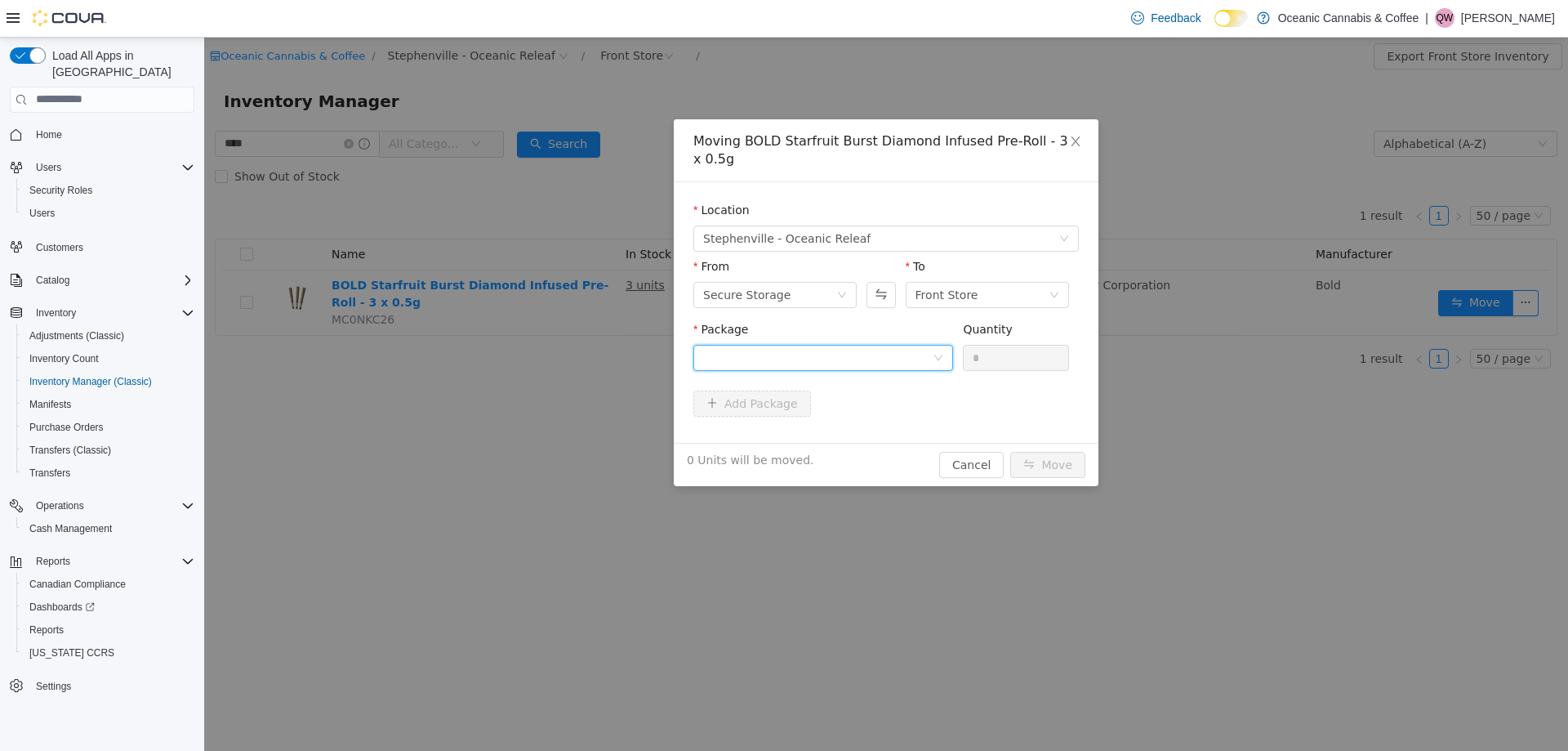
click at [765, 346] on div at bounding box center [817, 357] width 230 height 25
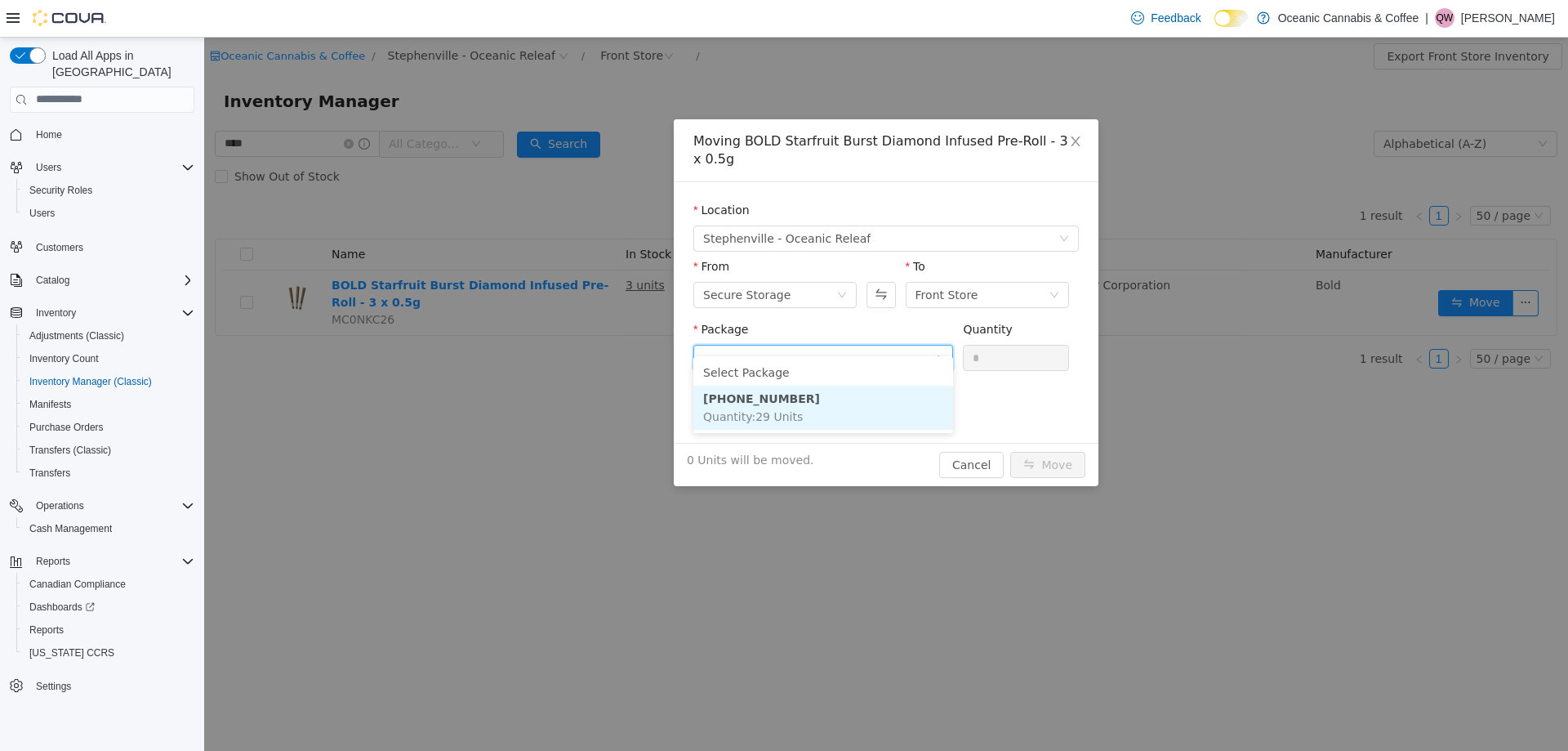
click at [777, 394] on strong "9642-2501-07" at bounding box center [761, 398] width 117 height 13
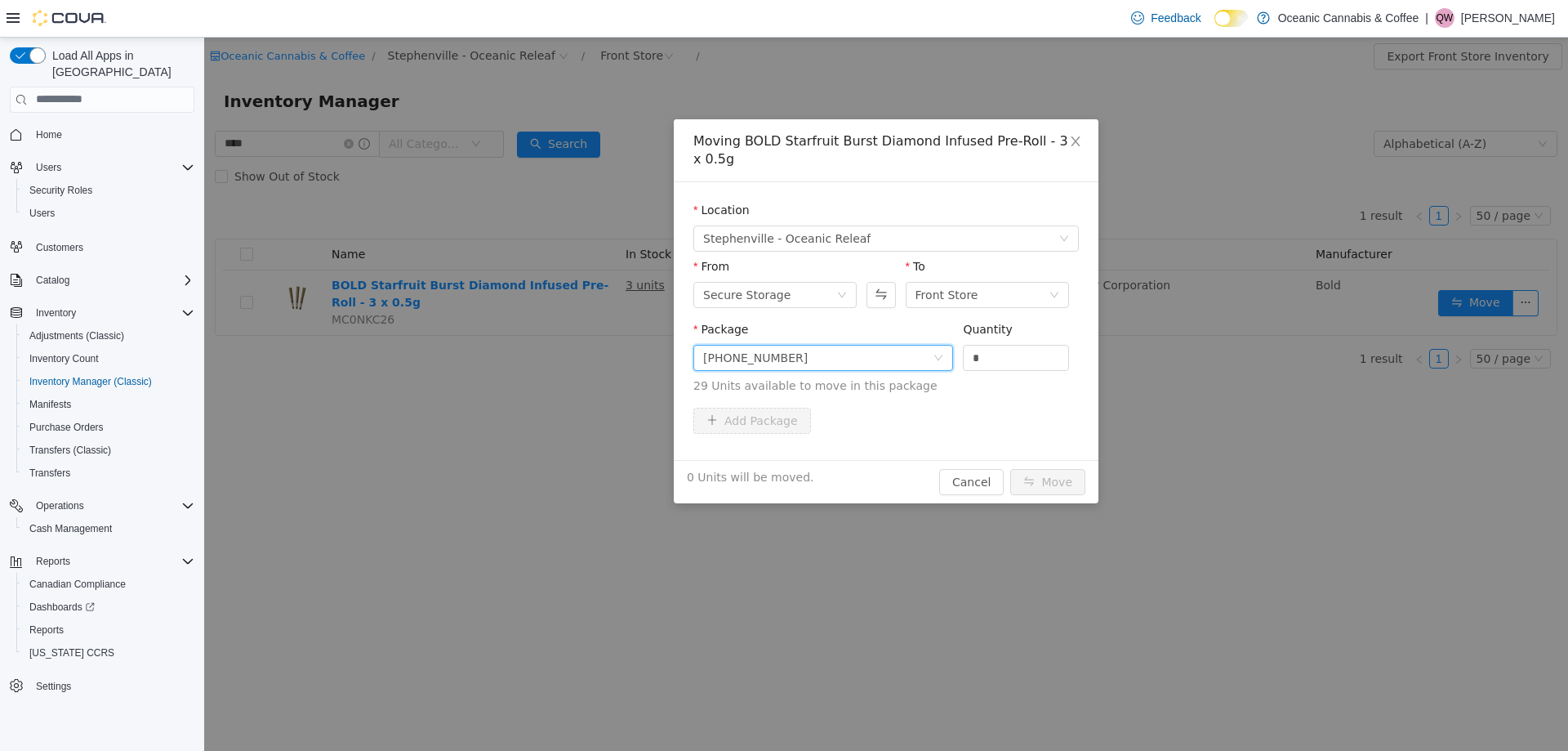
drag, startPoint x: 954, startPoint y: 348, endPoint x: 936, endPoint y: 348, distance: 18.0
click at [942, 348] on span "Package 9642-2501-07 Quantity * 29 Units available to move in this package" at bounding box center [886, 357] width 385 height 72
type input "*"
click at [1054, 468] on button "Move" at bounding box center [1047, 481] width 75 height 26
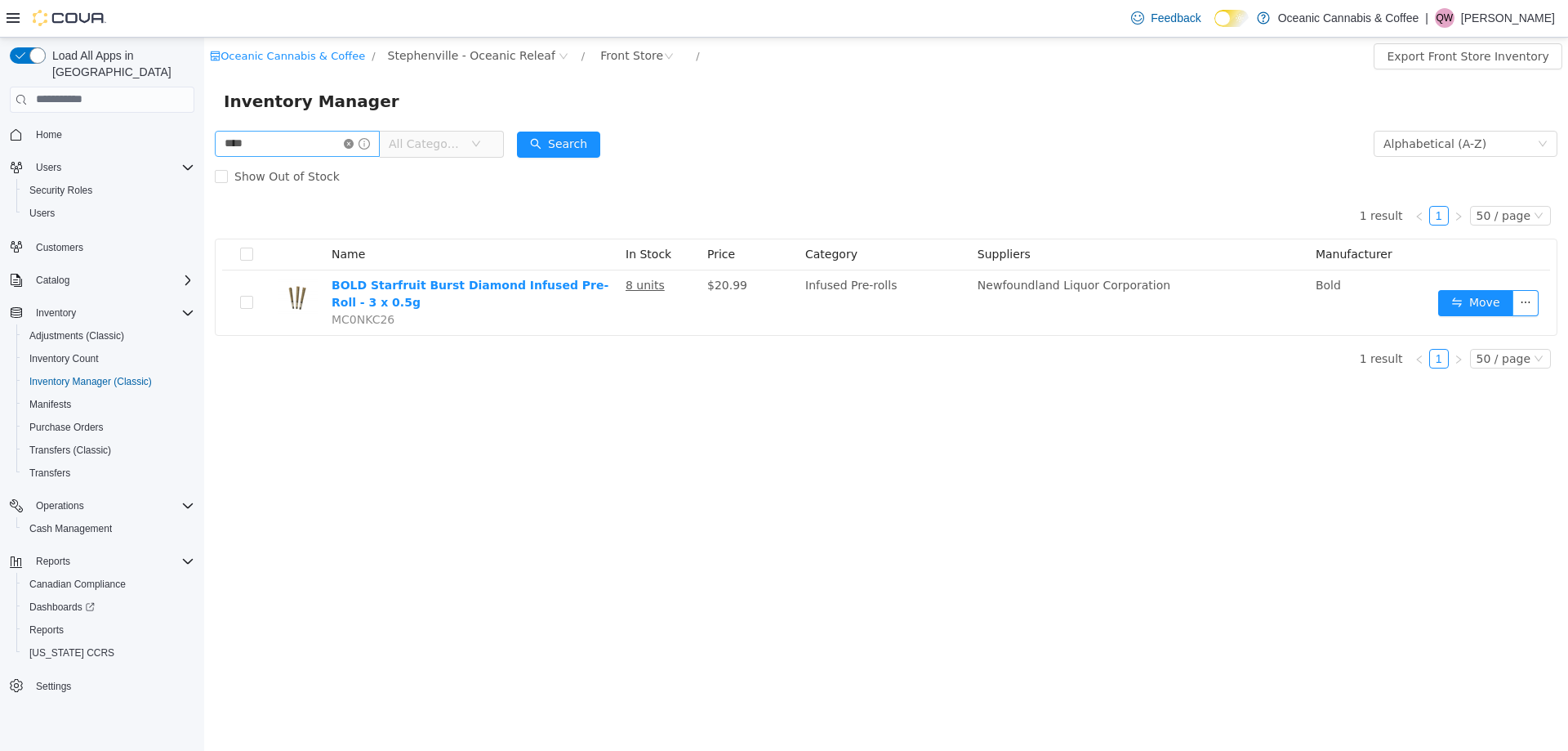
click at [354, 146] on icon "icon: close-circle" at bounding box center [349, 143] width 10 height 10
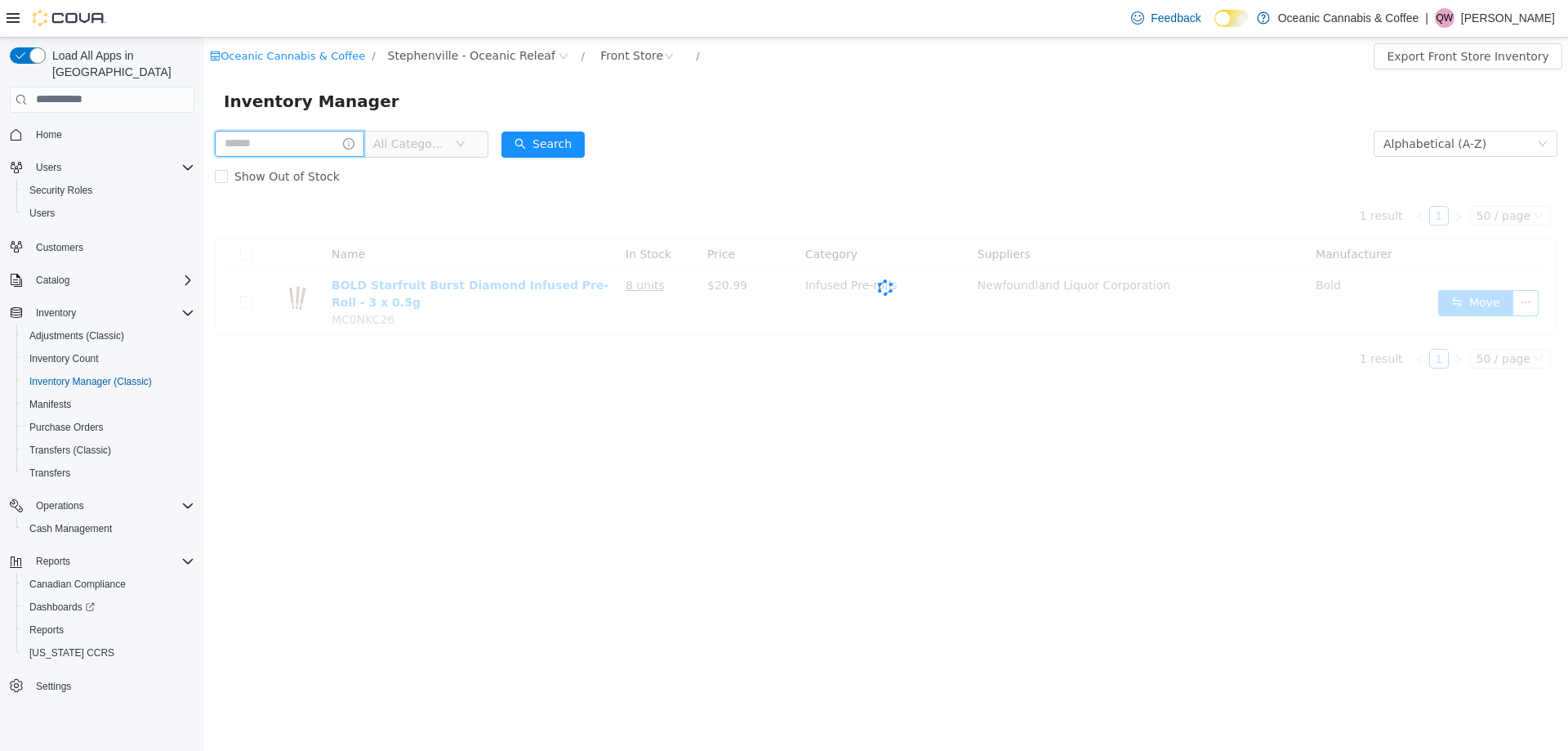
click at [333, 144] on input "text" at bounding box center [290, 143] width 150 height 26
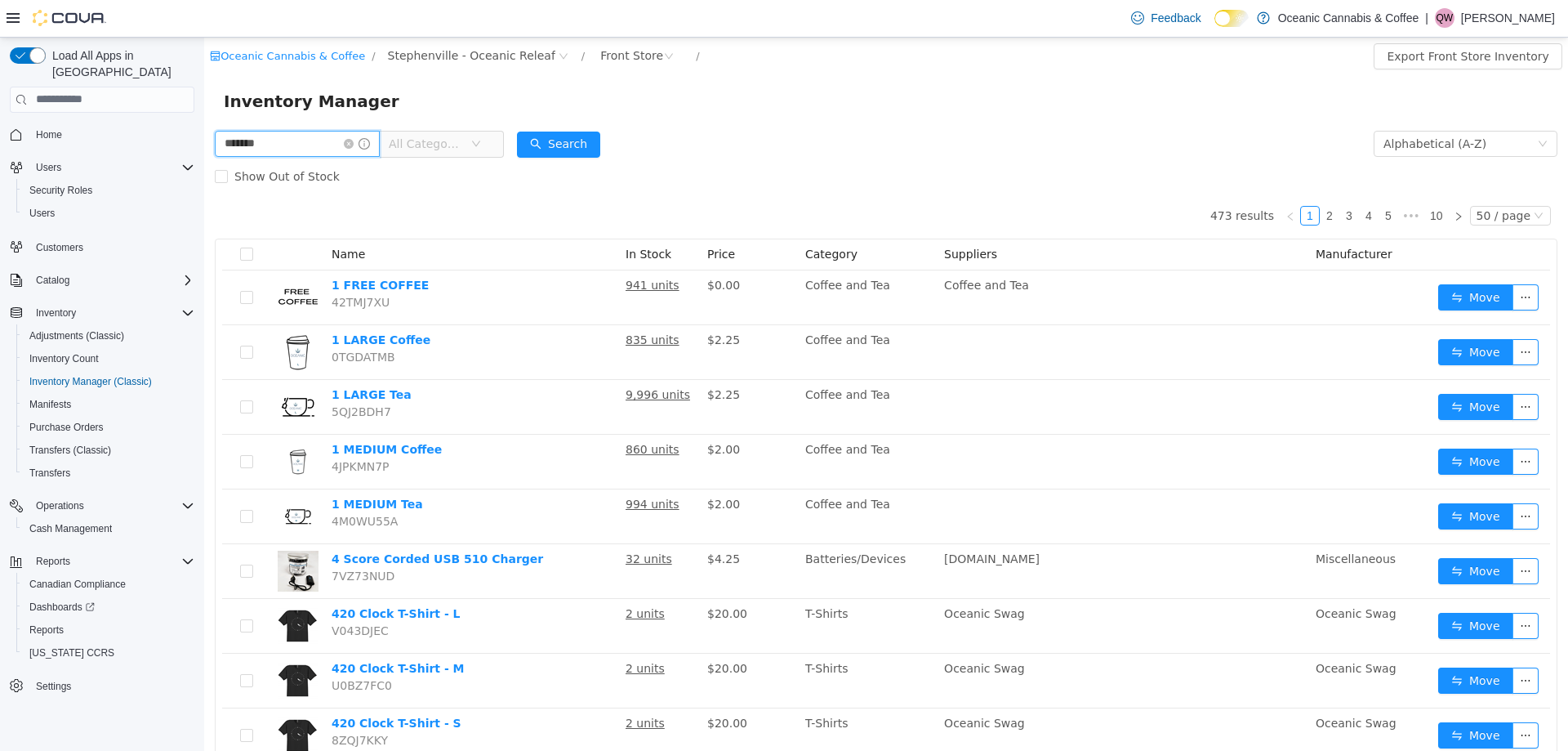
type input "*******"
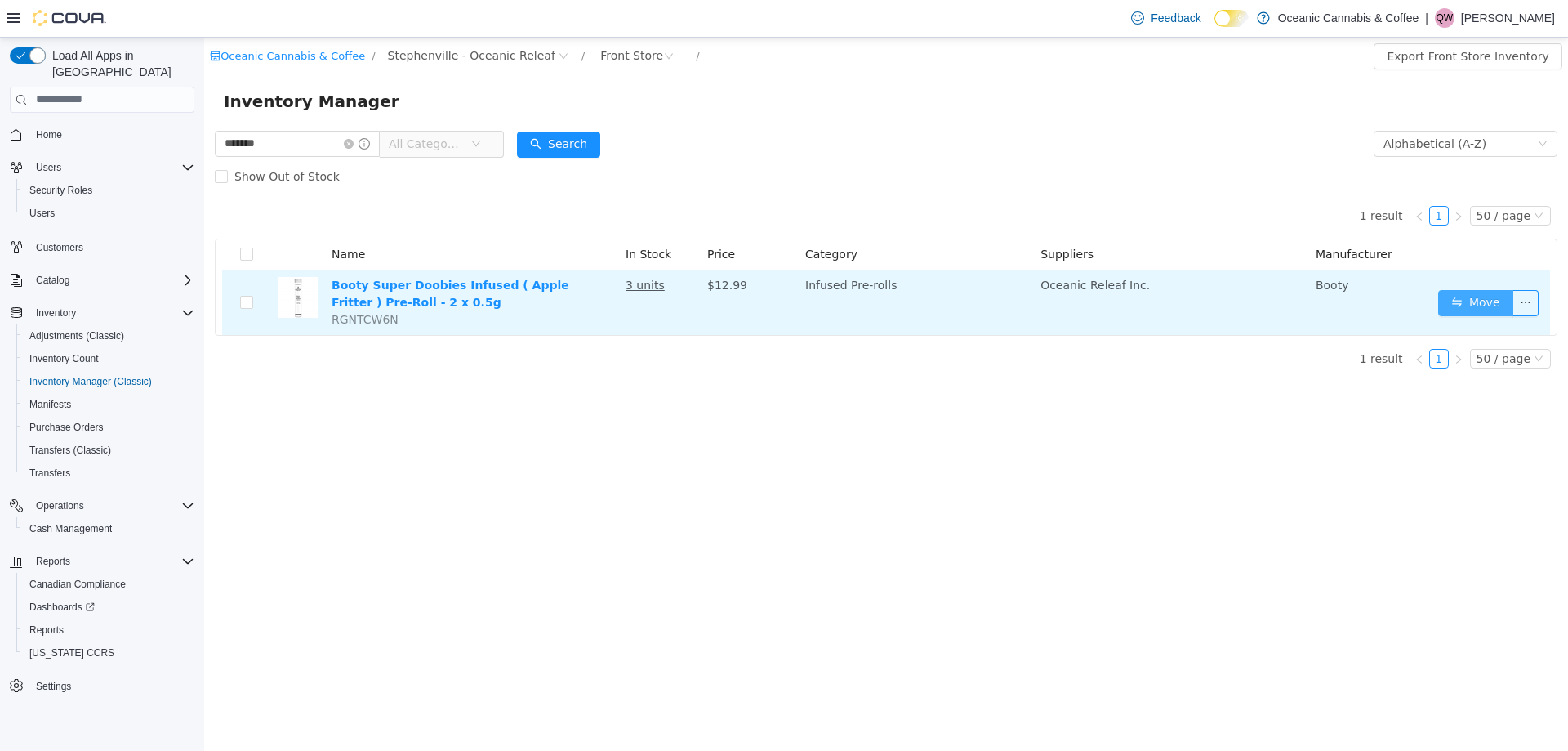
click at [1493, 304] on button "Move" at bounding box center [1475, 302] width 75 height 26
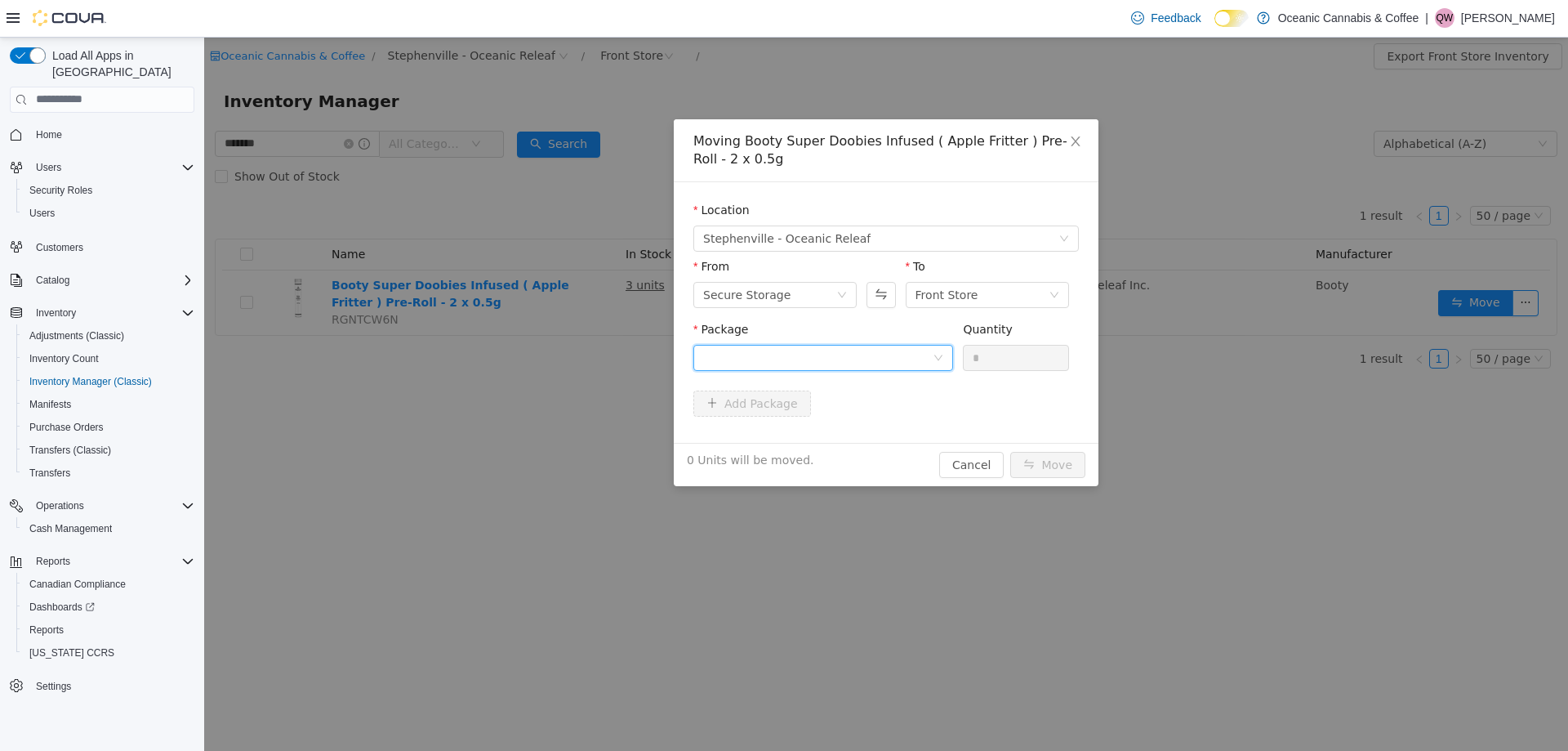
click at [779, 354] on div at bounding box center [817, 357] width 230 height 25
drag, startPoint x: 789, startPoint y: 399, endPoint x: 788, endPoint y: 410, distance: 11.0
click at [788, 410] on ul "Select Package AFK0294 Quantity : 26 Units" at bounding box center [823, 411] width 260 height 77
click at [788, 410] on li "AFK0294 Quantity : 26 Units" at bounding box center [823, 425] width 260 height 44
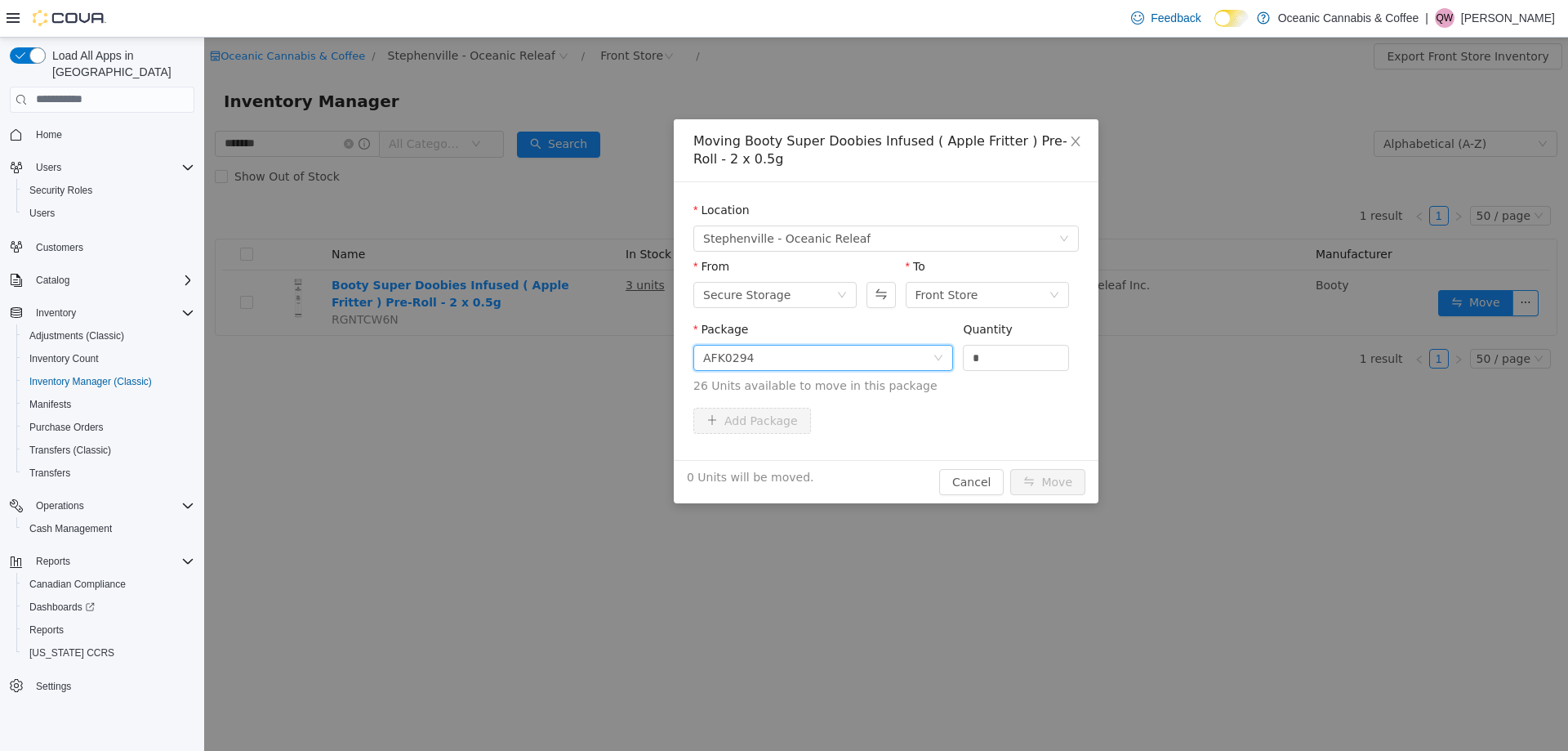
drag, startPoint x: 965, startPoint y: 355, endPoint x: 942, endPoint y: 354, distance: 23.0
click at [942, 354] on span "Package AFK0294 Quantity * 26 Units available to move in this package" at bounding box center [886, 357] width 385 height 72
type input "*"
click at [1082, 487] on button "Move" at bounding box center [1047, 481] width 75 height 26
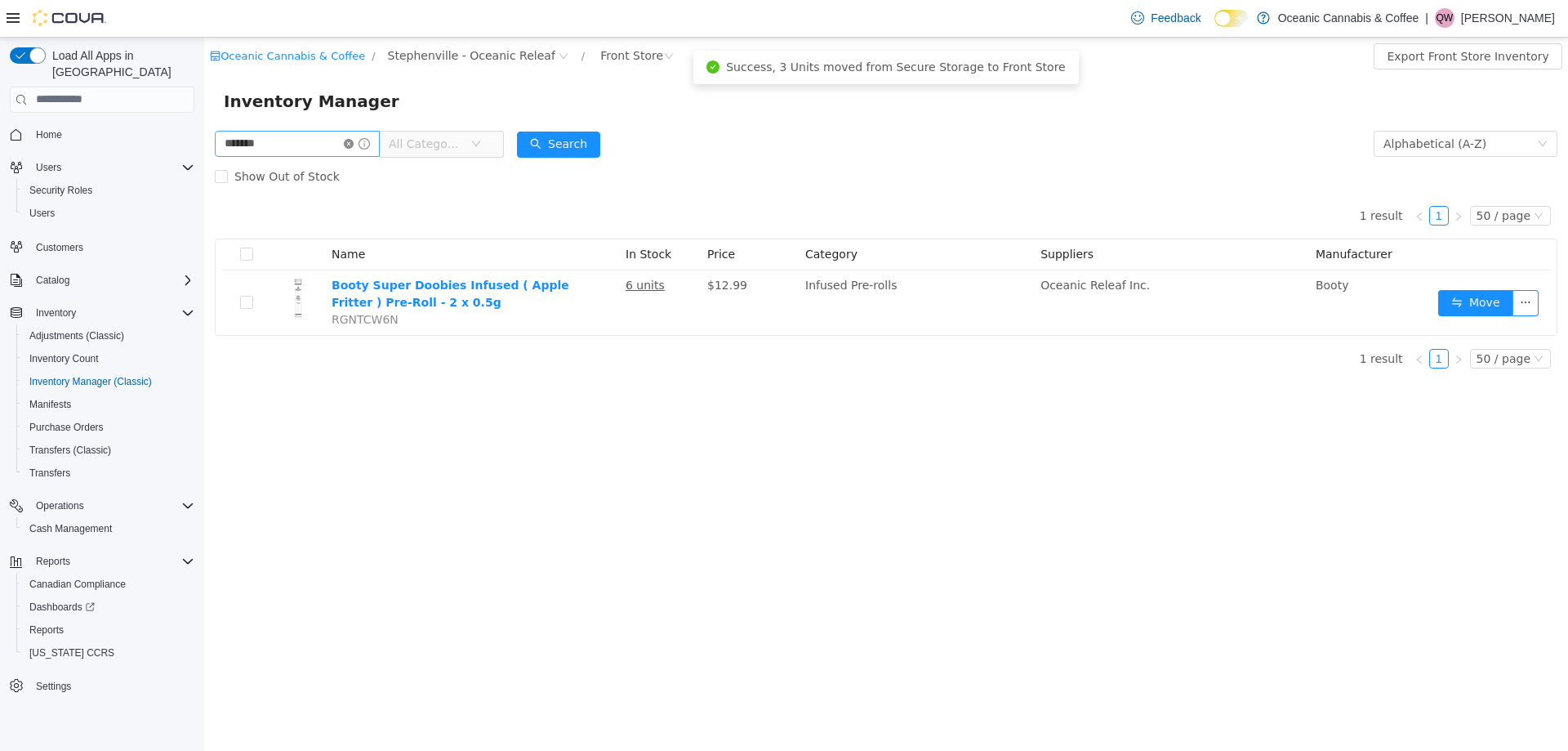
click at [354, 140] on icon "icon: close-circle" at bounding box center [349, 143] width 10 height 10
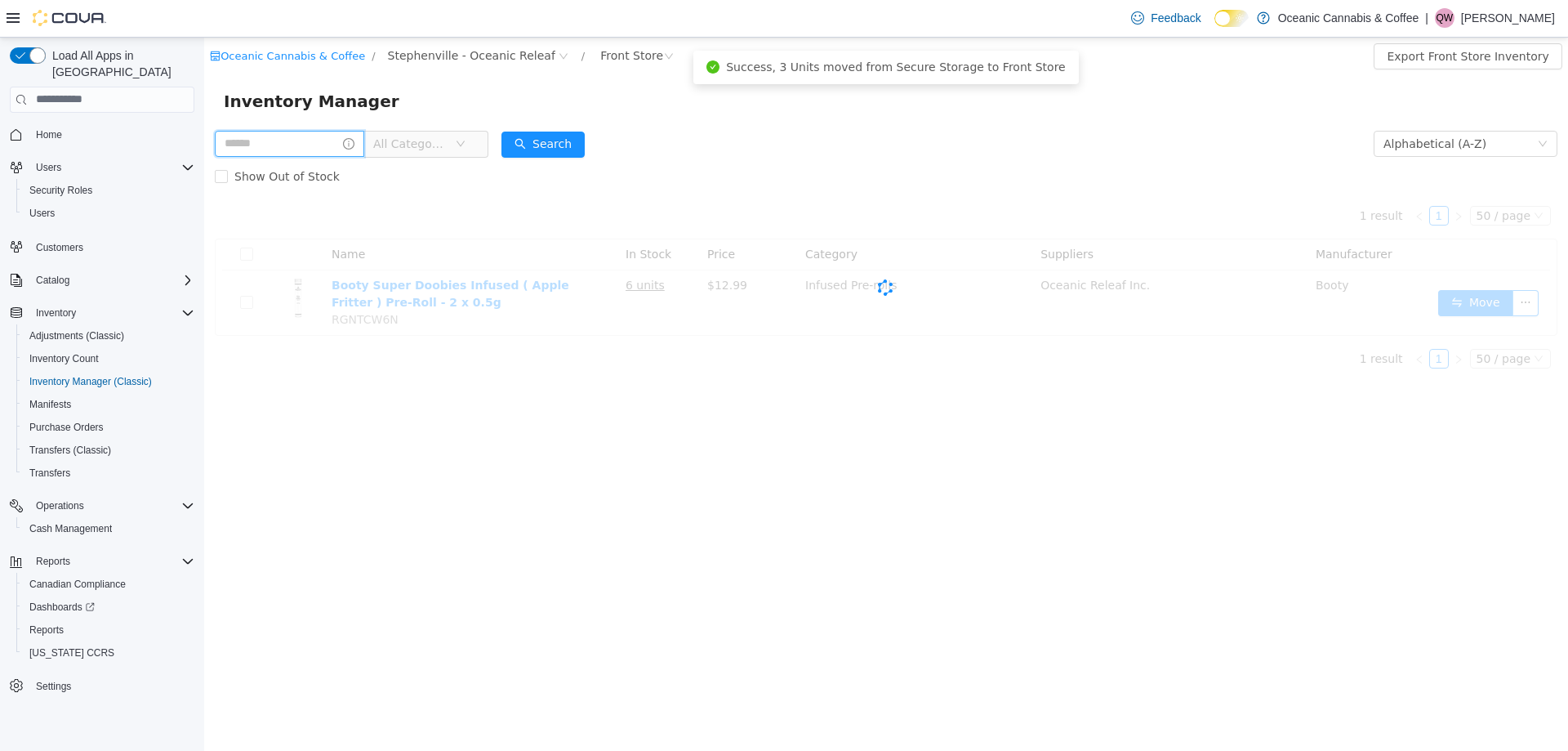
click at [273, 138] on input "text" at bounding box center [290, 143] width 150 height 26
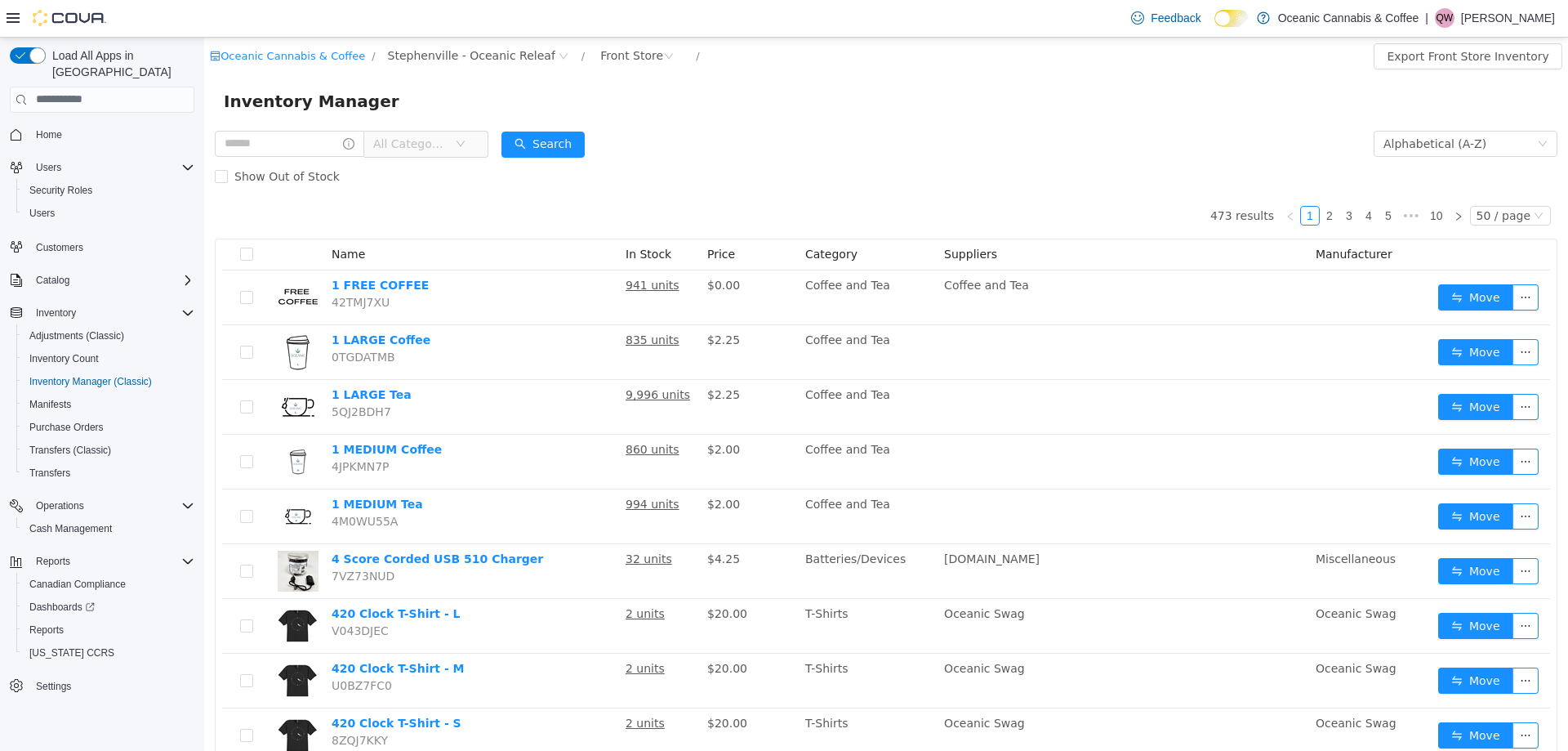
click at [794, 158] on form "All Categories Alphabetical (A-Z) Search Show Out of Stock" at bounding box center [886, 159] width 1342 height 65
click at [255, 142] on input "text" at bounding box center [290, 143] width 150 height 26
type input "********"
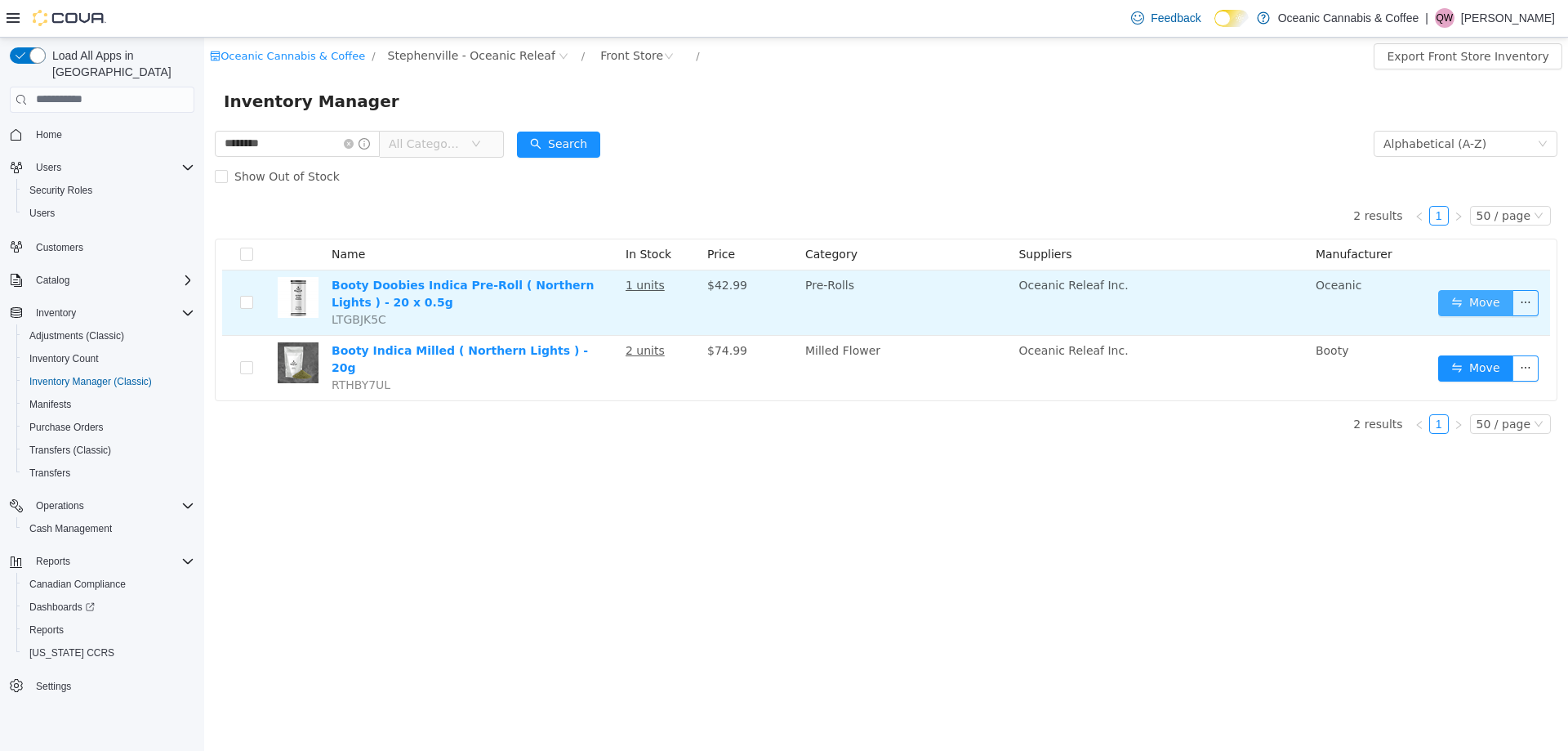
click at [1450, 295] on button "Move" at bounding box center [1475, 302] width 75 height 26
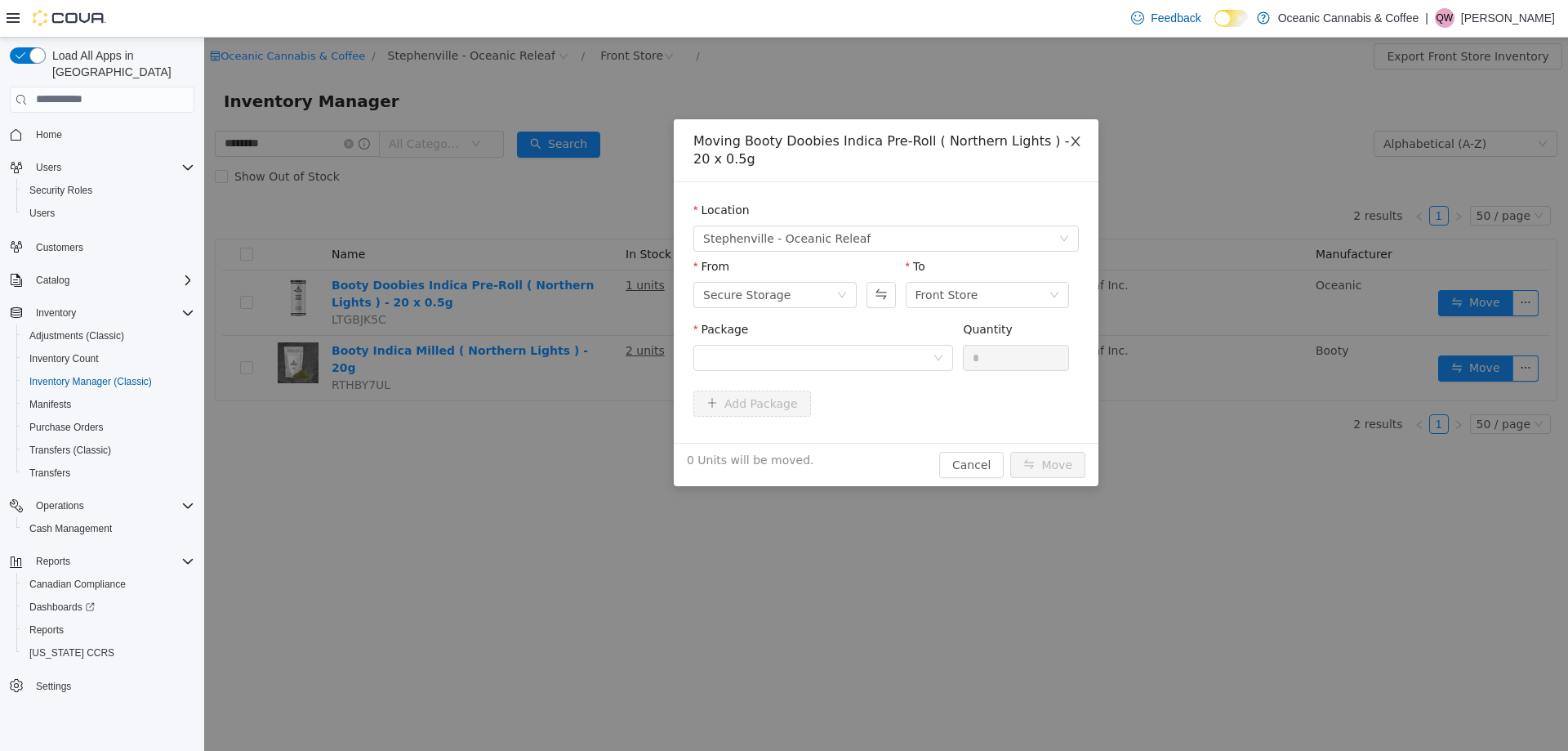
click at [1078, 136] on icon "icon: close" at bounding box center [1076, 141] width 13 height 13
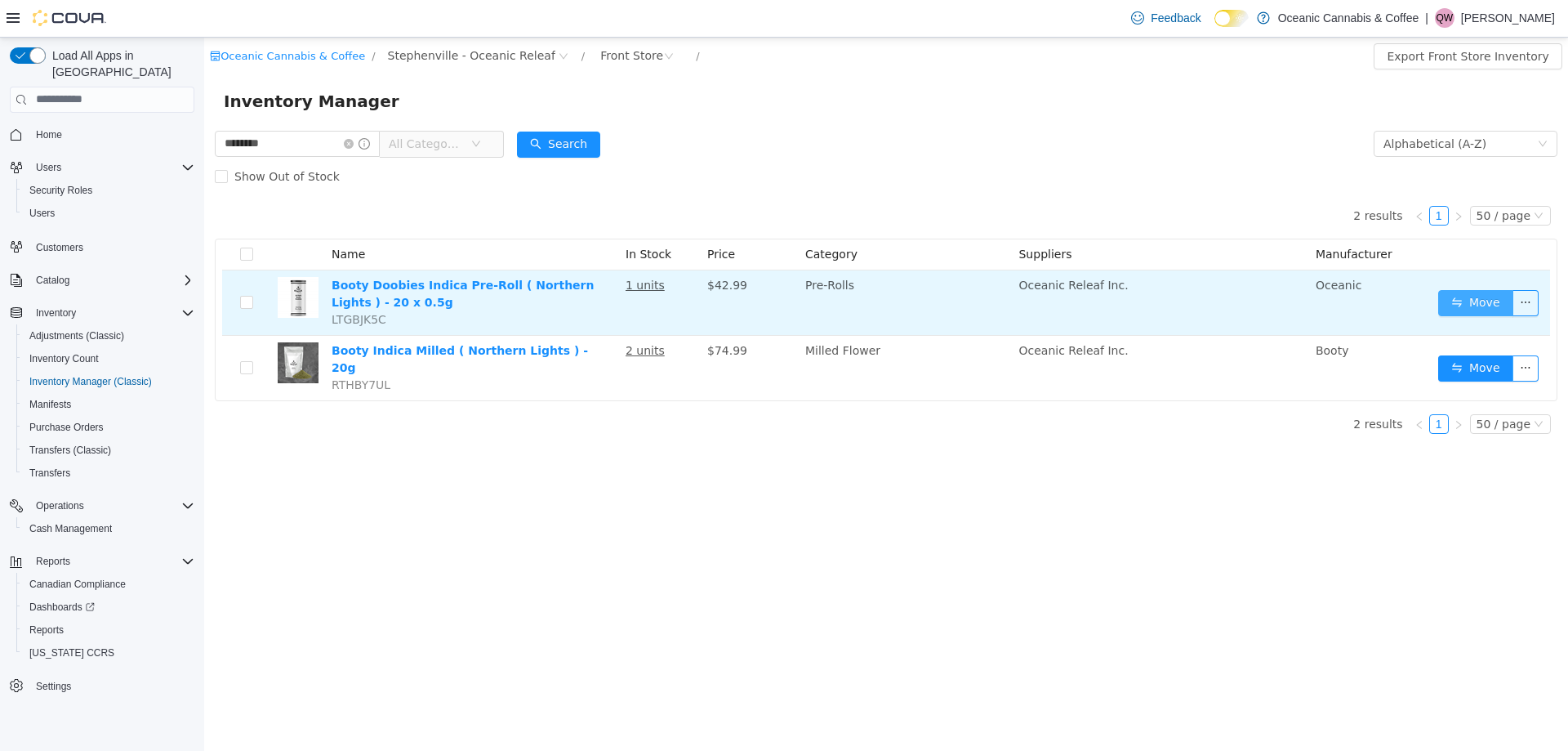
click at [1492, 289] on button "Move" at bounding box center [1475, 302] width 75 height 26
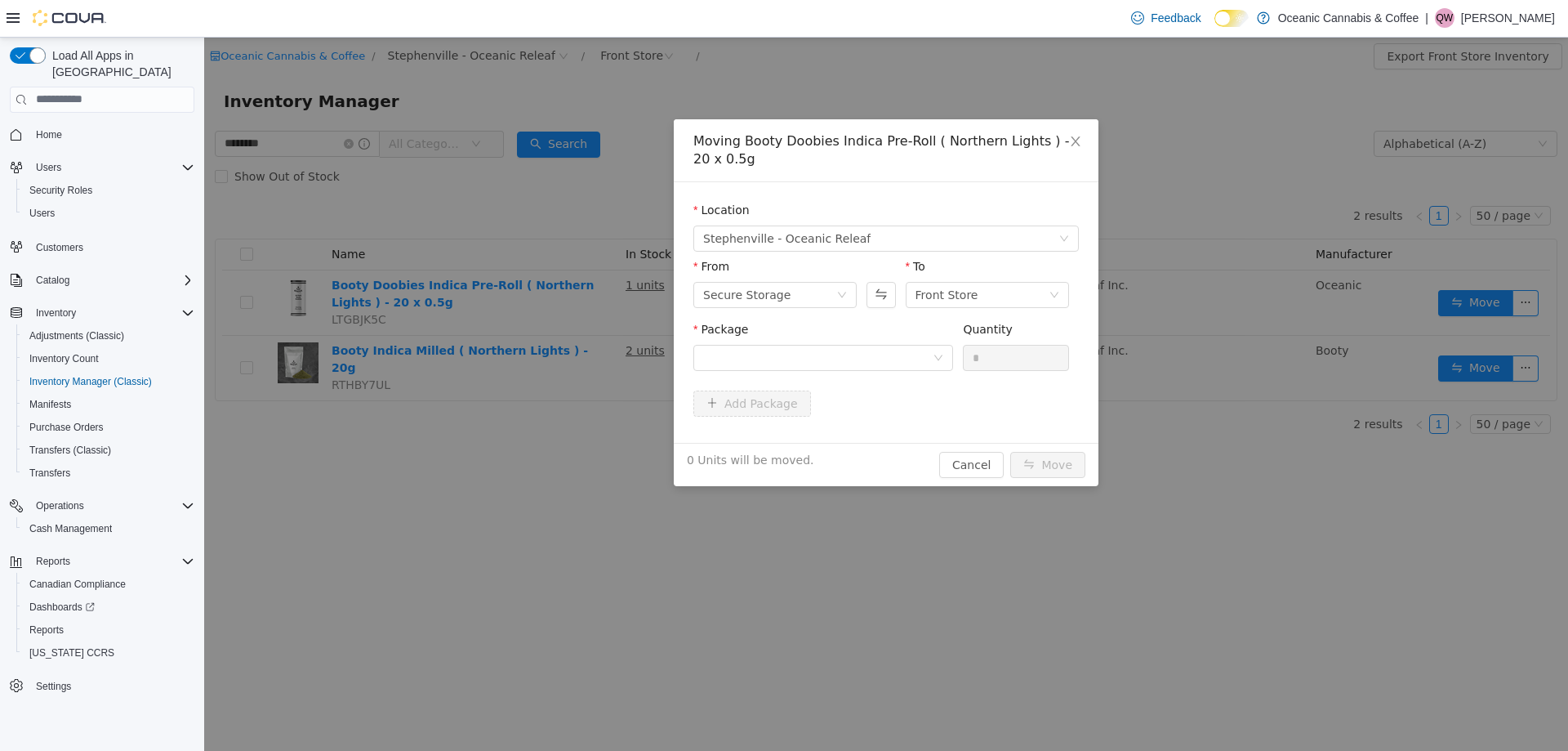
click at [857, 341] on div "Package" at bounding box center [823, 332] width 260 height 24
click at [863, 354] on div at bounding box center [817, 357] width 230 height 25
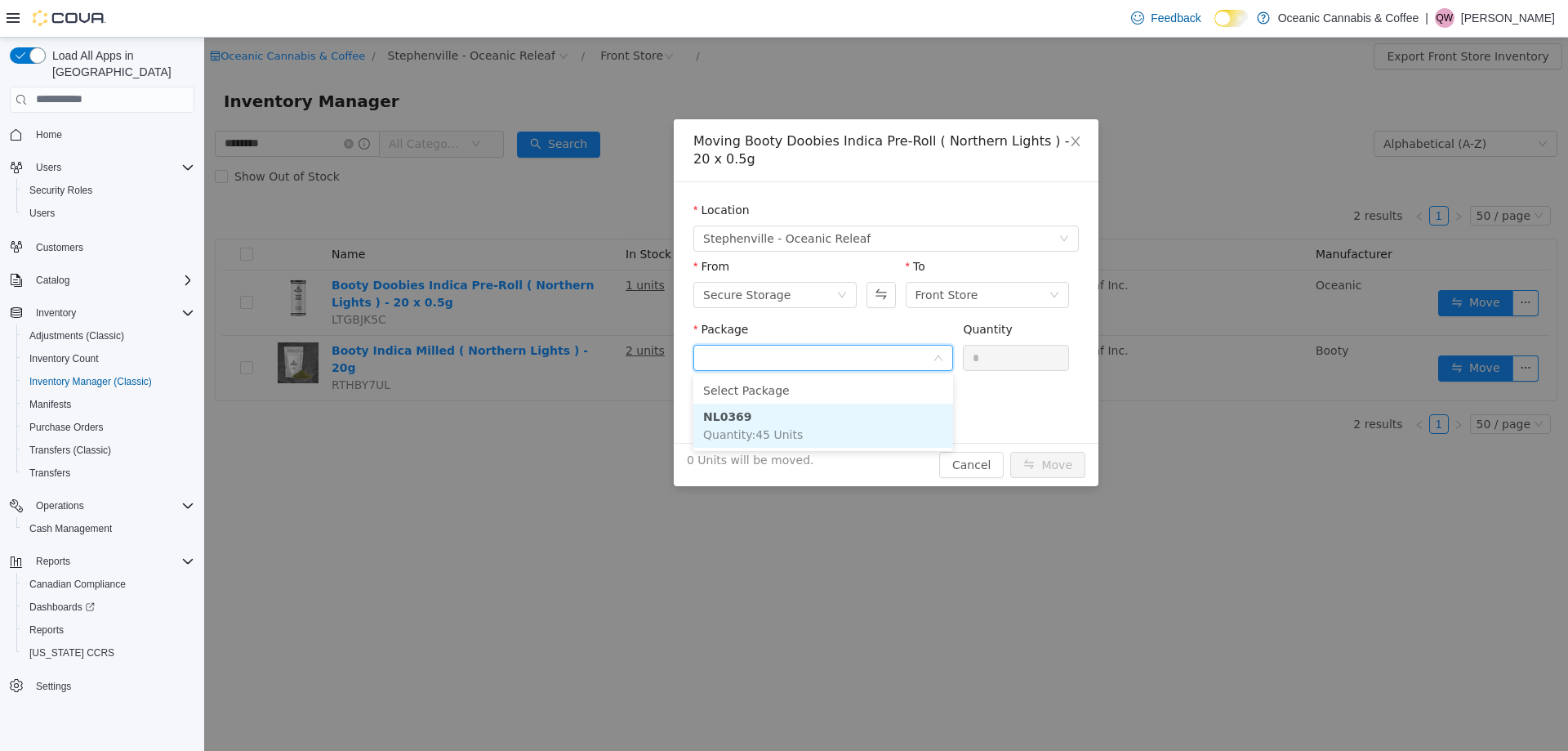
click at [840, 417] on li "NL0369 Quantity : 45 Units" at bounding box center [823, 425] width 260 height 44
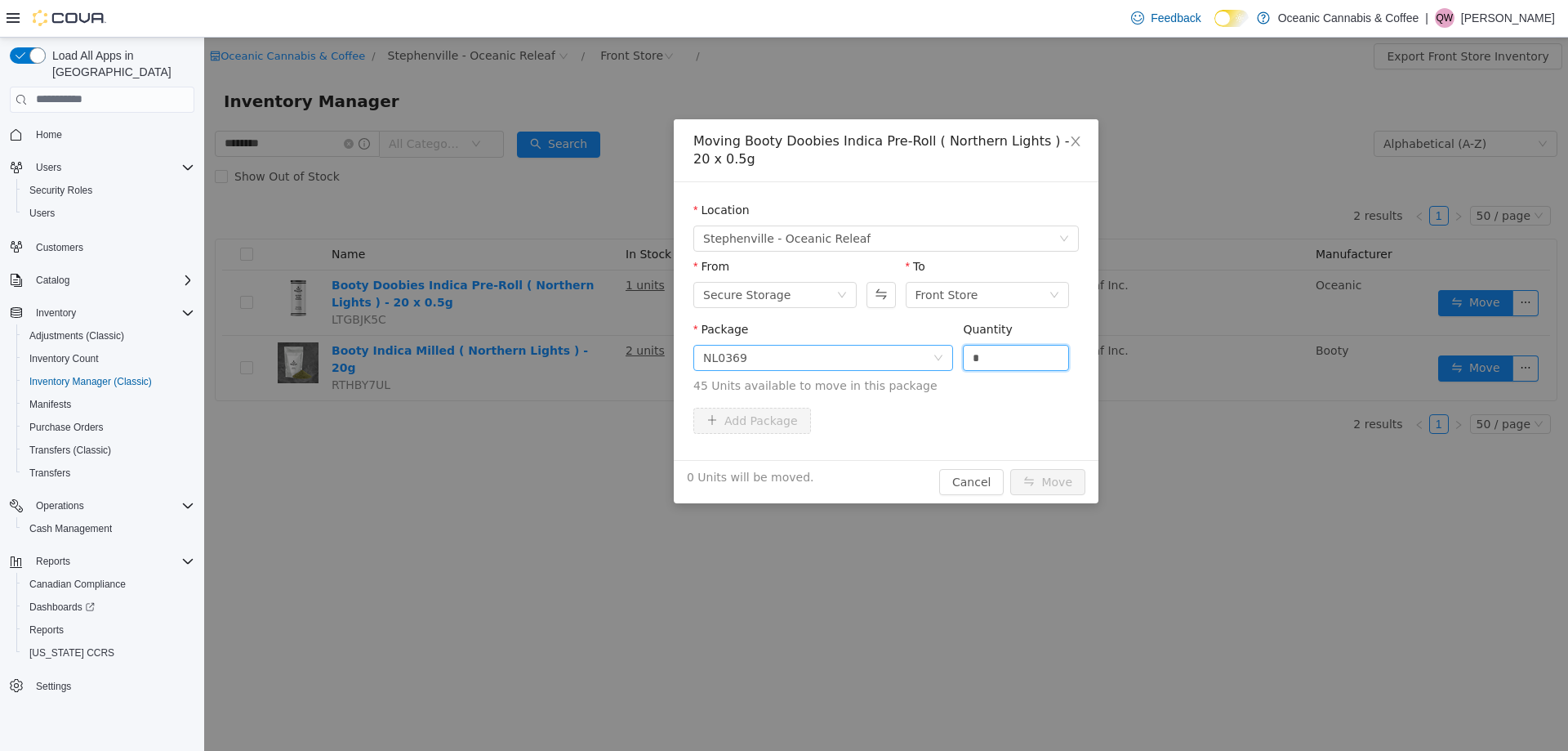
drag, startPoint x: 1005, startPoint y: 346, endPoint x: 938, endPoint y: 357, distance: 67.9
click at [938, 357] on span "Package NL0369 Quantity * 45 Units available to move in this package" at bounding box center [886, 357] width 385 height 72
type input "*"
click at [1043, 461] on div "2 Units will be moved. Cancel Move" at bounding box center [886, 481] width 425 height 44
click at [1047, 480] on button "Move" at bounding box center [1047, 481] width 75 height 26
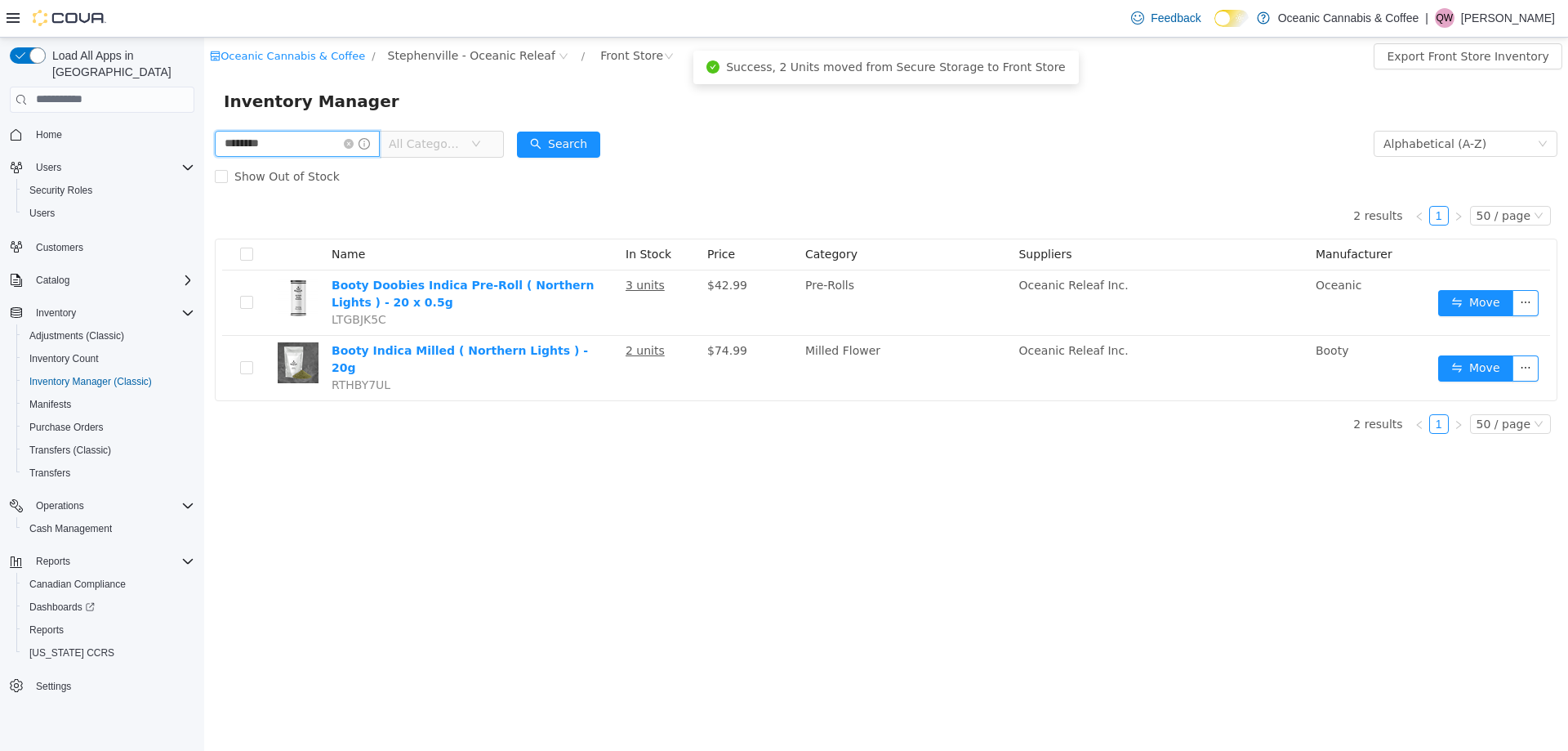
click at [315, 144] on input "********" at bounding box center [297, 143] width 165 height 26
type input "*****"
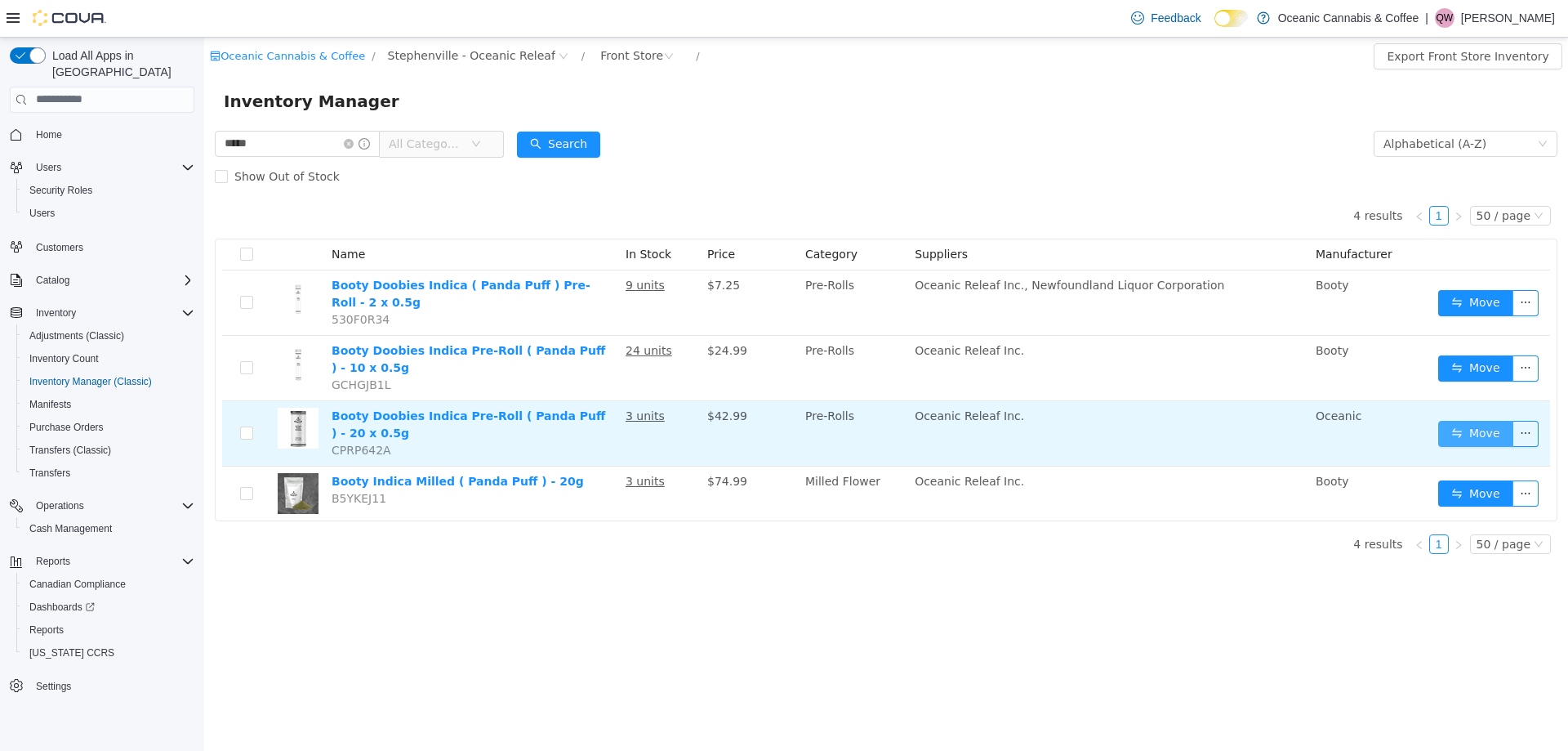
click at [1471, 420] on button "Move" at bounding box center [1475, 433] width 75 height 26
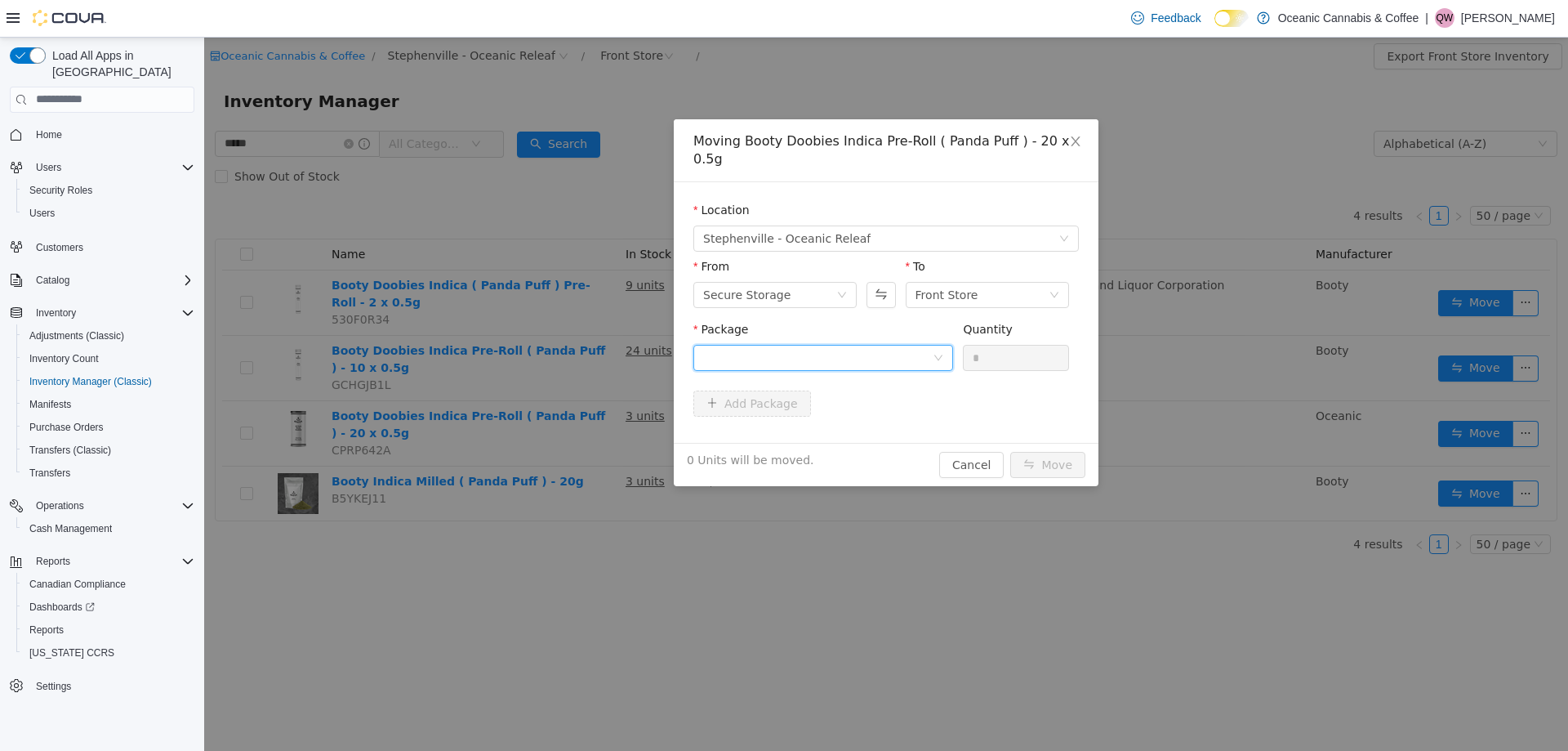
click at [804, 345] on div at bounding box center [817, 357] width 230 height 25
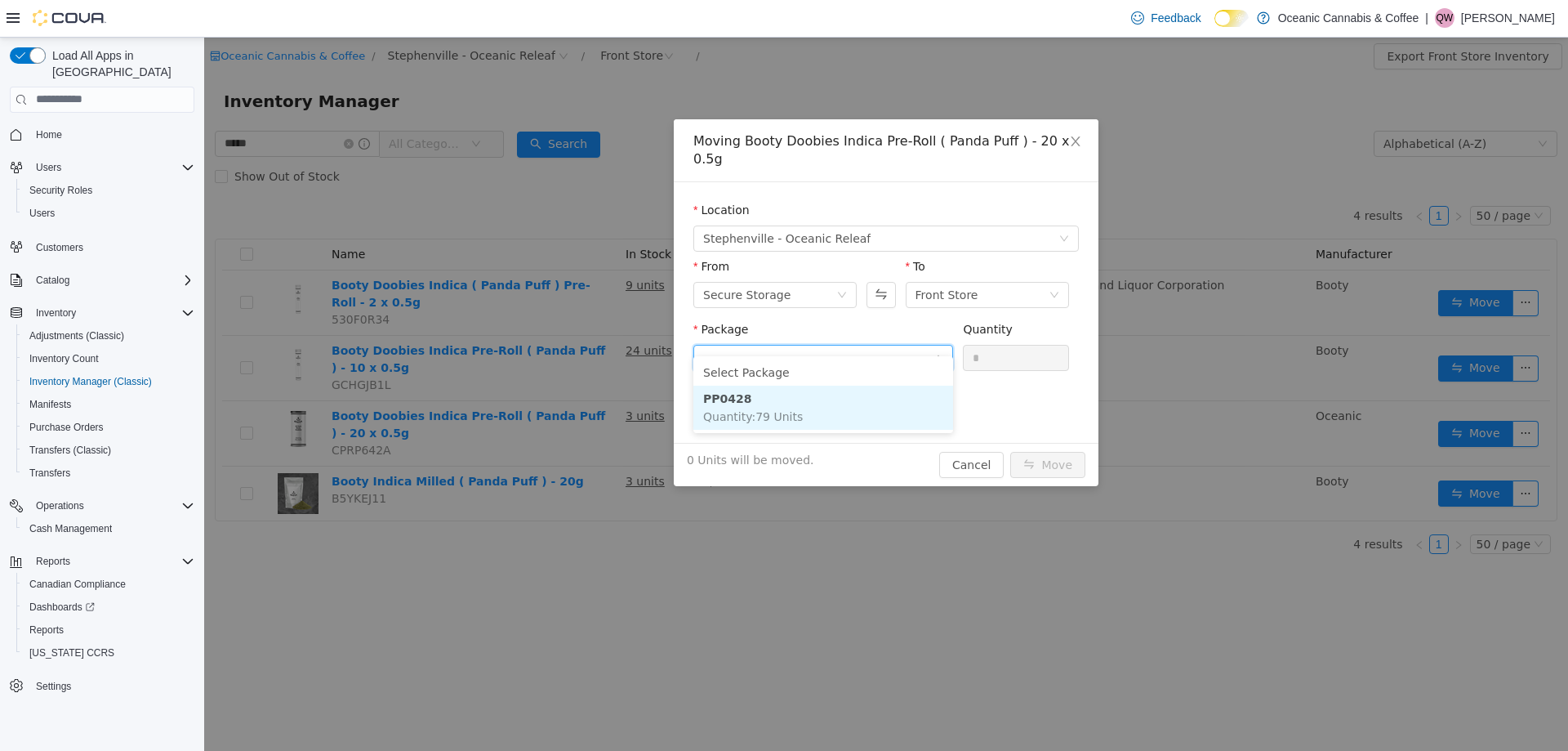
click at [803, 409] on li "PP0428 Quantity : 79 Units" at bounding box center [823, 407] width 260 height 44
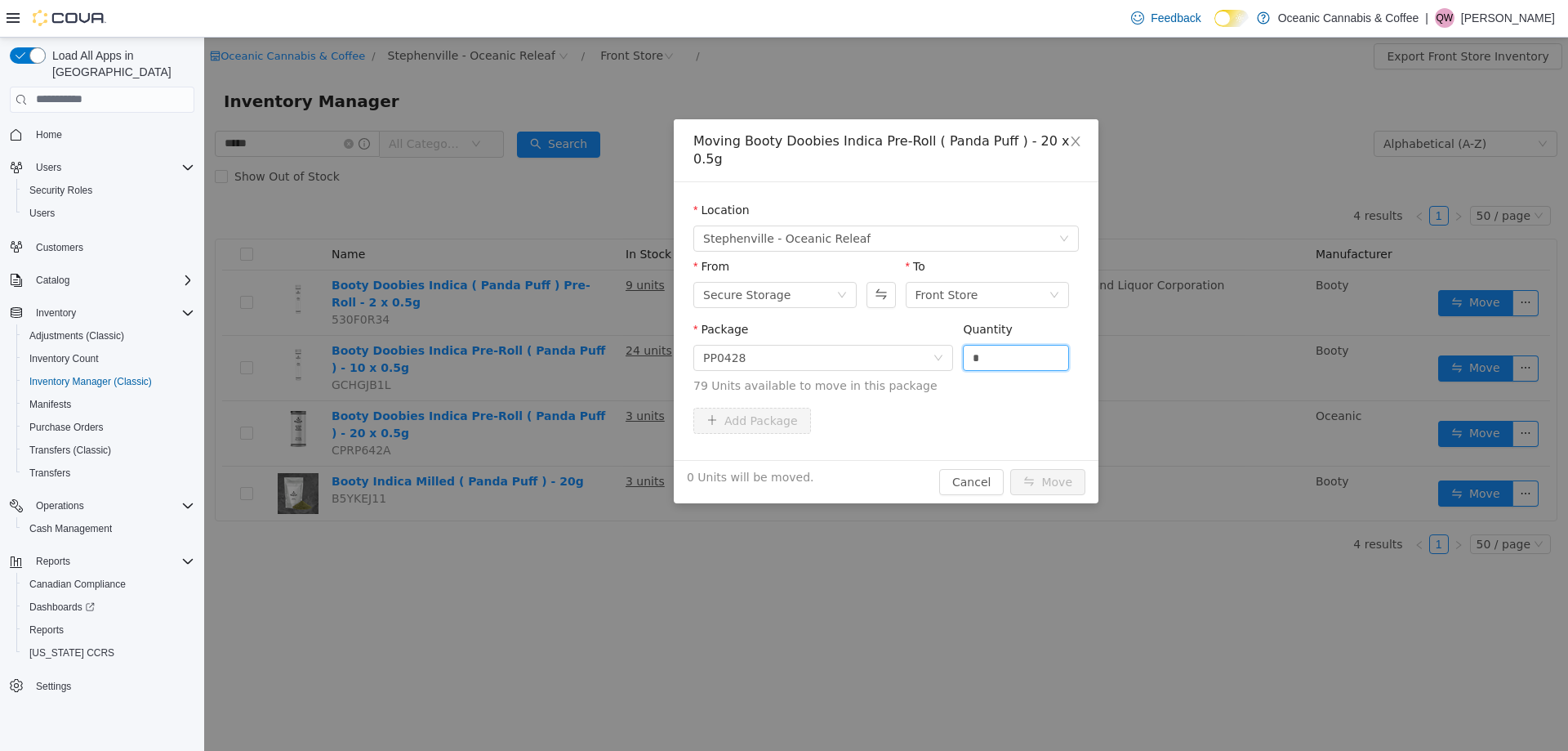
drag, startPoint x: 1001, startPoint y: 343, endPoint x: 962, endPoint y: 340, distance: 39.1
click at [956, 338] on div "Package PP0428 Quantity * 79 Units available to move in this package" at bounding box center [886, 357] width 385 height 73
type input "*"
click at [1048, 468] on button "Move" at bounding box center [1047, 481] width 75 height 26
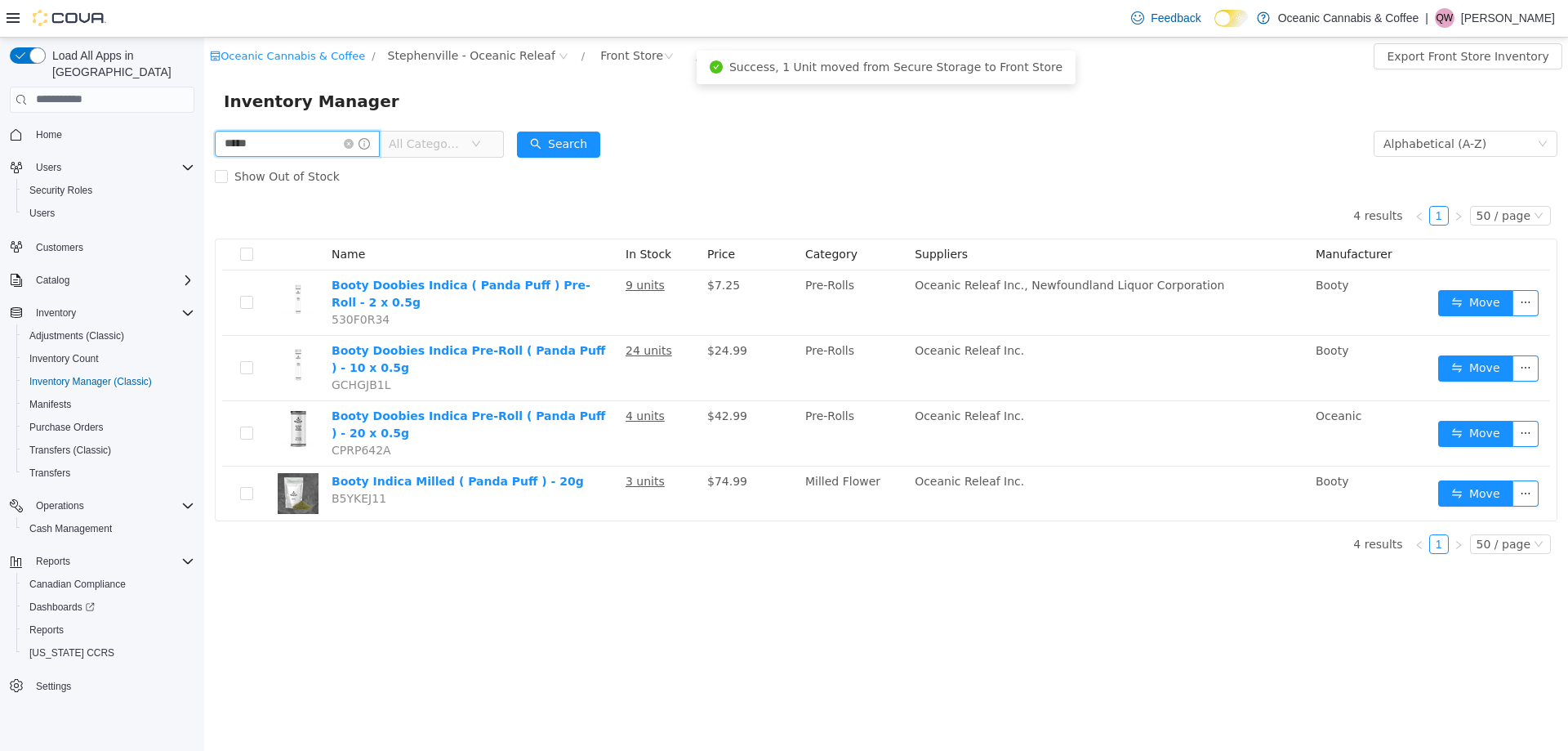
click at [340, 138] on input "*****" at bounding box center [297, 143] width 165 height 26
type input "******"
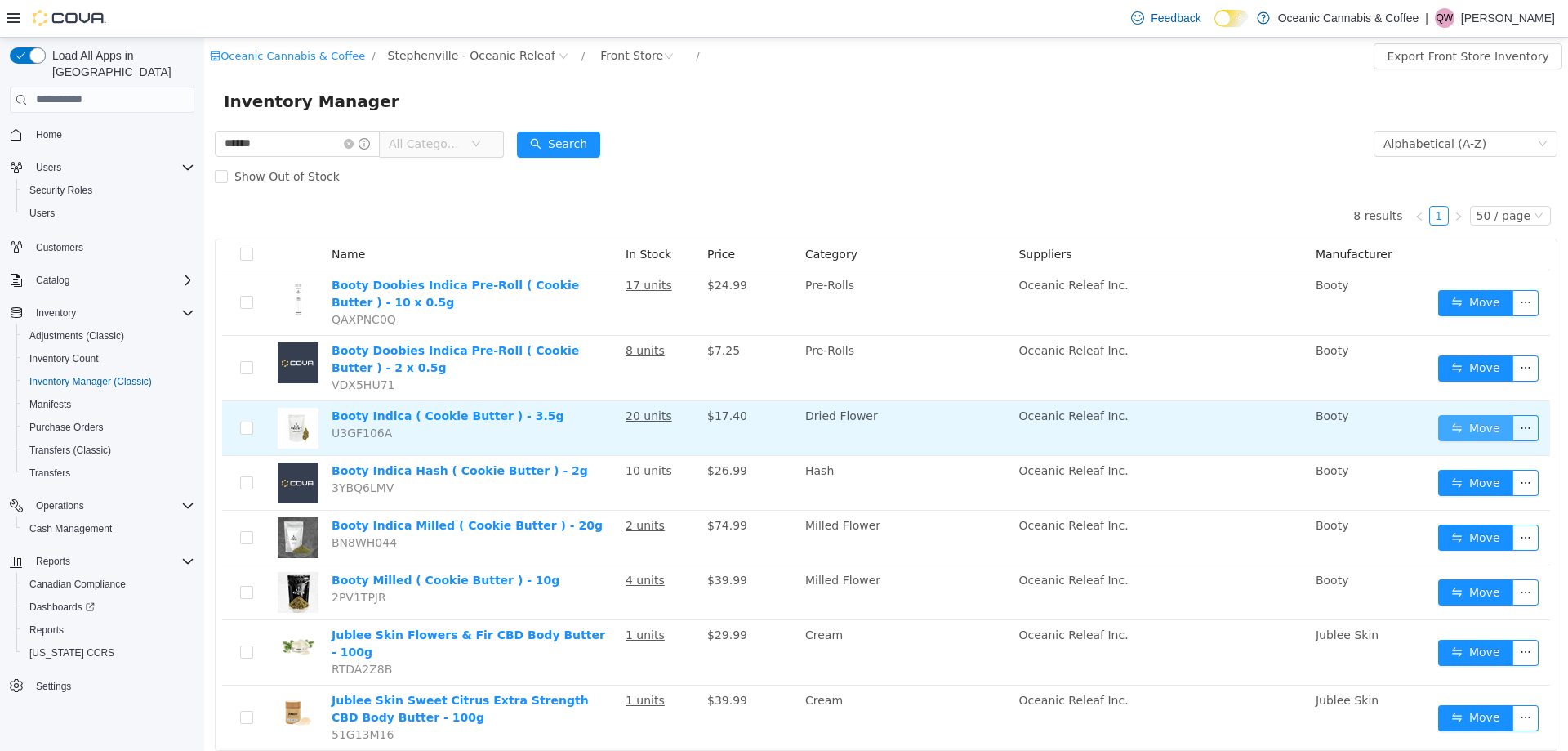
click at [1482, 433] on button "Move" at bounding box center [1475, 427] width 75 height 26
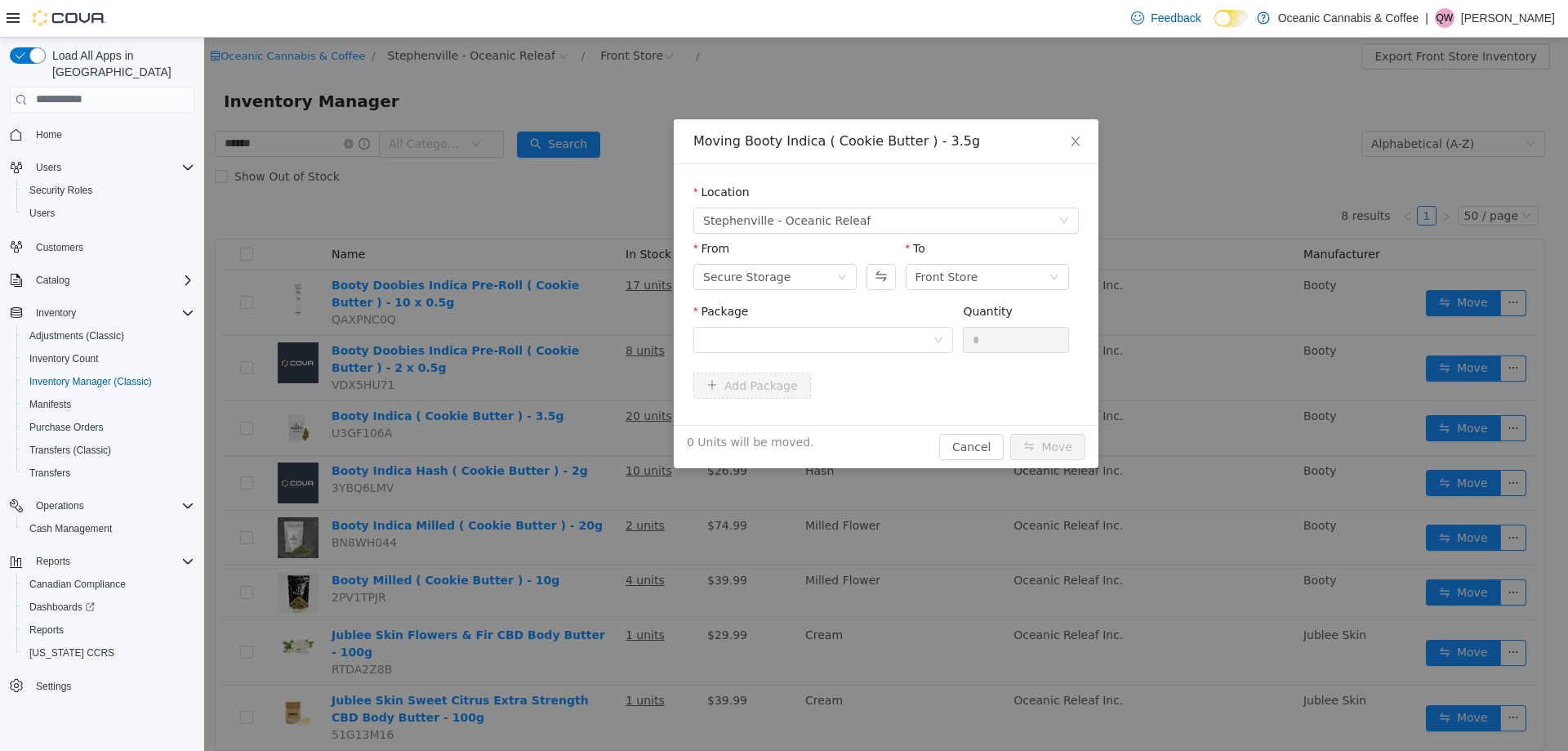
click at [879, 353] on div "Package" at bounding box center [823, 330] width 260 height 56
click at [884, 343] on div at bounding box center [817, 339] width 230 height 25
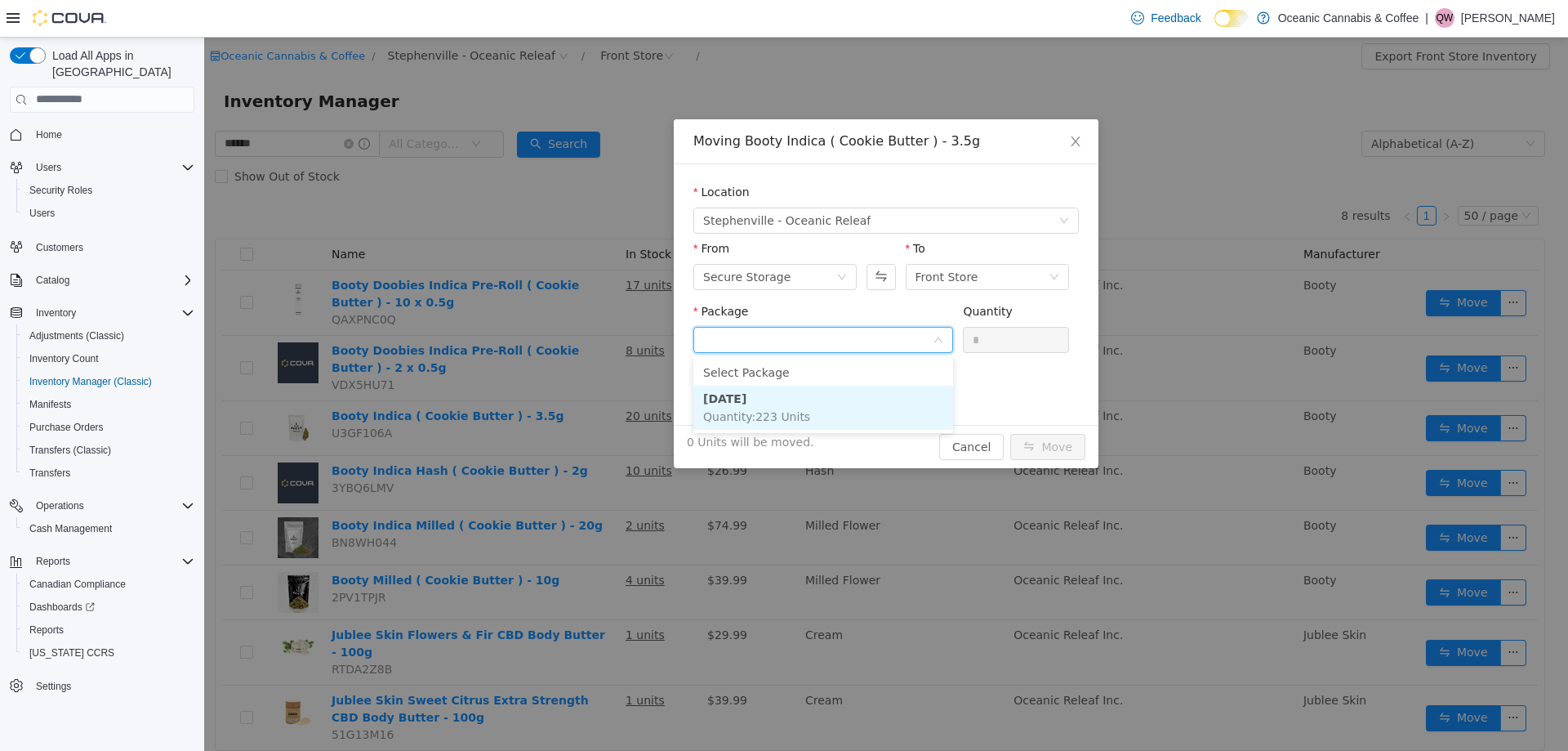
drag, startPoint x: 840, startPoint y: 407, endPoint x: 900, endPoint y: 385, distance: 63.9
click at [840, 408] on li "BC0374 Quantity : 223 Units" at bounding box center [823, 407] width 260 height 44
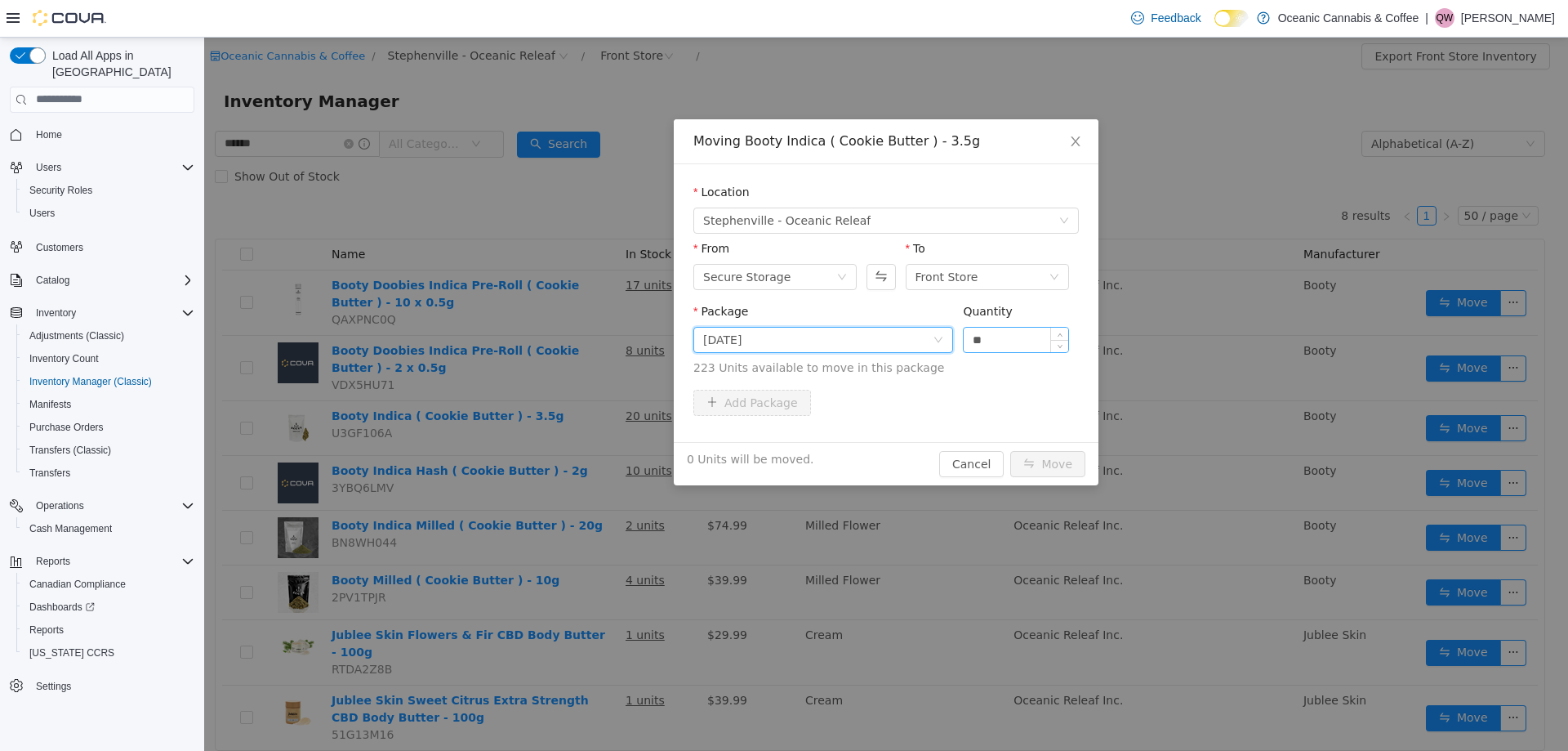
drag, startPoint x: 989, startPoint y: 341, endPoint x: 969, endPoint y: 341, distance: 20.0
click at [970, 341] on input "**" at bounding box center [1016, 339] width 105 height 25
type input "*"
click at [1067, 455] on button "Move" at bounding box center [1047, 464] width 75 height 26
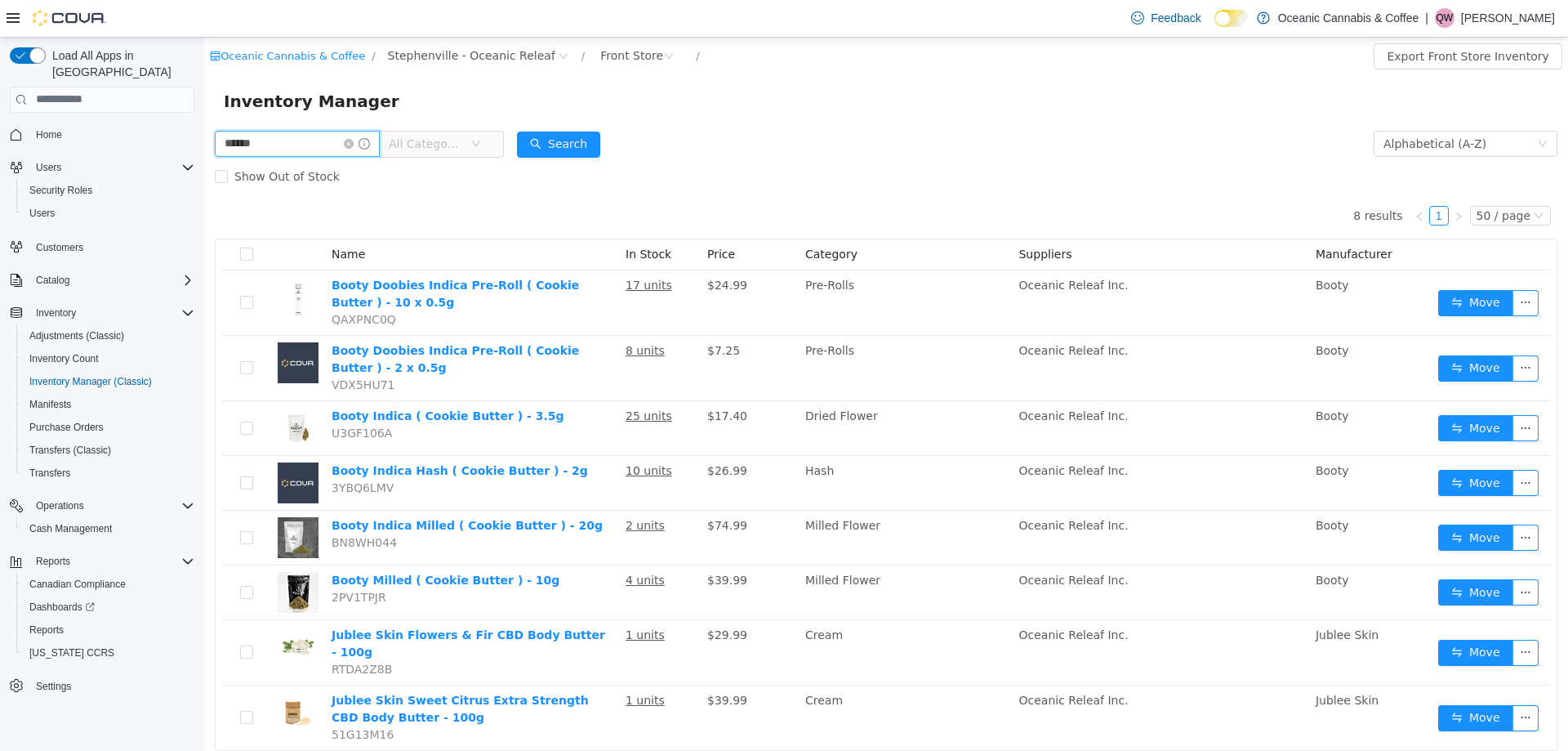
click at [311, 143] on input "******" at bounding box center [297, 143] width 165 height 26
type input "*****"
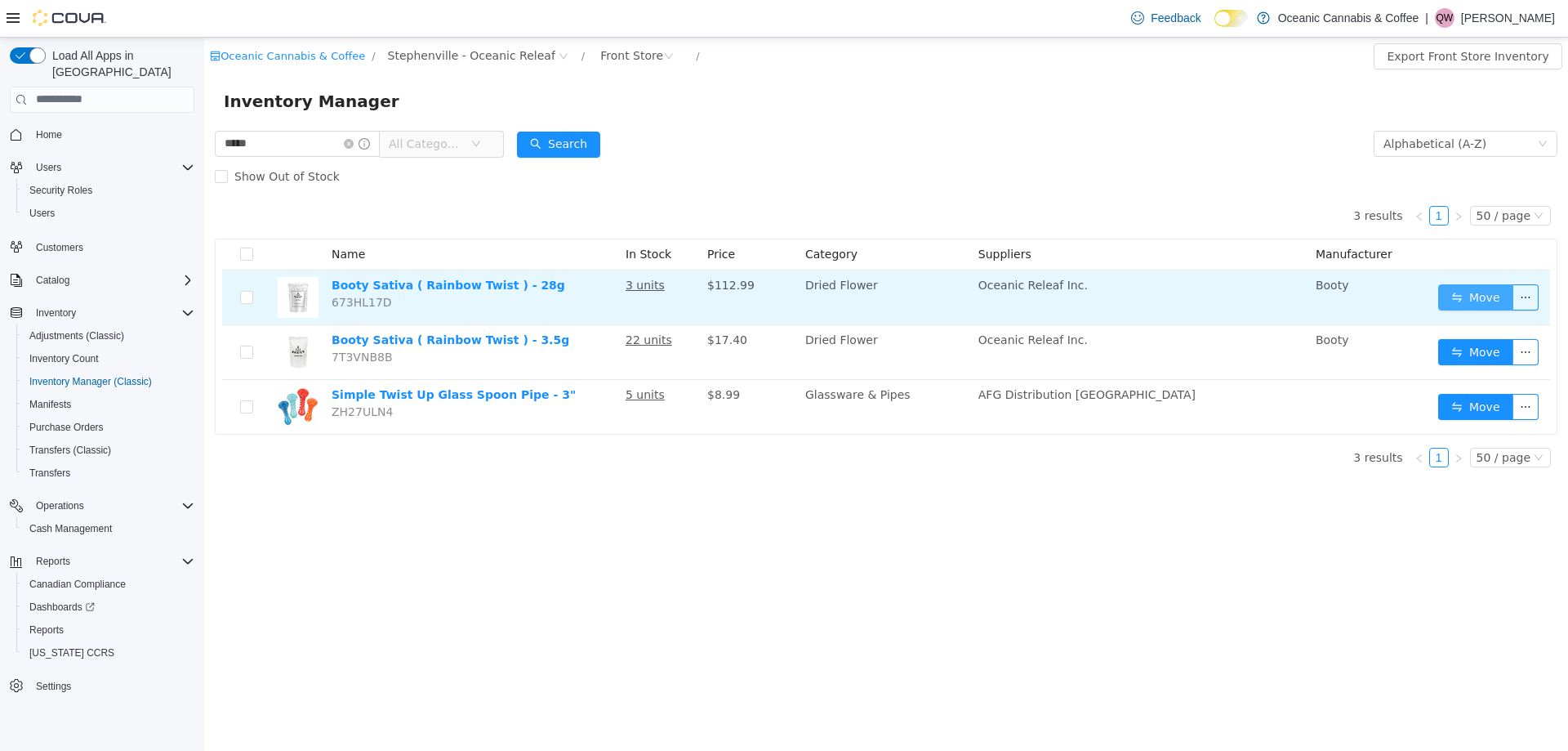
click at [1459, 300] on button "Move" at bounding box center [1475, 296] width 75 height 26
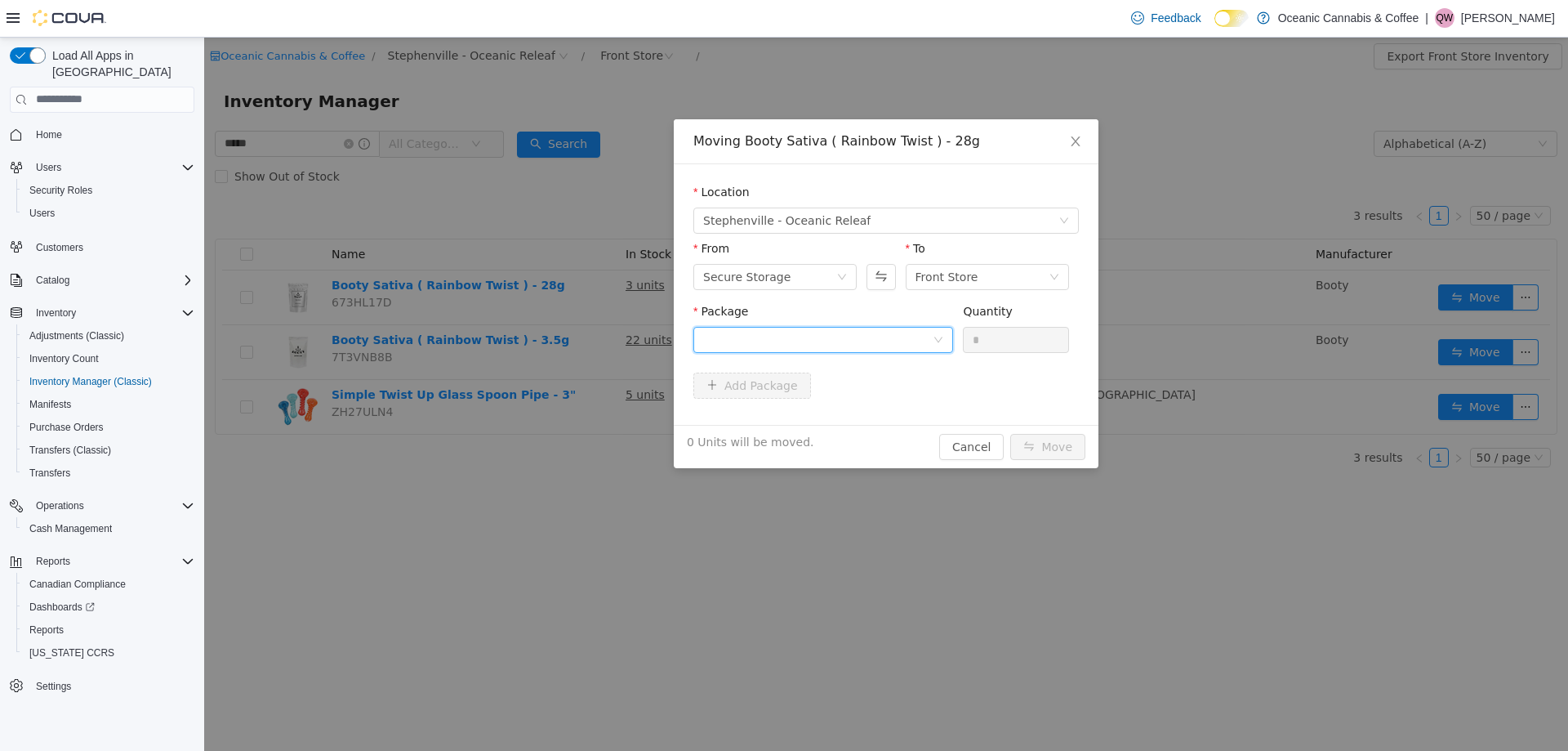
click at [861, 336] on div at bounding box center [817, 339] width 230 height 25
drag, startPoint x: 854, startPoint y: 389, endPoint x: 867, endPoint y: 389, distance: 13.0
click at [854, 389] on li "RT0476 Quantity : 10 Units" at bounding box center [823, 407] width 260 height 44
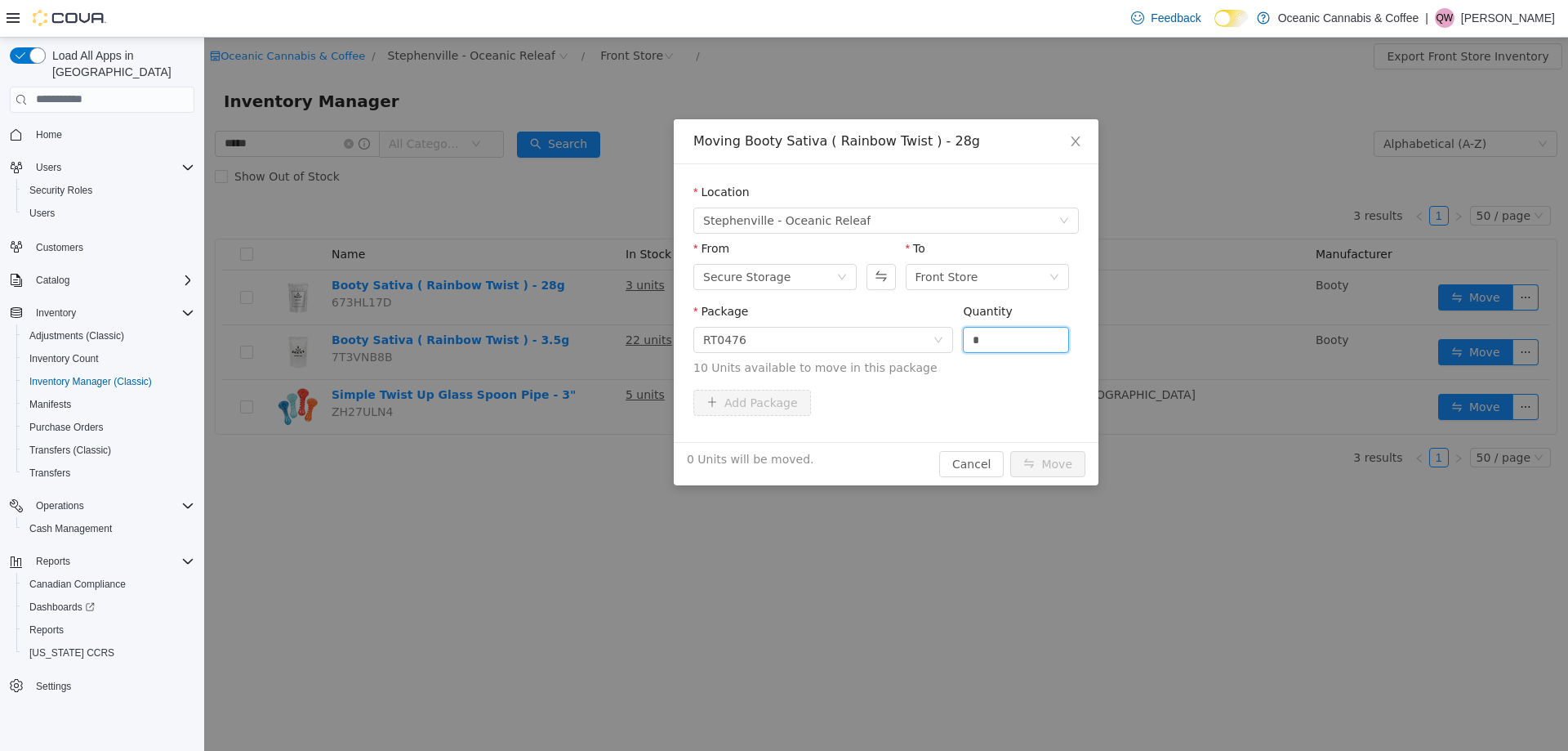
drag, startPoint x: 1012, startPoint y: 334, endPoint x: 956, endPoint y: 341, distance: 56.4
click at [969, 338] on input "*" at bounding box center [1016, 339] width 105 height 25
type input "*"
click at [1057, 468] on button "Move" at bounding box center [1047, 464] width 75 height 26
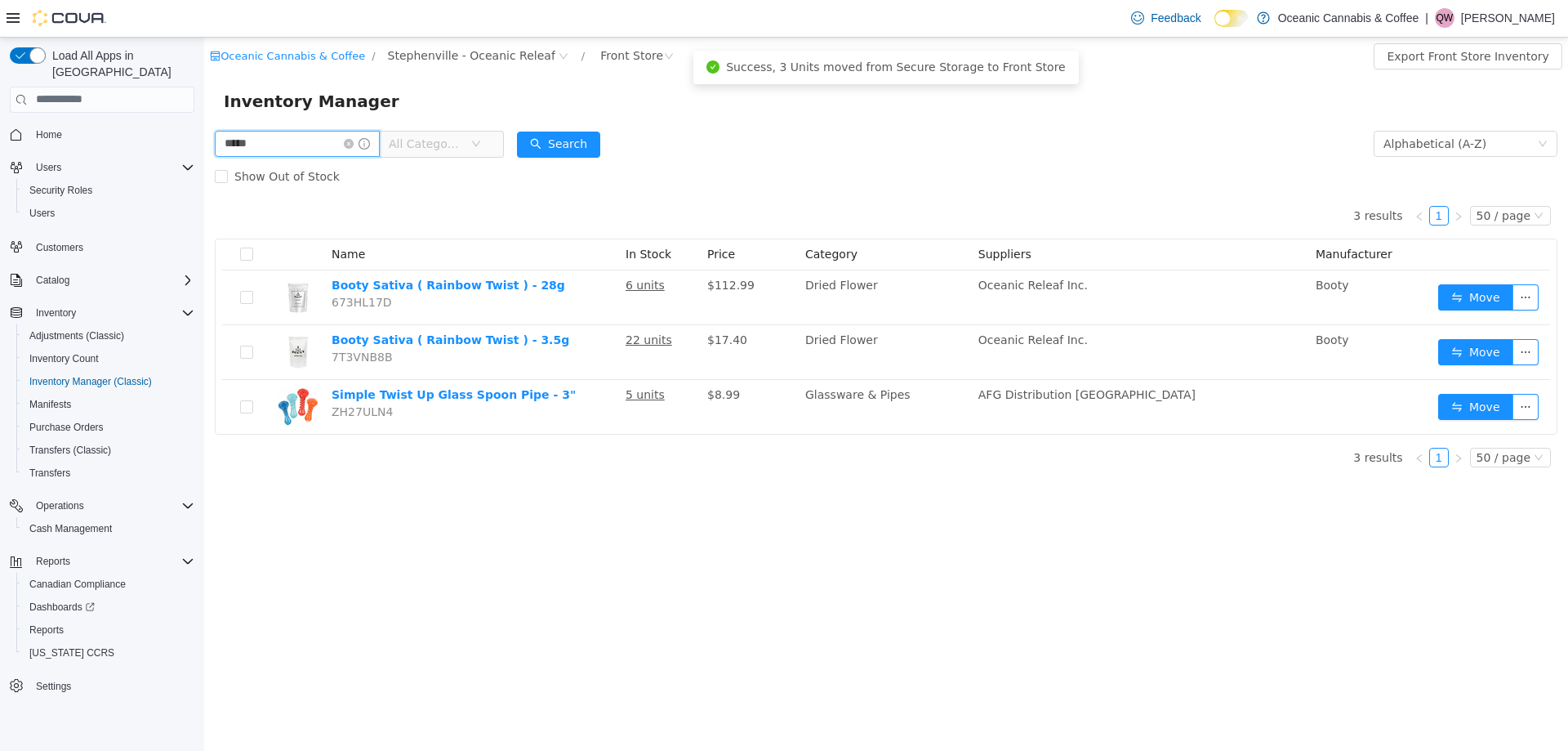
click at [305, 147] on input "*****" at bounding box center [297, 143] width 165 height 26
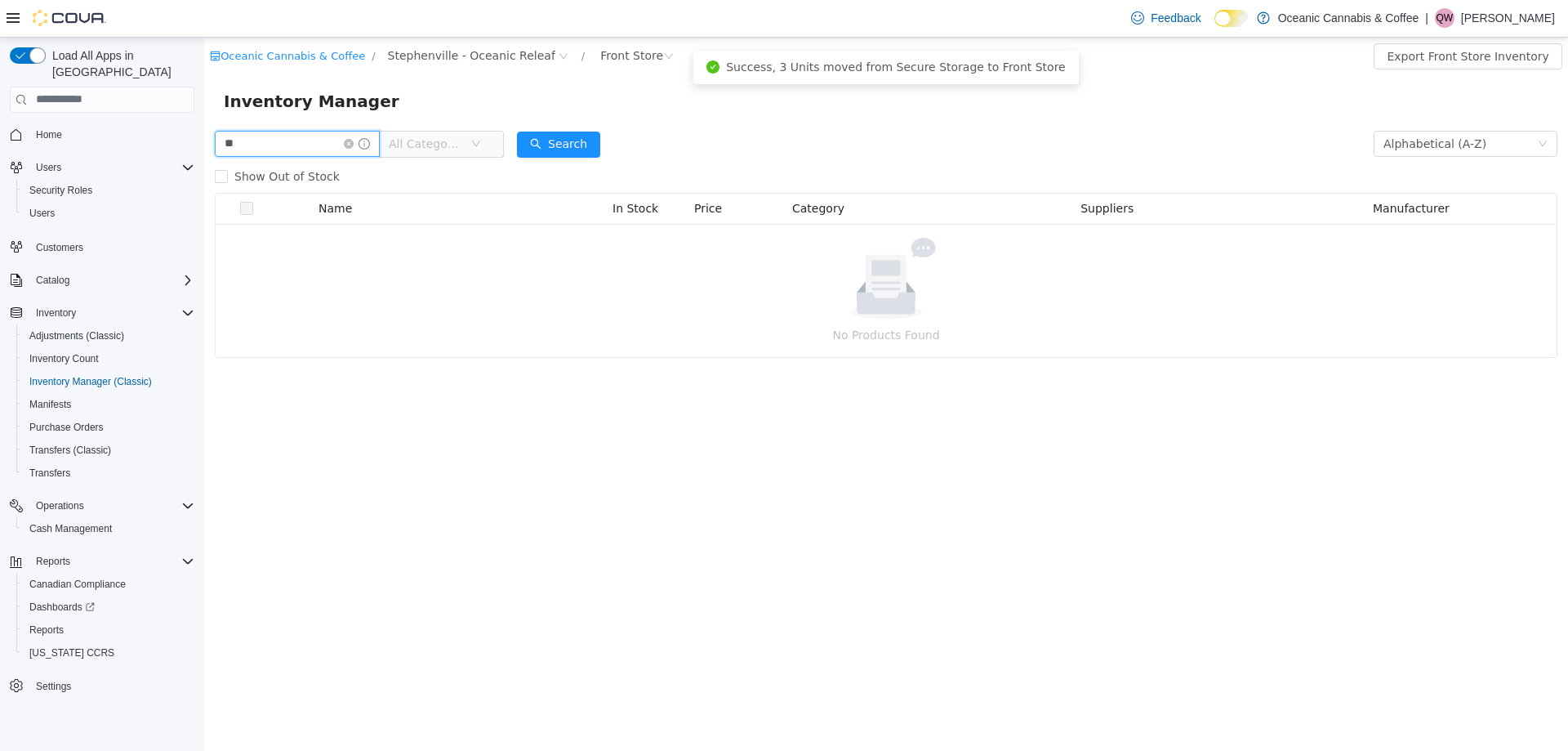
type input "*"
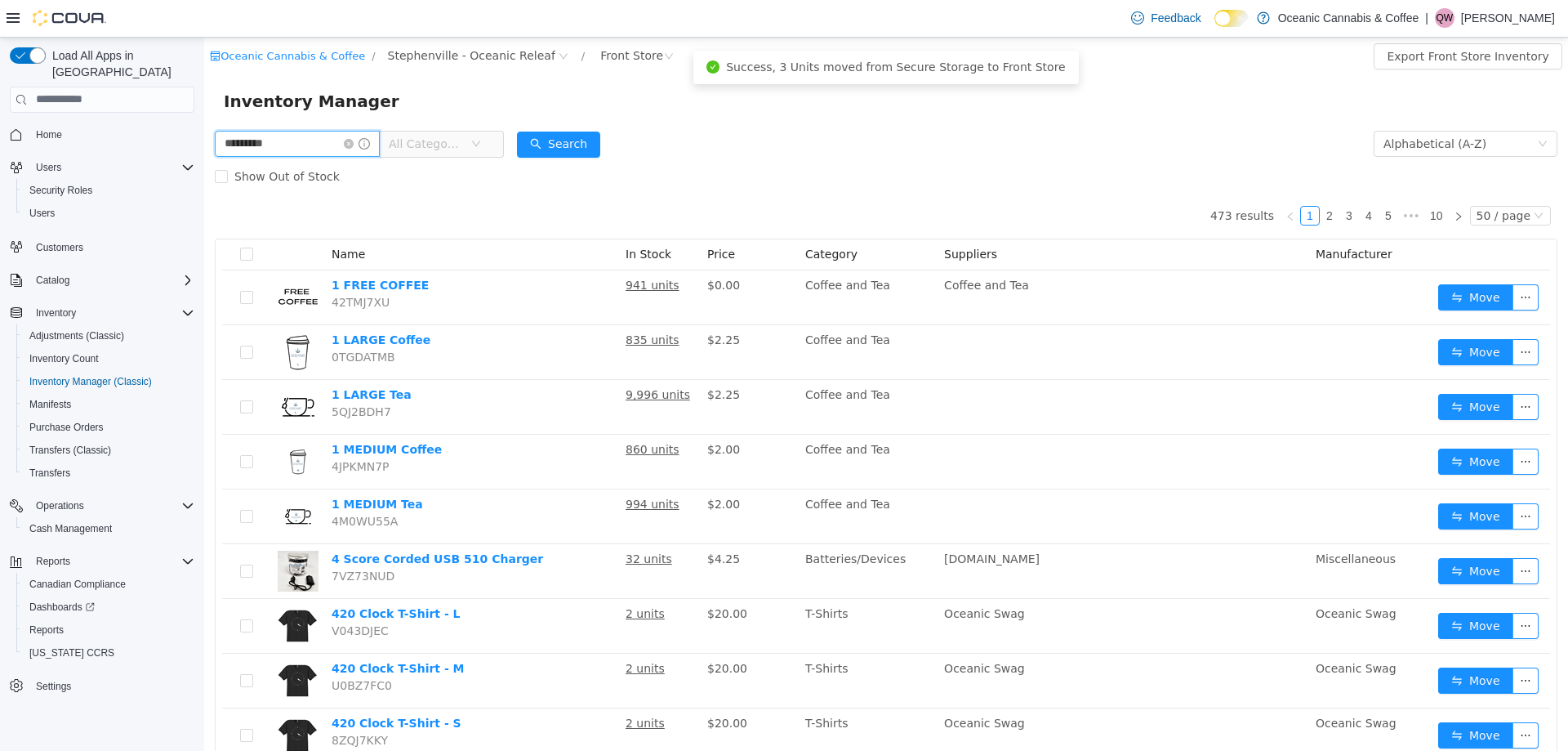
type input "*********"
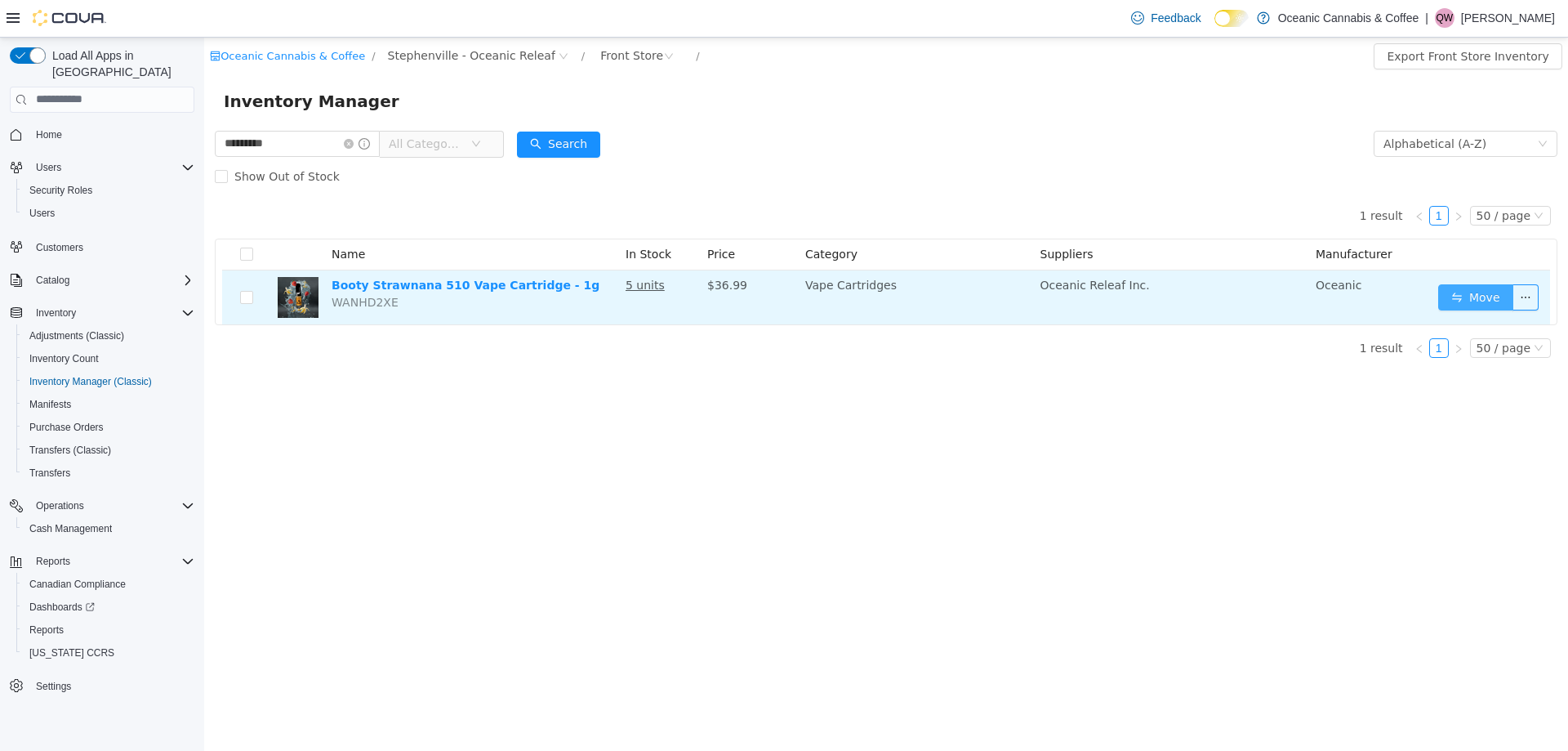
click at [1440, 287] on button "Move" at bounding box center [1475, 296] width 75 height 26
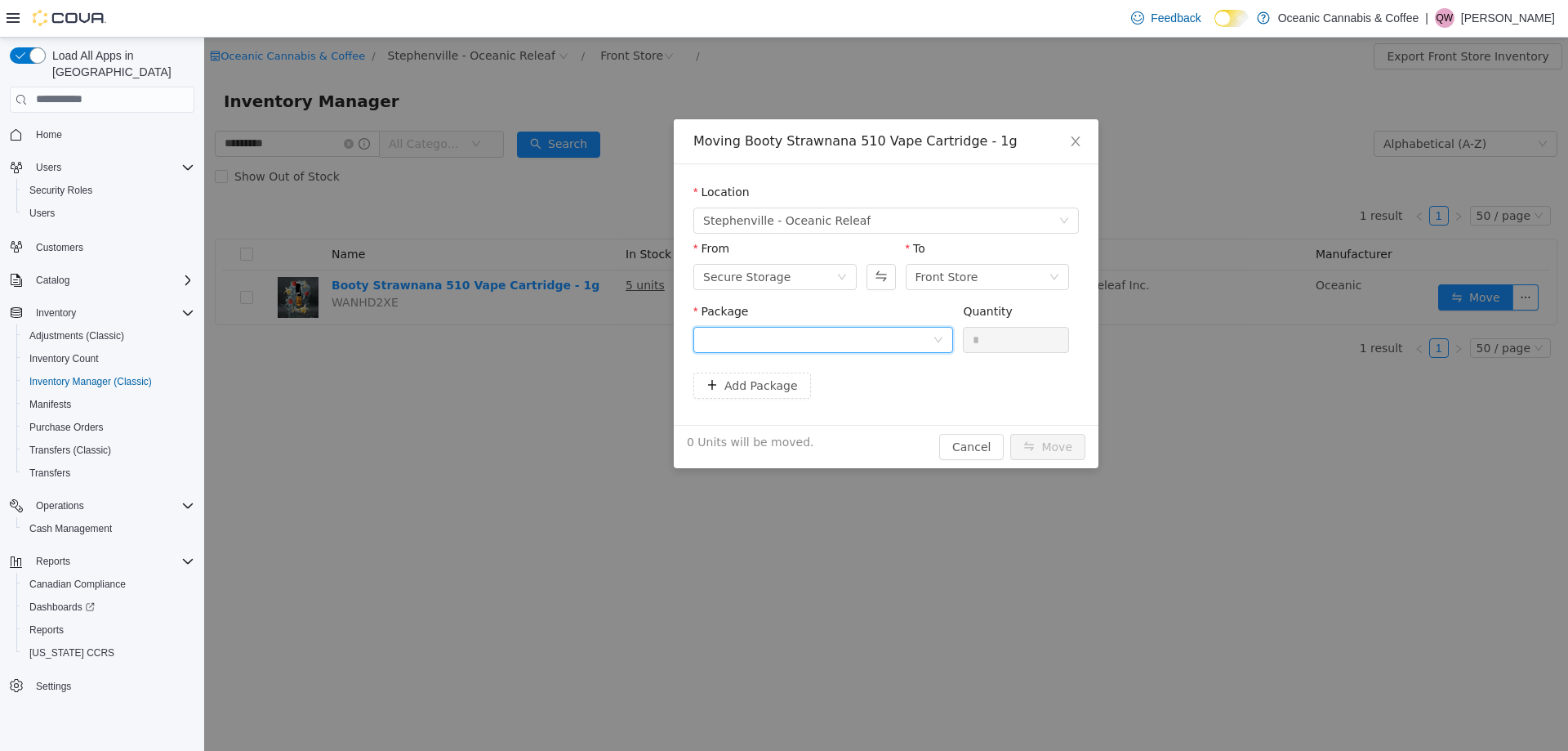
click at [754, 333] on div at bounding box center [817, 339] width 230 height 25
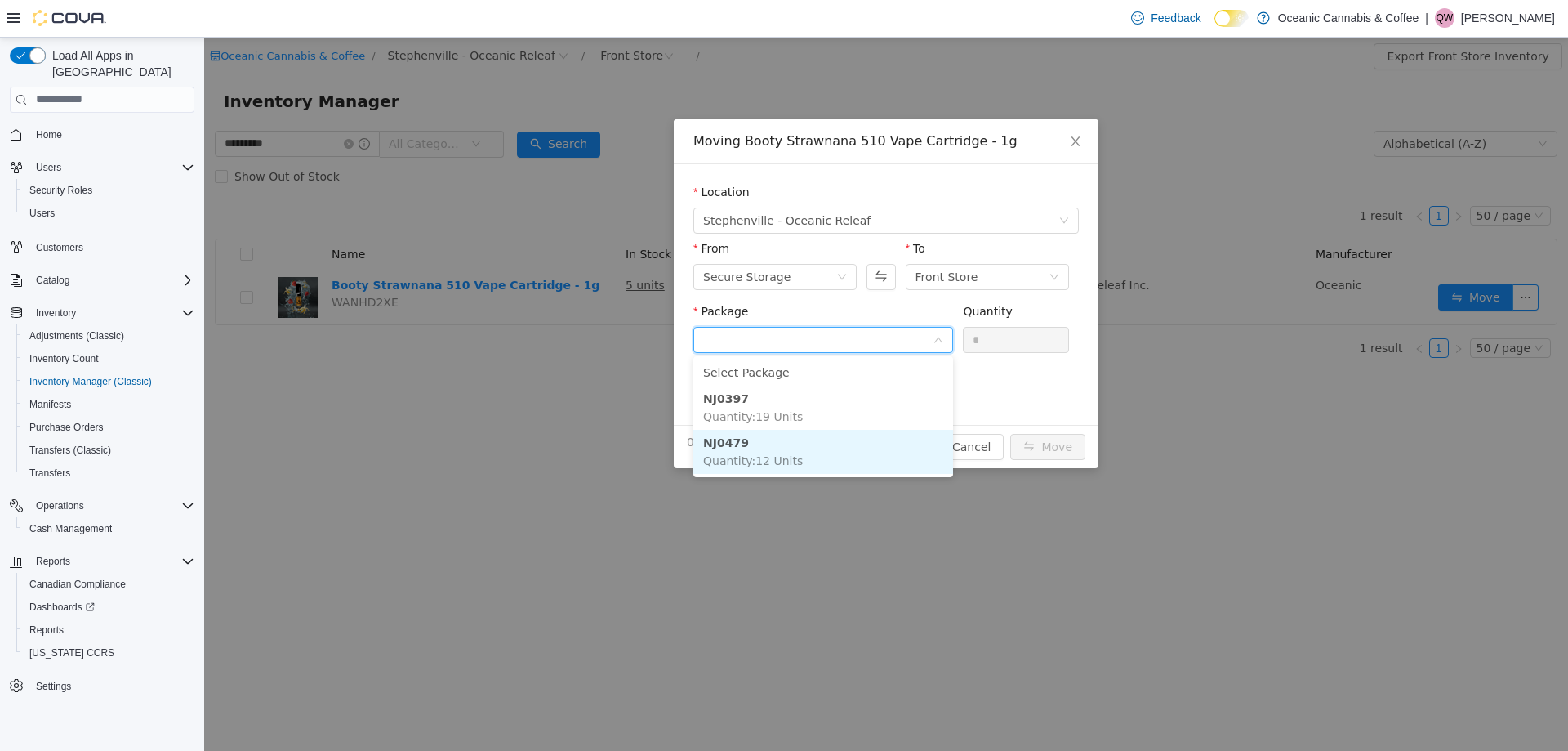
click at [778, 444] on li "NJ0479 Quantity : 12 Units" at bounding box center [823, 451] width 260 height 44
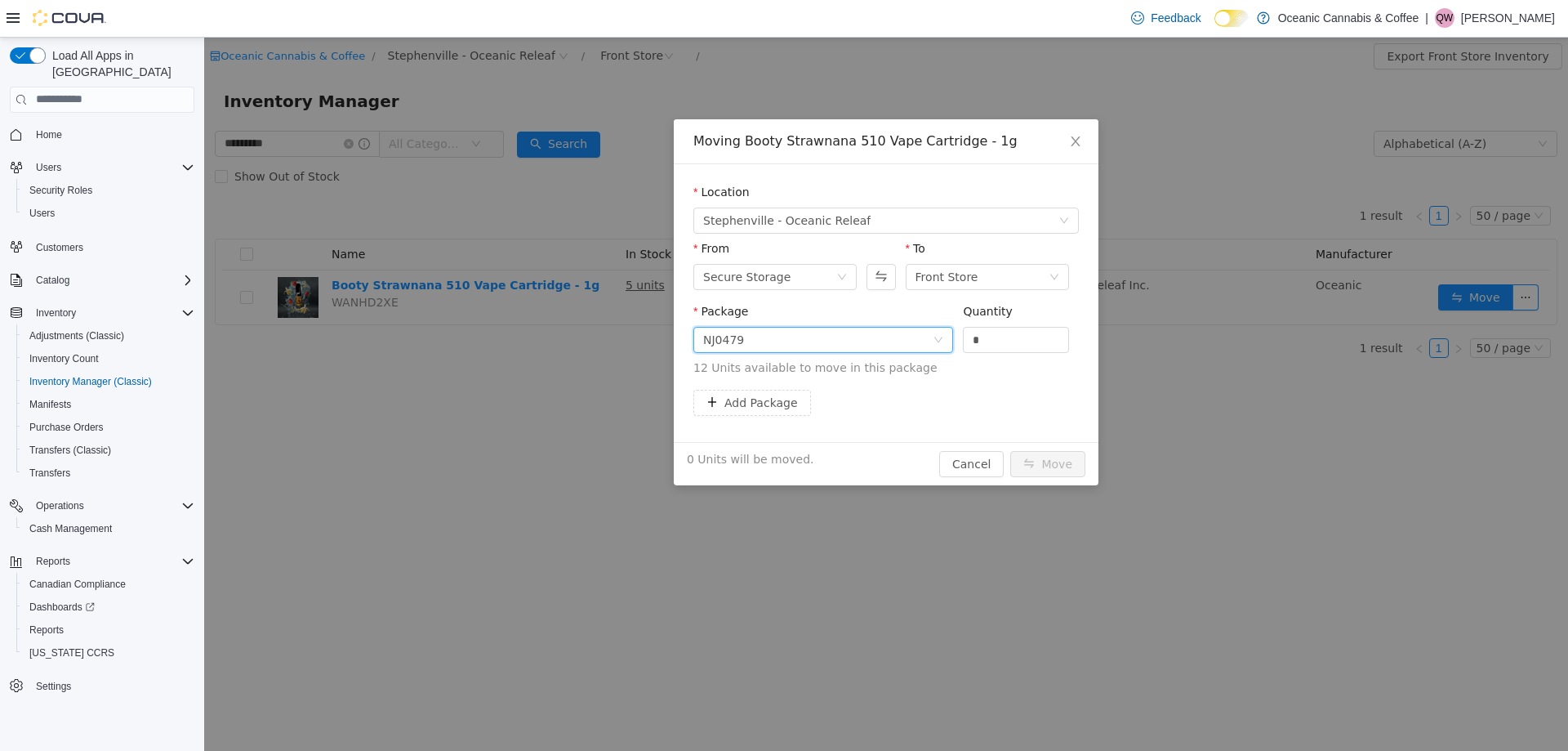
drag, startPoint x: 990, startPoint y: 335, endPoint x: 954, endPoint y: 338, distance: 36.1
click at [955, 338] on div "Package NJ0479 Quantity * 12 Units available to move in this package" at bounding box center [886, 338] width 385 height 73
type input "*"
click at [1054, 456] on button "Move" at bounding box center [1047, 464] width 75 height 26
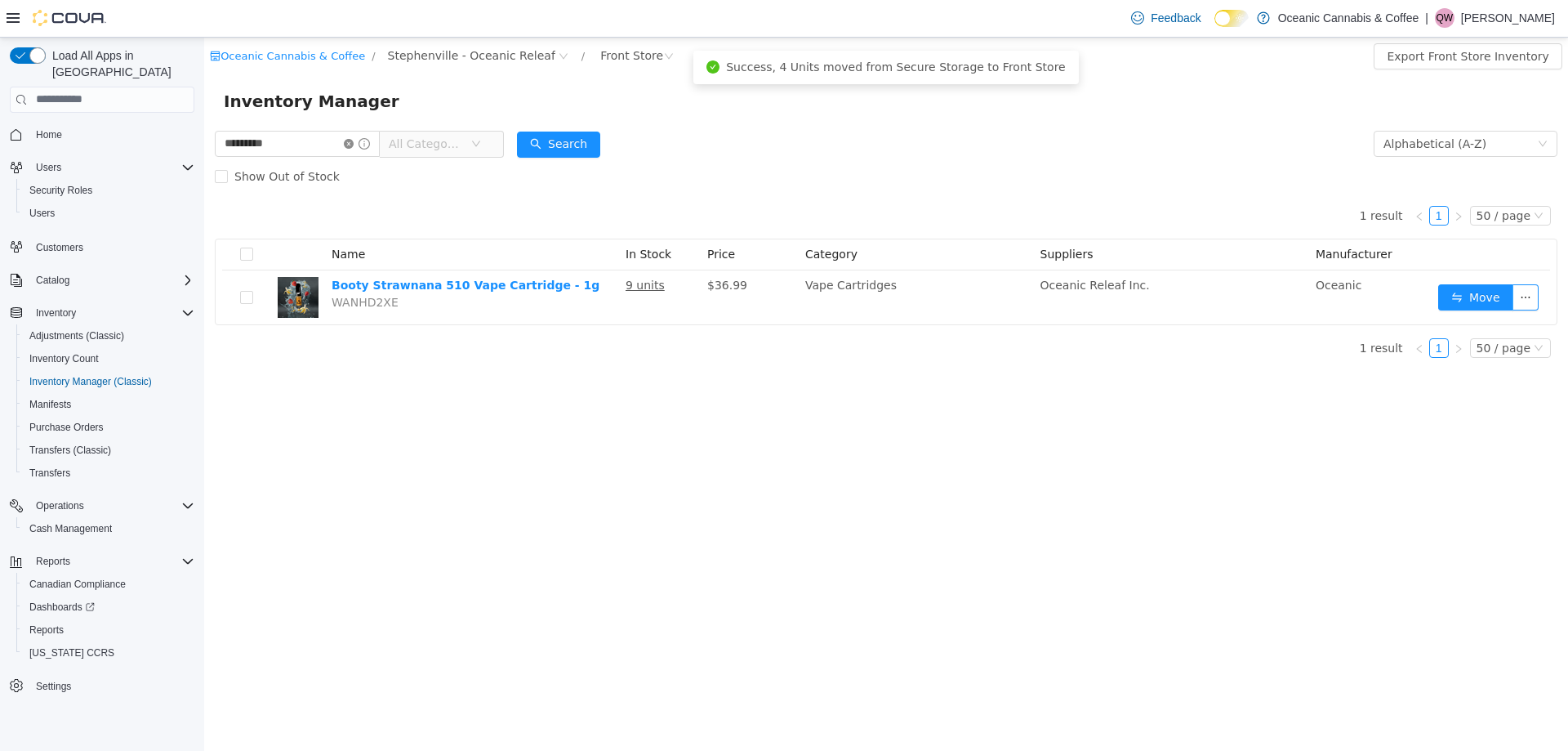
click at [353, 142] on icon "icon: close-circle" at bounding box center [349, 143] width 10 height 10
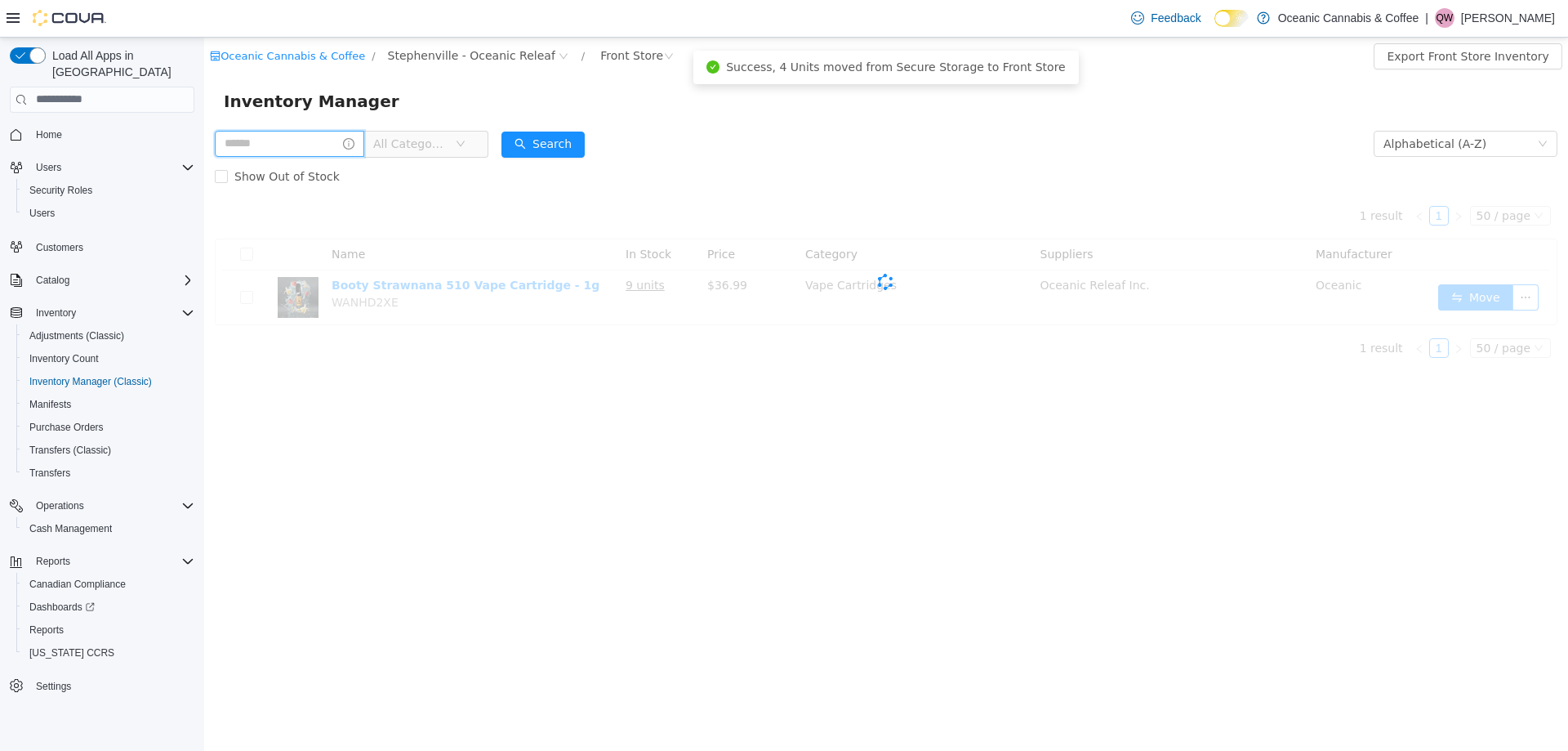
click at [307, 138] on input "text" at bounding box center [290, 143] width 150 height 26
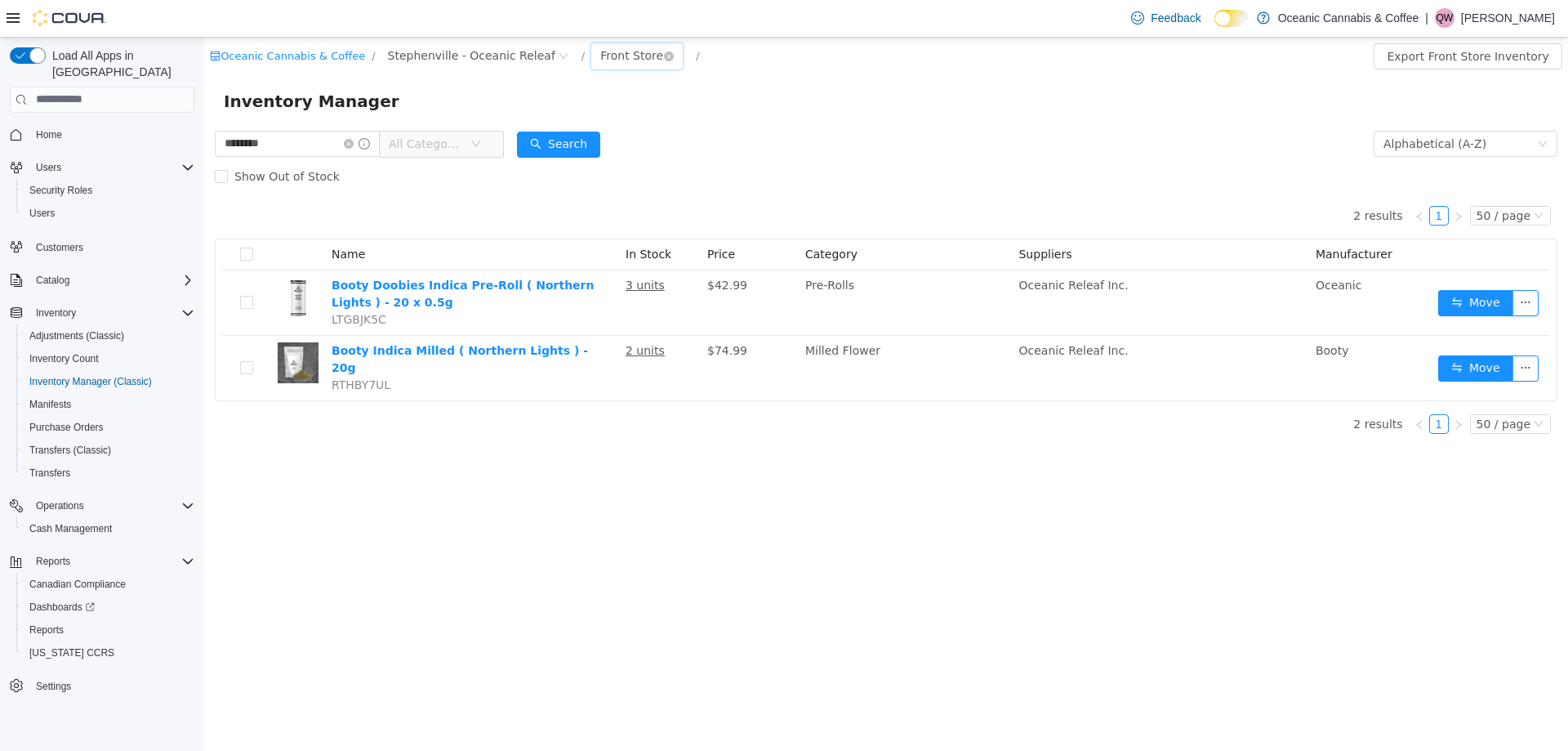
click at [600, 49] on div "Front Store" at bounding box center [631, 55] width 63 height 25
click at [599, 86] on li "All Rooms" at bounding box center [605, 88] width 98 height 26
click at [285, 147] on input "********" at bounding box center [297, 143] width 165 height 26
type input "******"
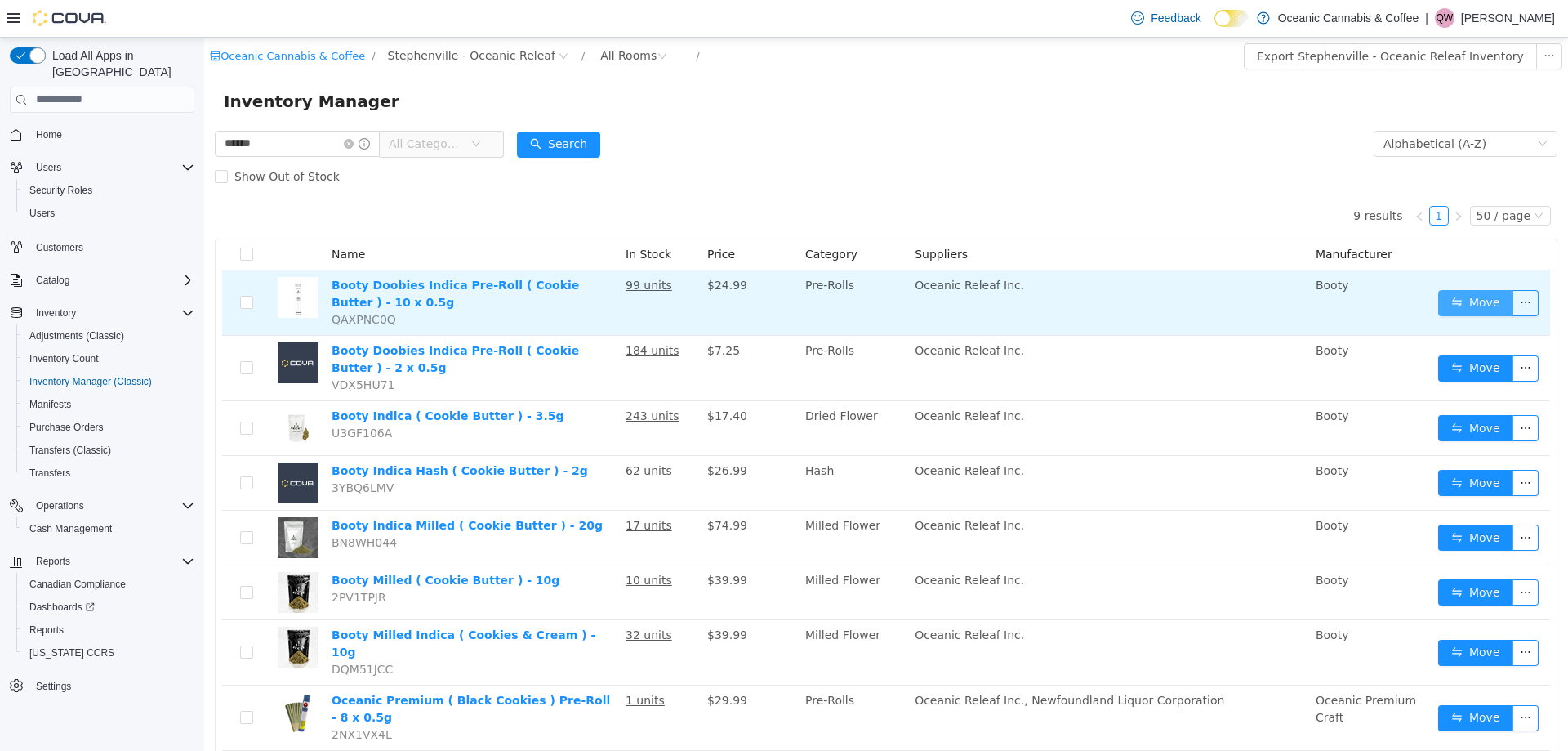
click at [1461, 301] on button "Move" at bounding box center [1475, 302] width 75 height 26
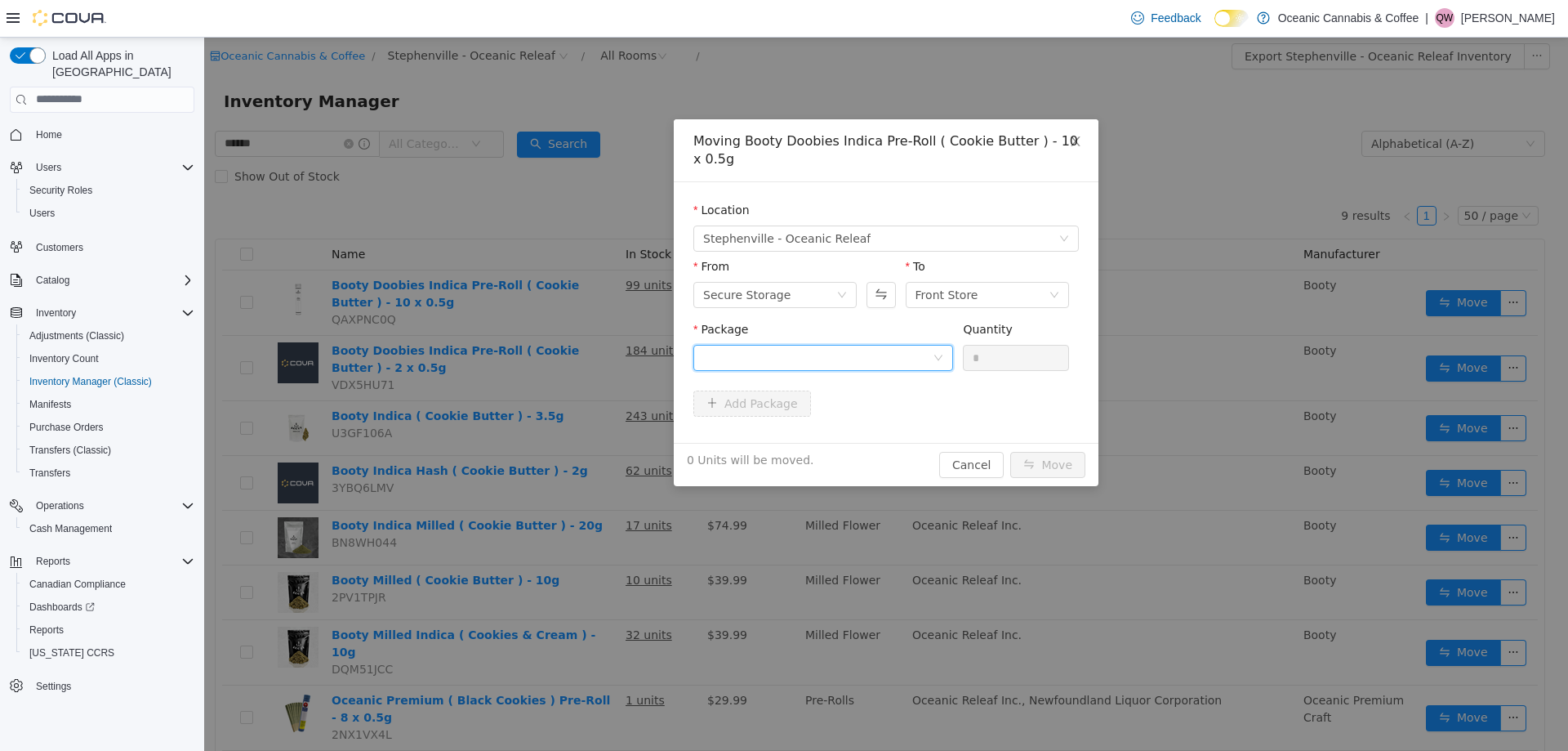
click at [910, 360] on div at bounding box center [817, 357] width 230 height 25
click at [928, 405] on li "BC0452 Quantity : 82 Units" at bounding box center [823, 425] width 260 height 44
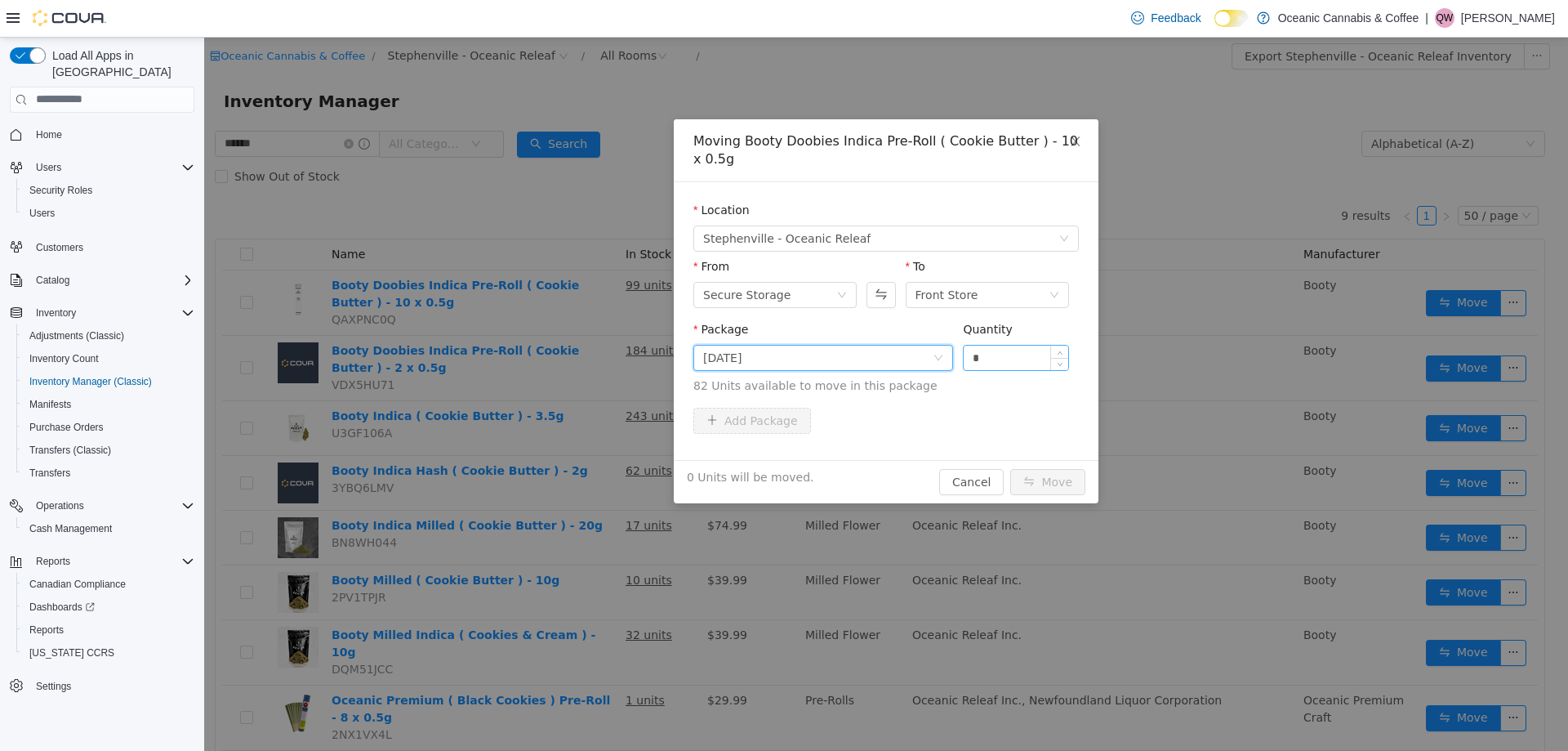
click at [1034, 362] on input "*" at bounding box center [1016, 357] width 105 height 25
type input "**"
click at [1010, 468] on button "Move" at bounding box center [1047, 481] width 75 height 26
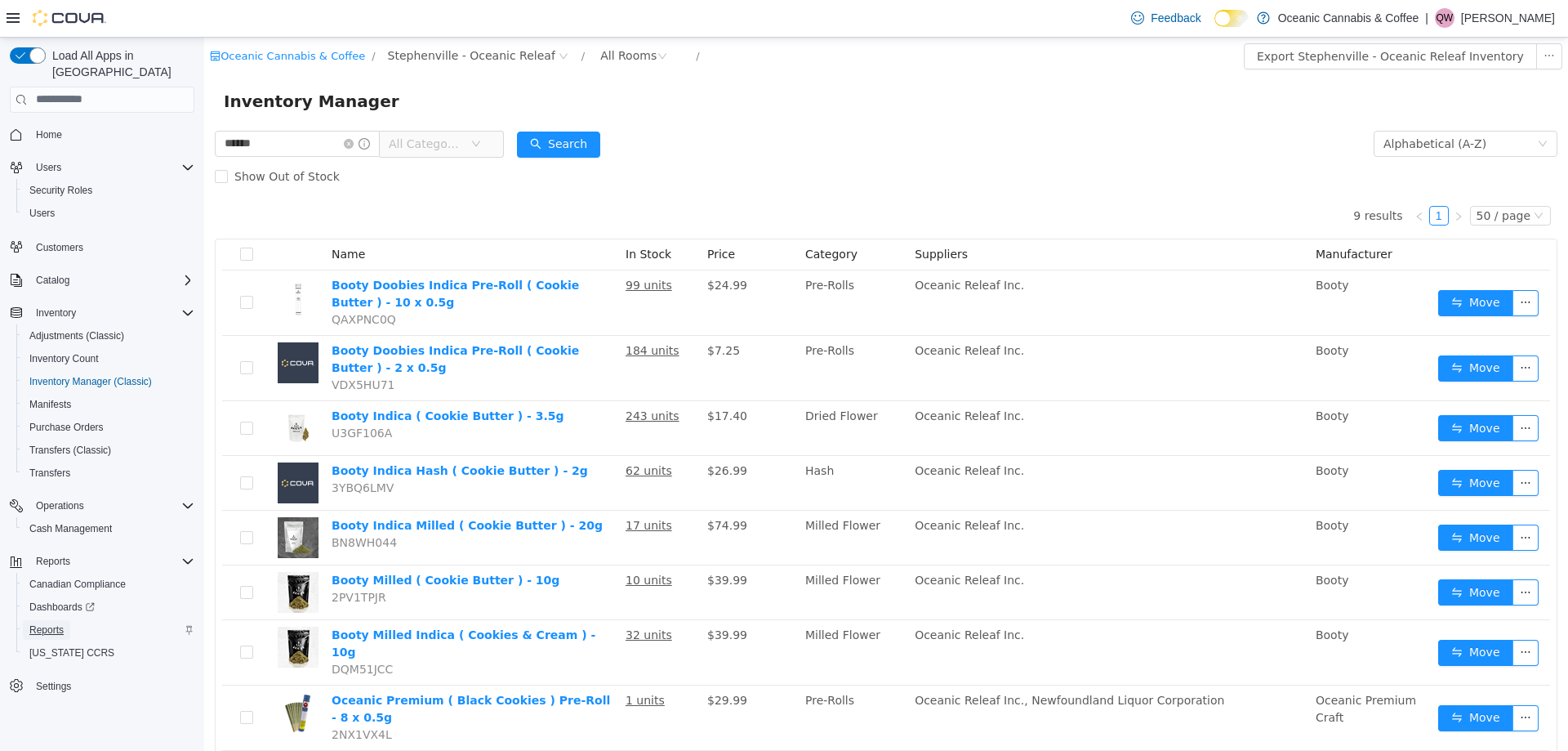
click at [49, 623] on span "Reports" at bounding box center [47, 630] width 35 height 13
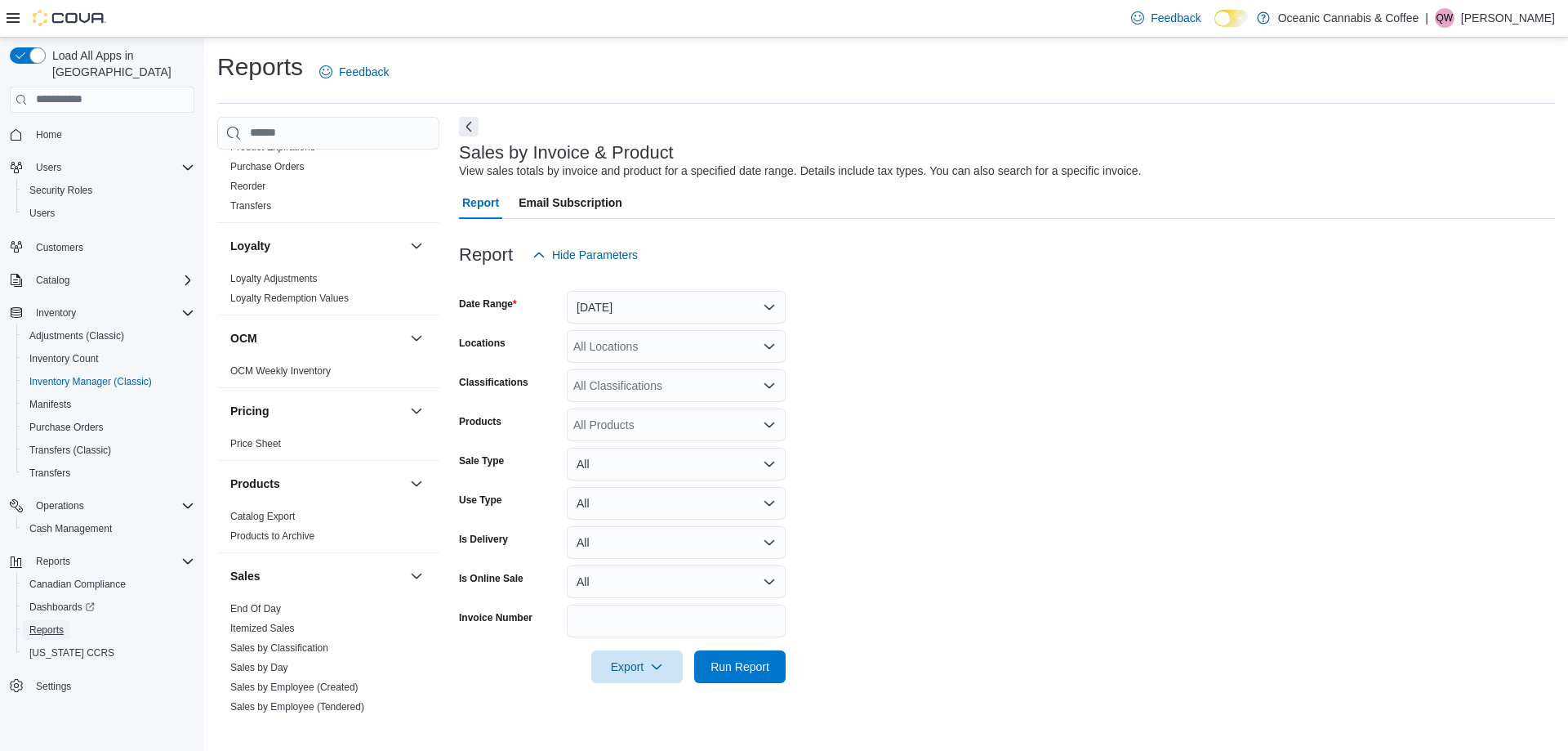
scroll to position [1012, 0]
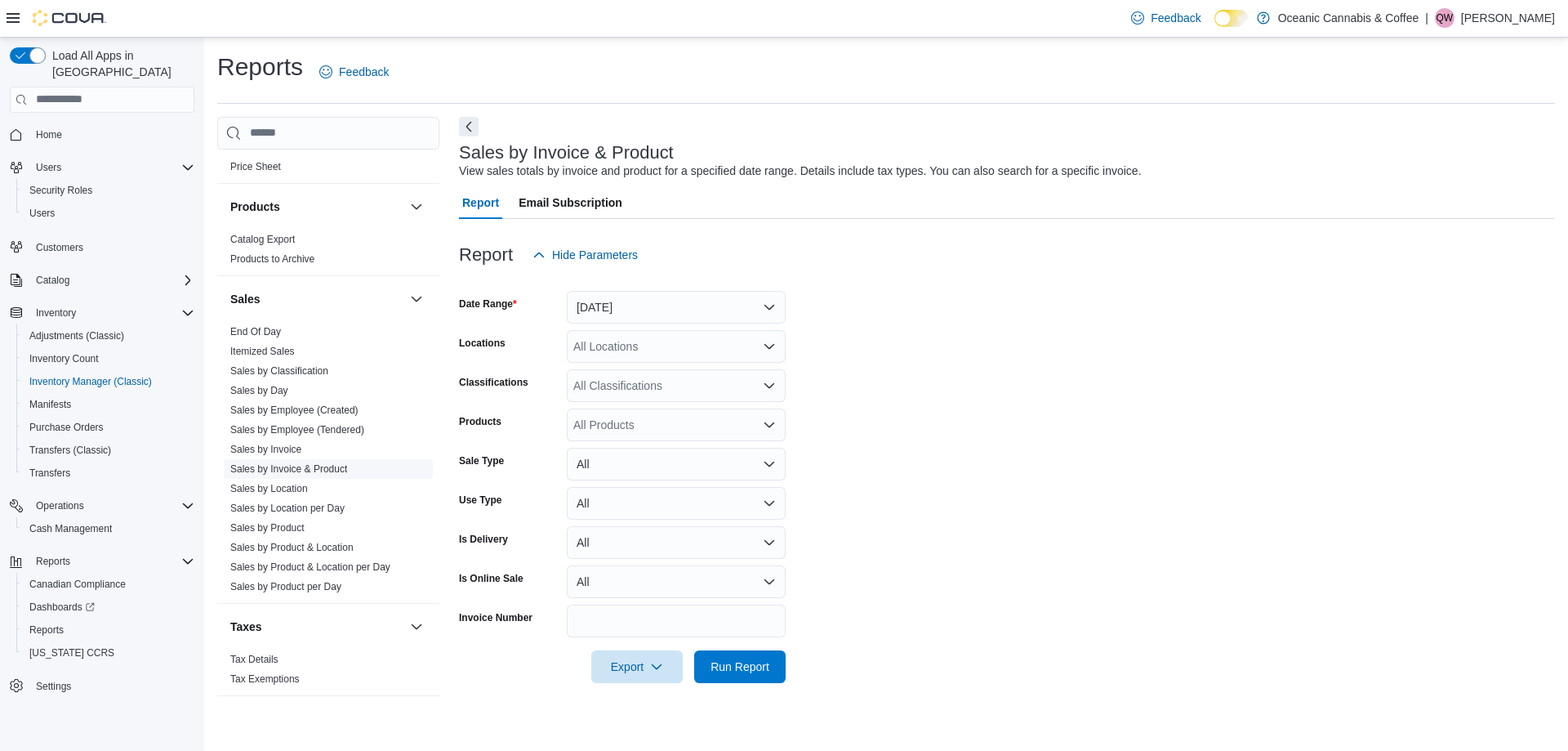
click at [306, 464] on link "Sales by Invoice & Product" at bounding box center [289, 469] width 117 height 12
click at [636, 350] on div "All Locations" at bounding box center [677, 347] width 219 height 33
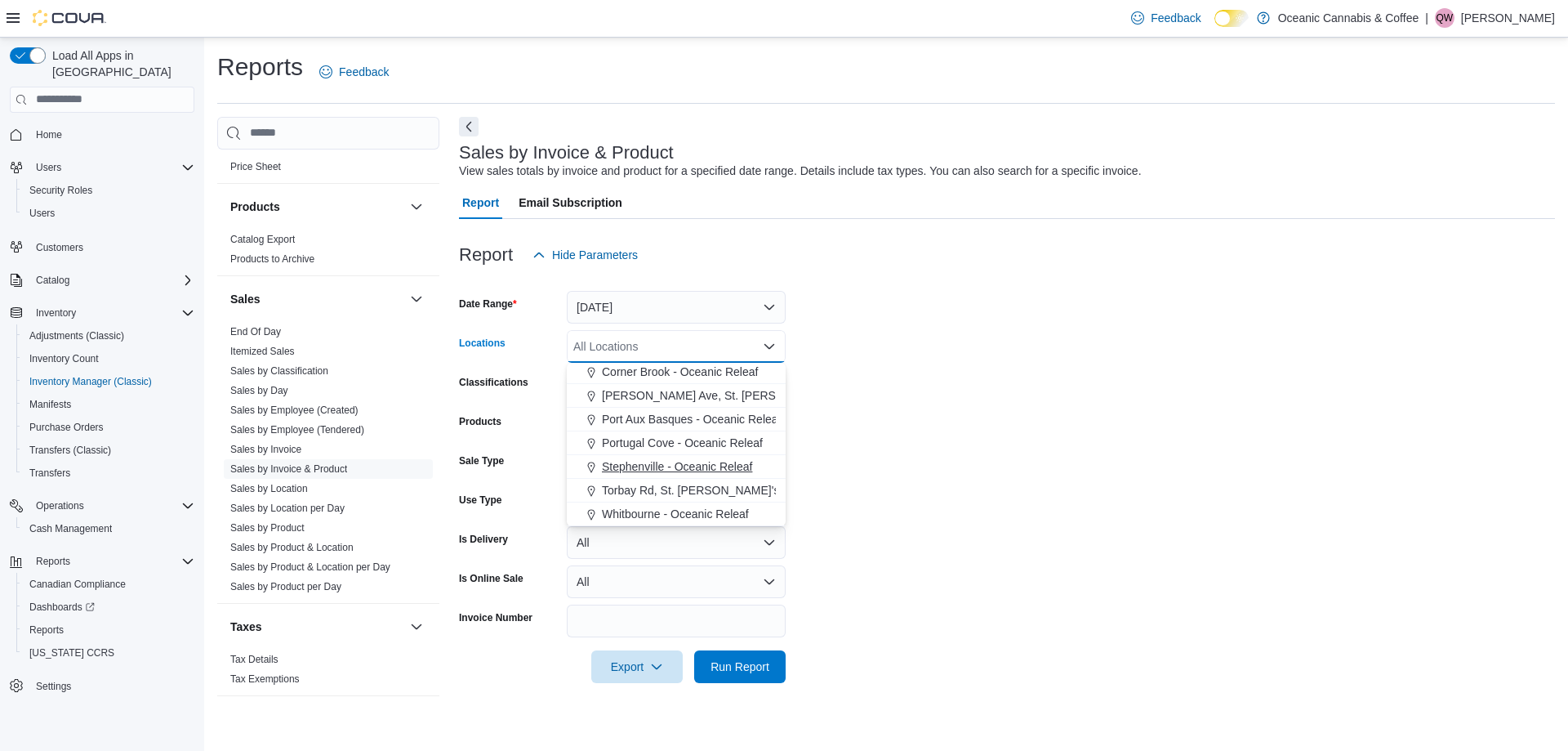
click at [663, 462] on span "Stephenville - Oceanic Releaf" at bounding box center [677, 467] width 151 height 16
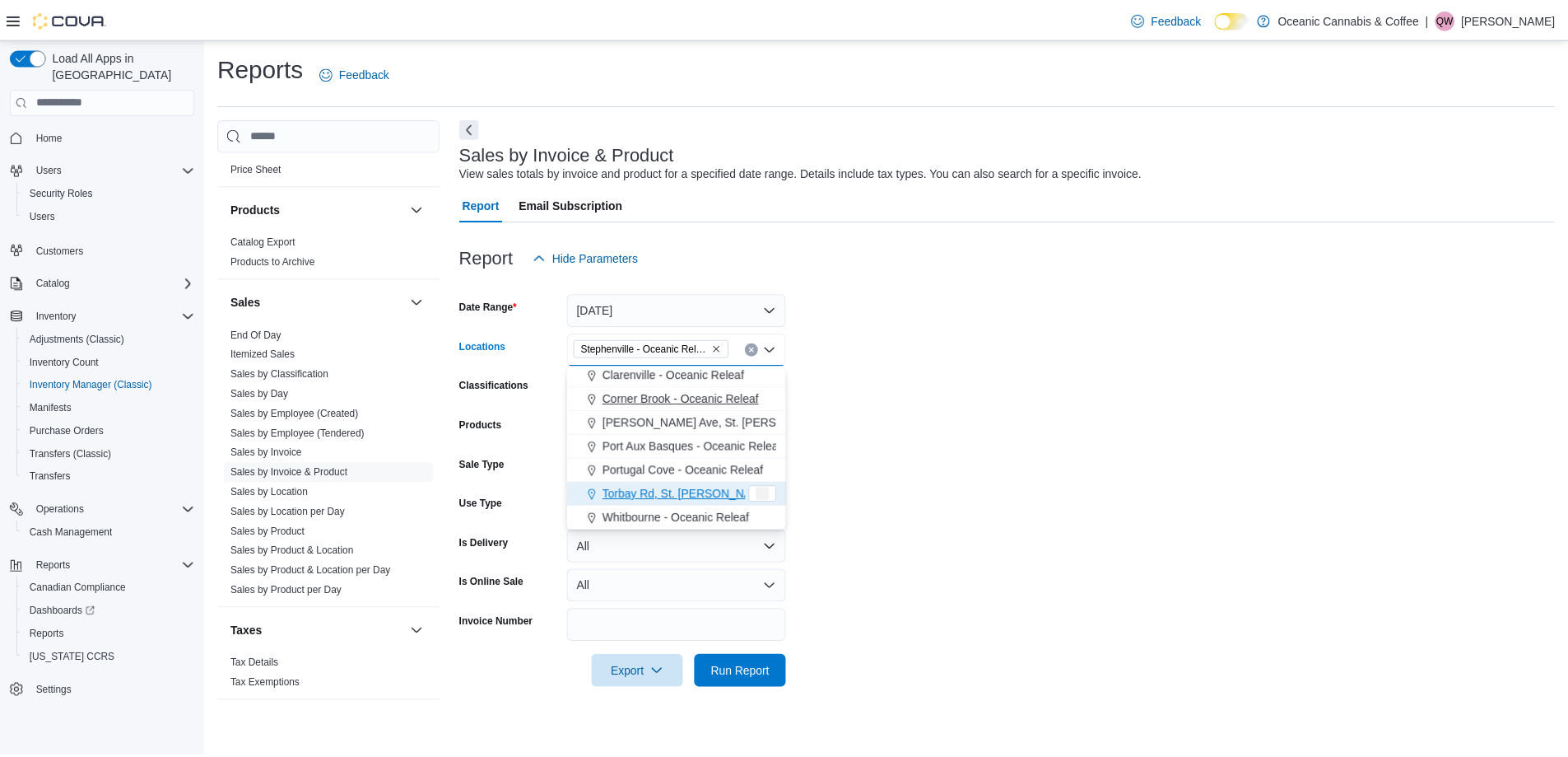
scroll to position [74, 0]
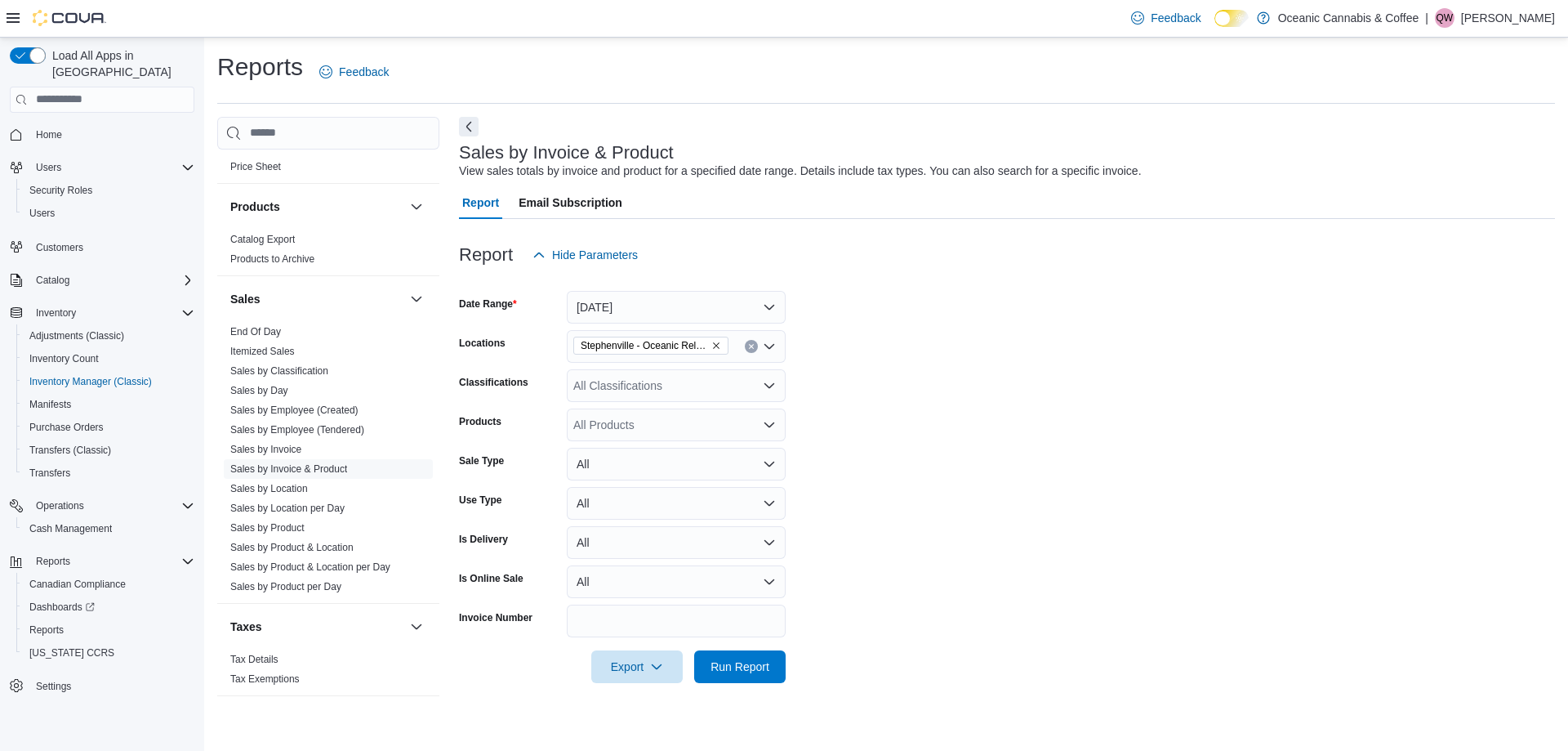
click at [910, 385] on form "Date Range Yesterday Locations Stephenville - Oceanic Releaf Classifications Al…" at bounding box center [1007, 477] width 1096 height 412
click at [654, 305] on button "Yesterday" at bounding box center [677, 307] width 219 height 33
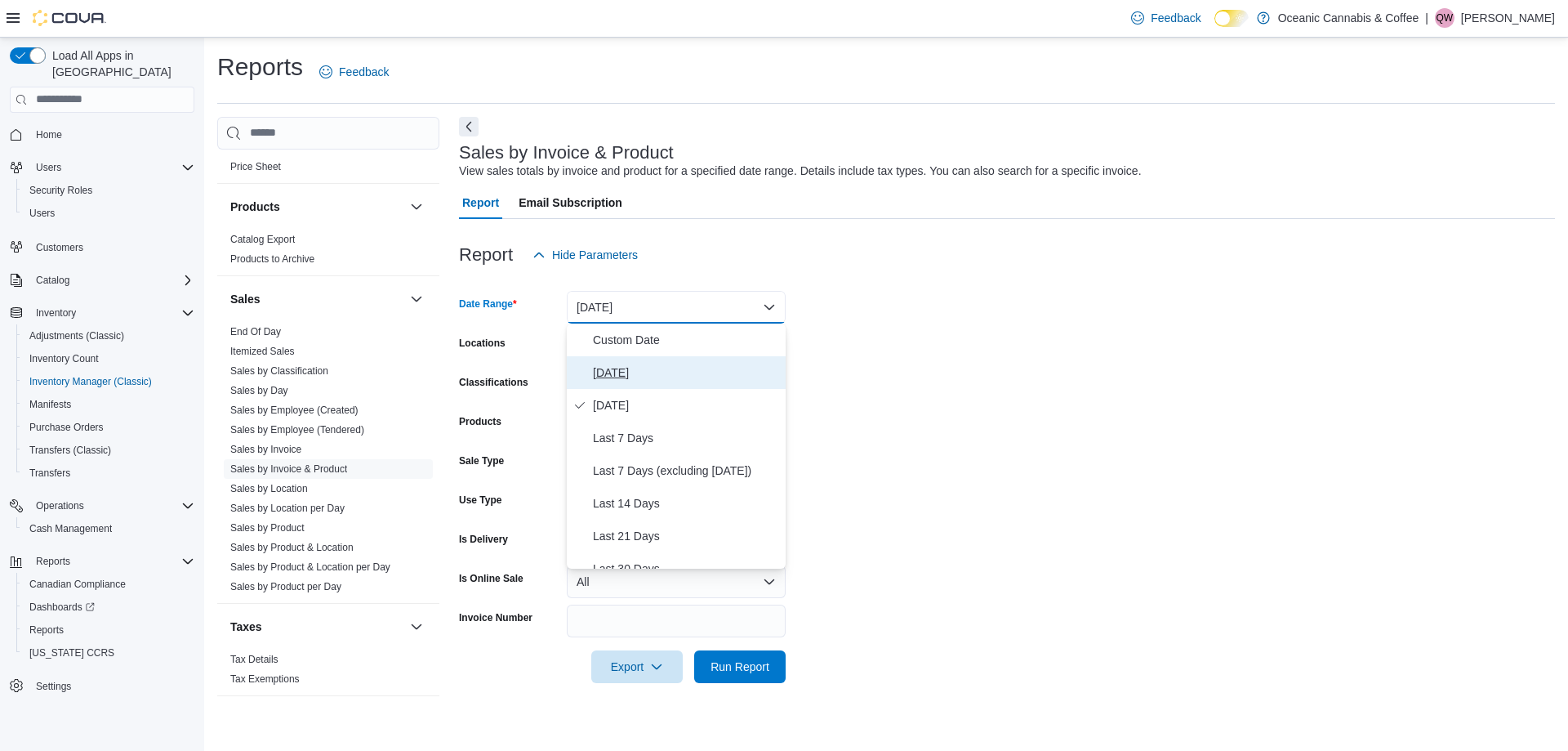
click at [640, 364] on span "Today" at bounding box center [686, 373] width 186 height 20
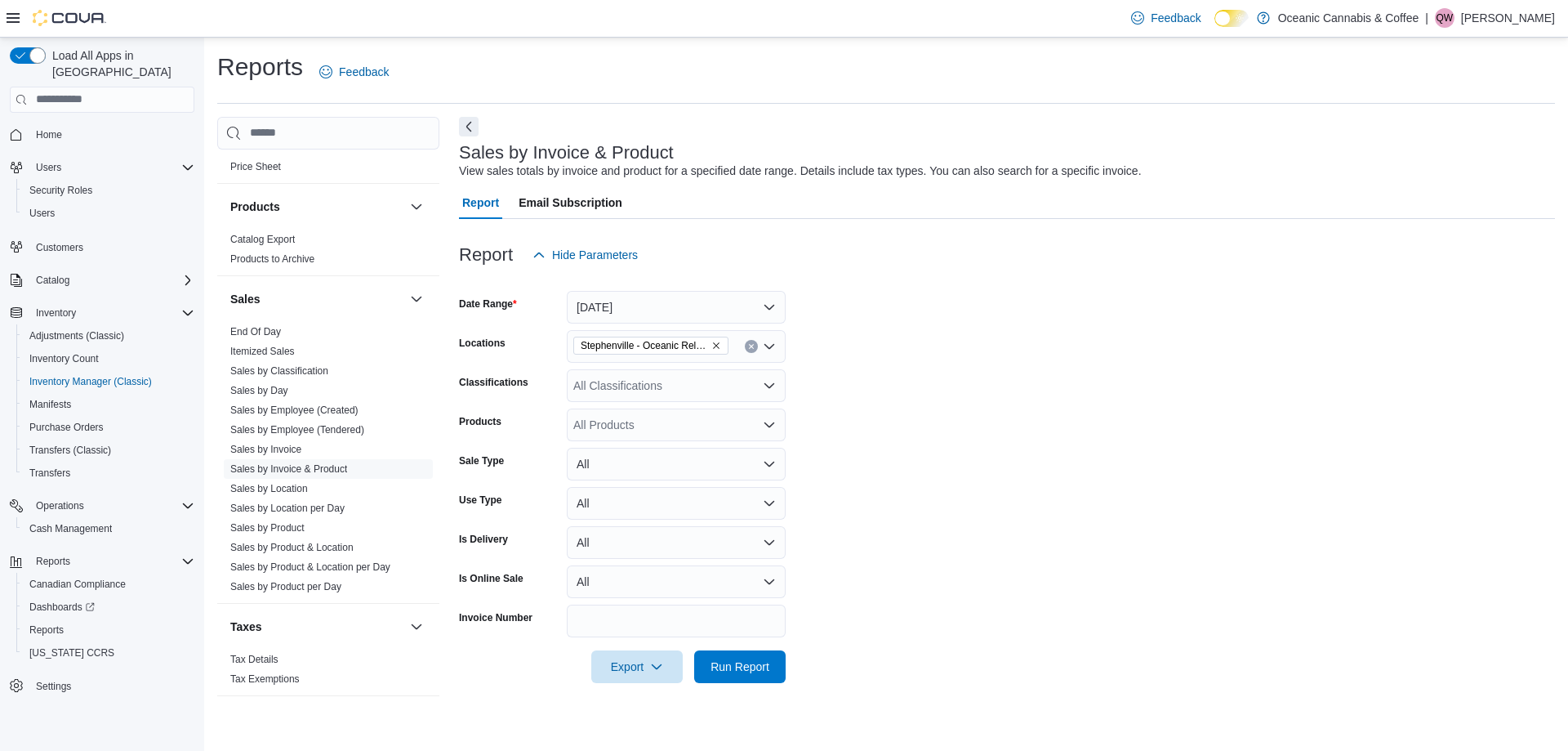
click at [832, 325] on form "Date Range Today Locations Stephenville - Oceanic Releaf Classifications All Cl…" at bounding box center [1007, 477] width 1096 height 412
click at [640, 434] on div "All Products" at bounding box center [677, 425] width 219 height 33
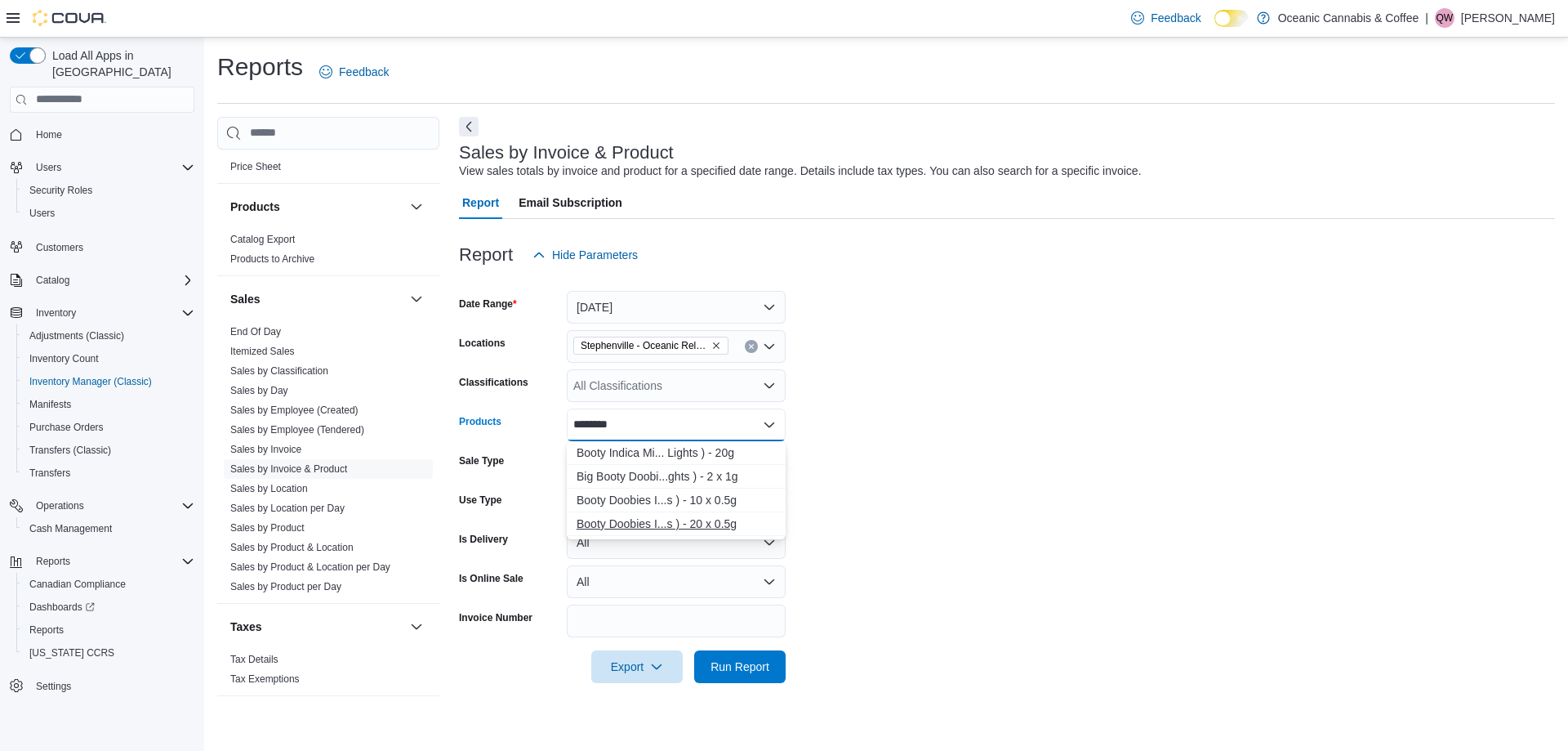
type input "********"
click at [673, 525] on div "Booty Doobies I...s ) - 20 x 0.5g" at bounding box center [676, 524] width 199 height 16
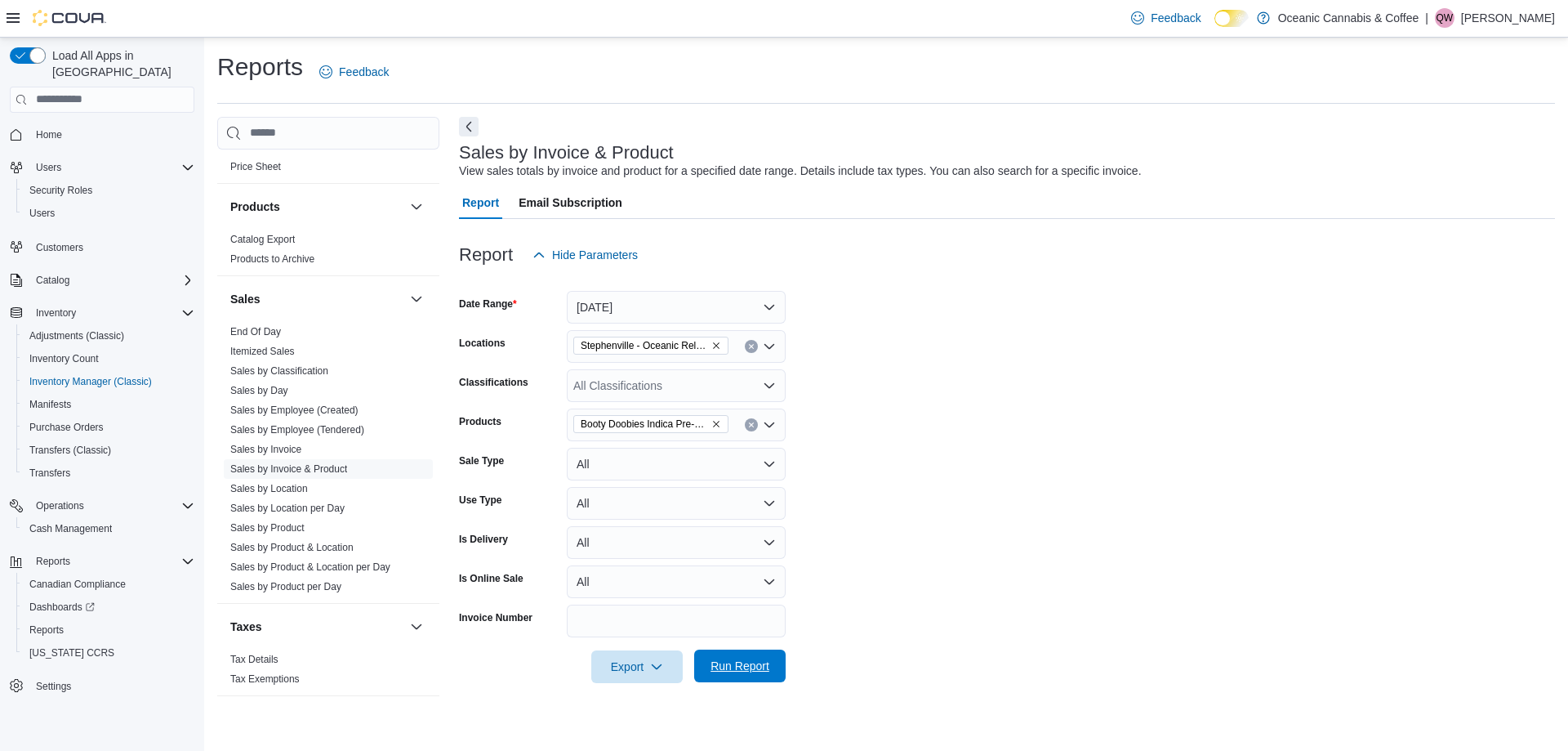
click at [737, 655] on span "Run Report" at bounding box center [739, 666] width 72 height 33
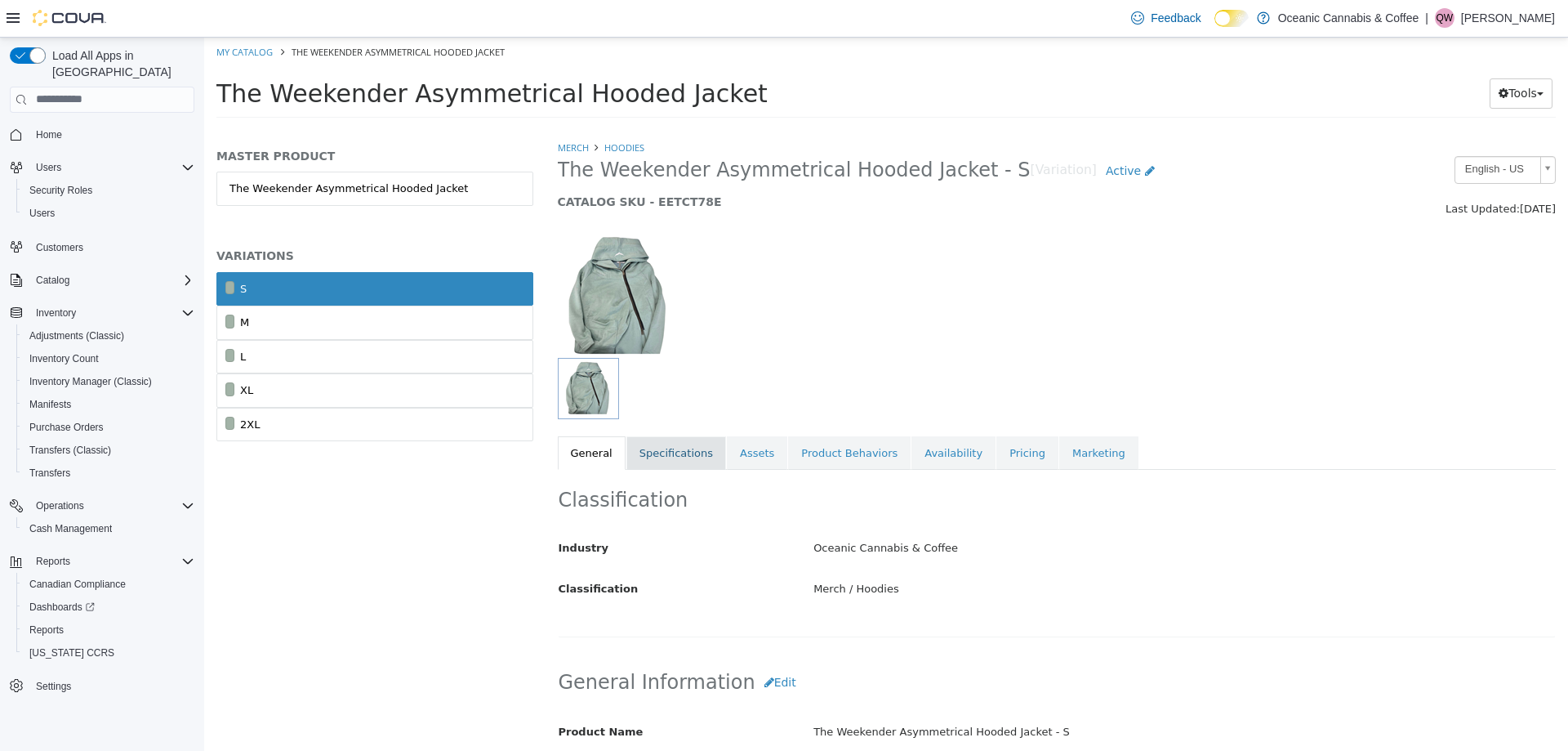
click at [699, 447] on link "Specifications" at bounding box center [676, 453] width 100 height 35
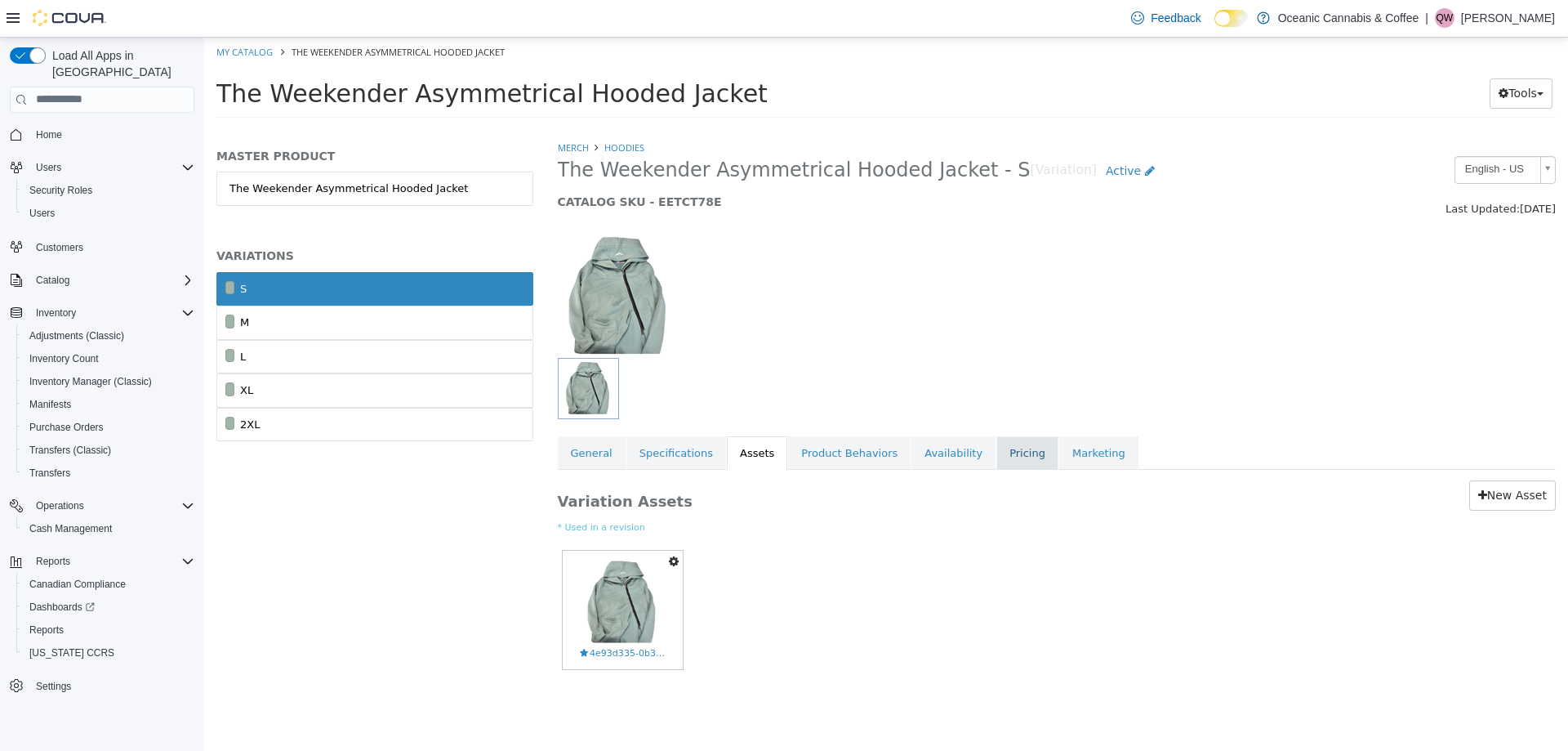
click at [1017, 450] on link "Pricing" at bounding box center [1026, 453] width 62 height 35
